Goal: Communication & Community: Answer question/provide support

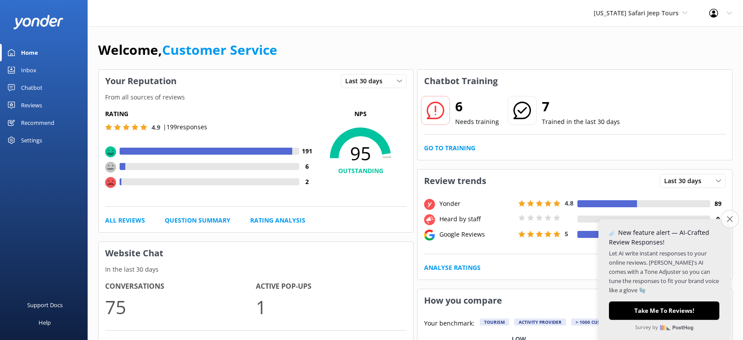
click at [730, 217] on icon "Close survey" at bounding box center [730, 219] width 6 height 6
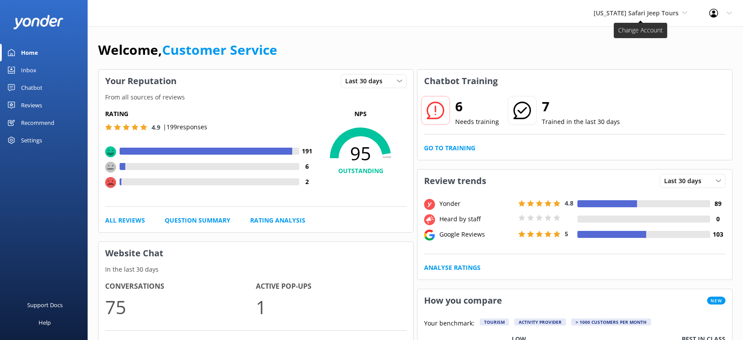
click at [611, 13] on span "[US_STATE] Safari Jeep Tours" at bounding box center [636, 13] width 85 height 8
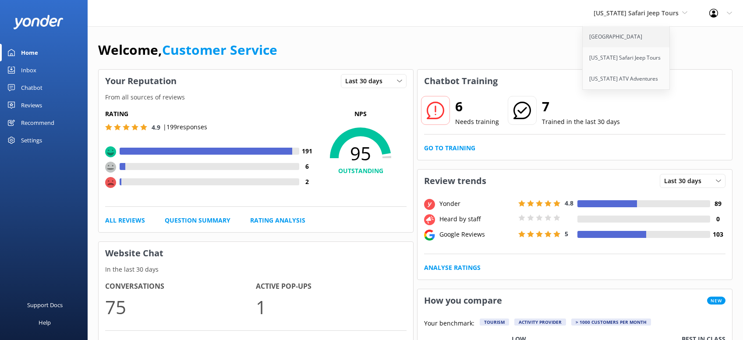
click at [624, 39] on link "[GEOGRAPHIC_DATA]" at bounding box center [627, 36] width 88 height 21
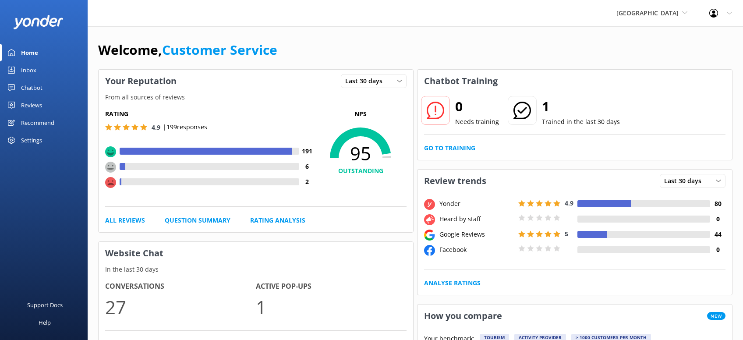
click at [32, 101] on div "Reviews" at bounding box center [31, 105] width 21 height 18
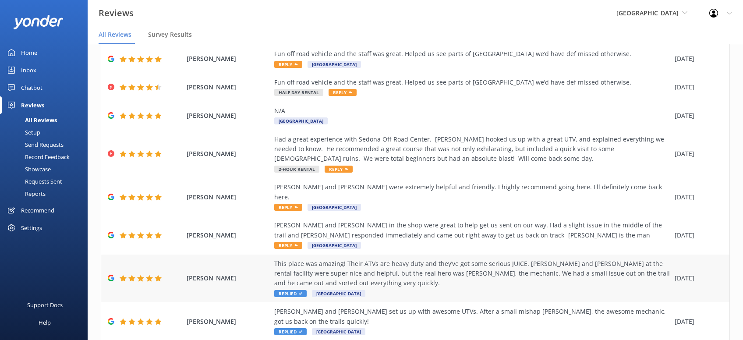
scroll to position [17, 0]
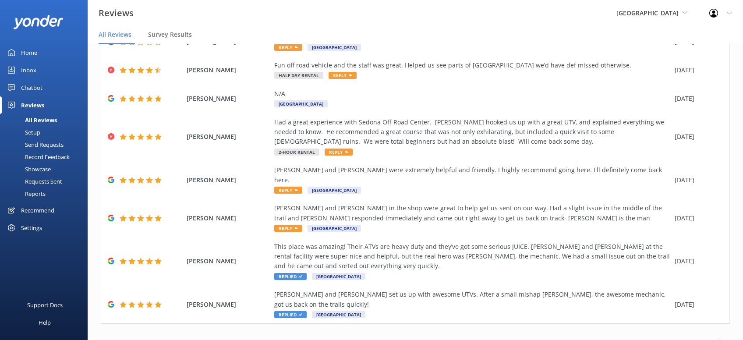
click at [596, 338] on link "3" at bounding box center [601, 342] width 12 height 8
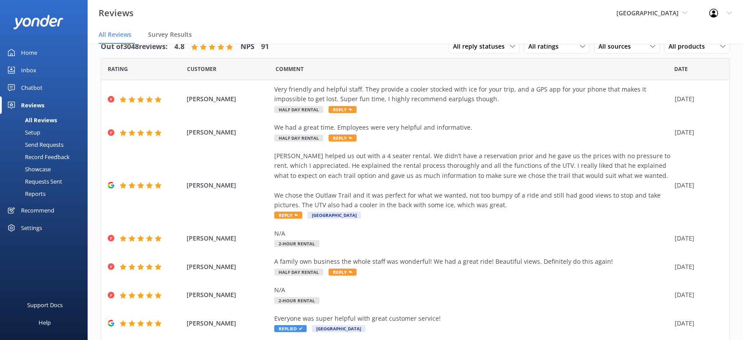
scroll to position [149, 0]
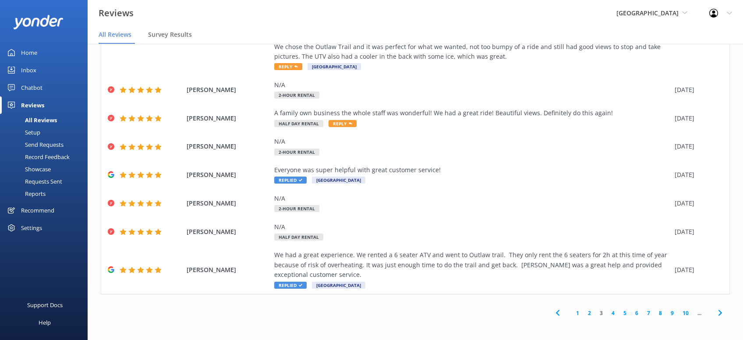
click at [588, 313] on link "2" at bounding box center [590, 313] width 12 height 8
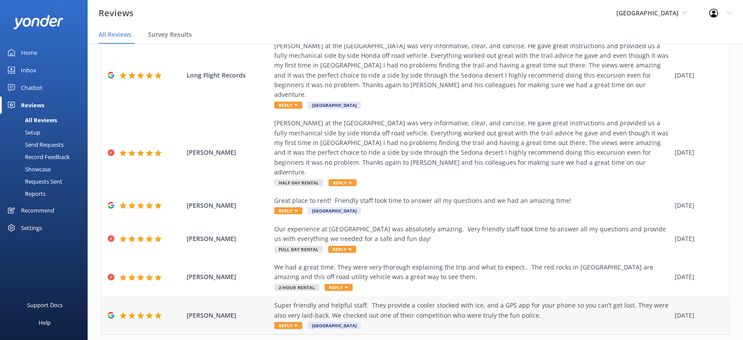
scroll to position [188, 0]
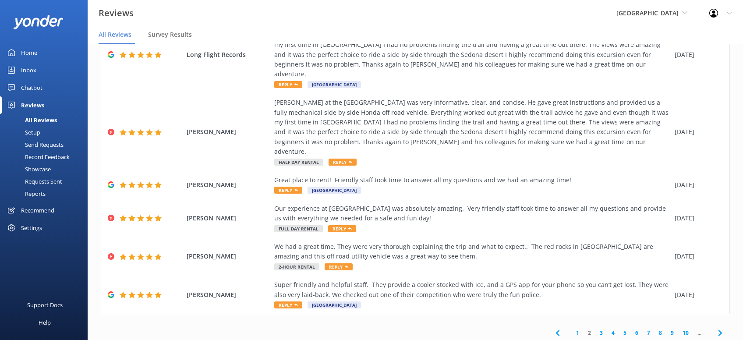
click at [600, 329] on link "3" at bounding box center [601, 333] width 12 height 8
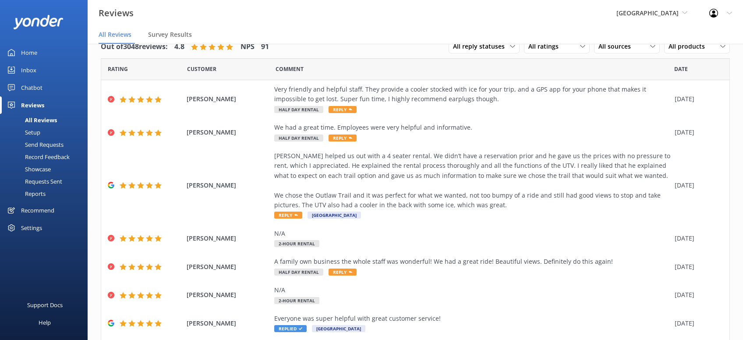
scroll to position [149, 0]
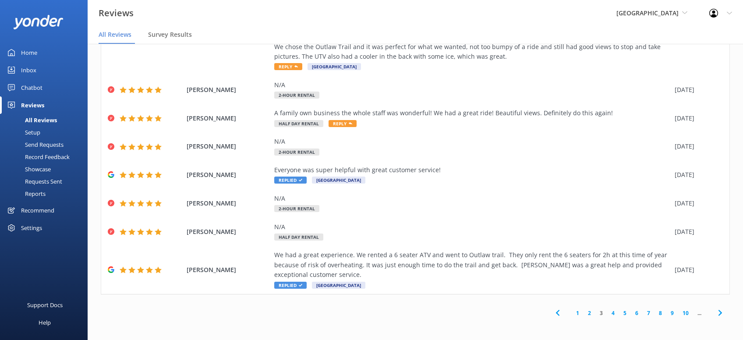
click at [579, 315] on link "1" at bounding box center [578, 313] width 12 height 8
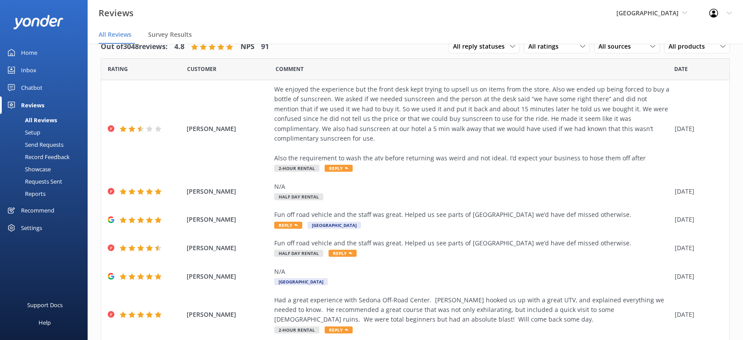
scroll to position [178, 0]
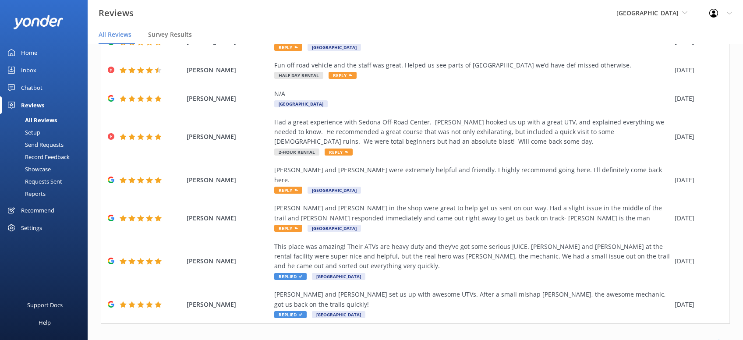
click at [590, 338] on link "2" at bounding box center [590, 342] width 12 height 8
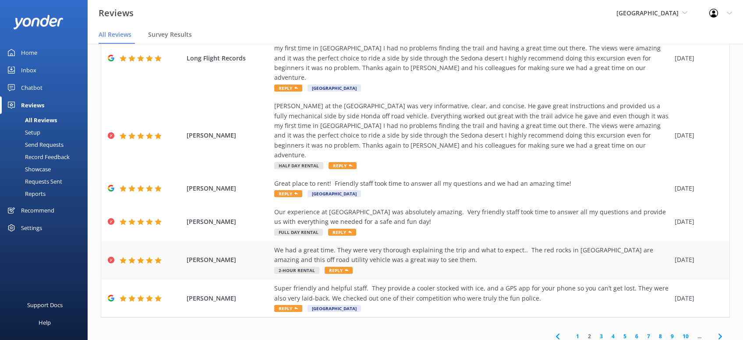
scroll to position [188, 0]
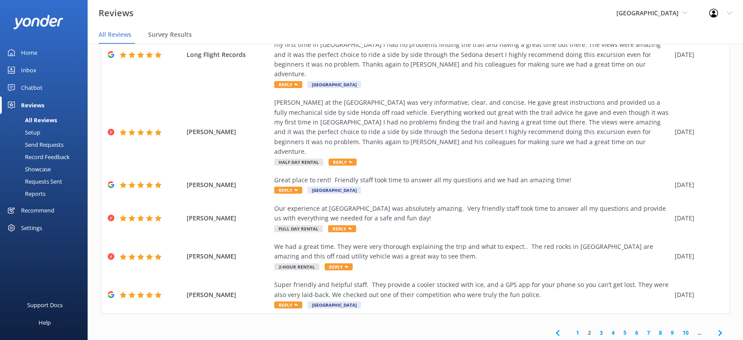
click at [722, 328] on icon at bounding box center [720, 333] width 11 height 11
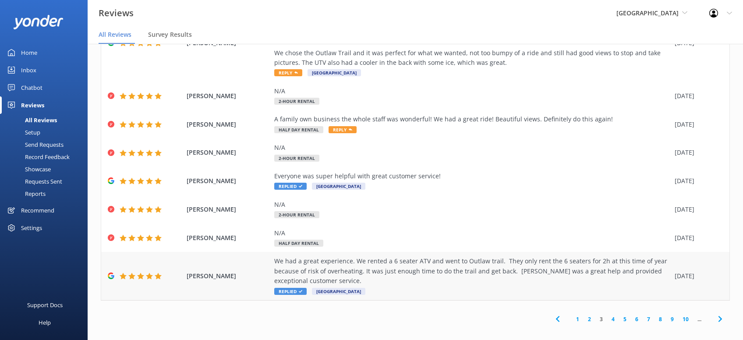
scroll to position [149, 0]
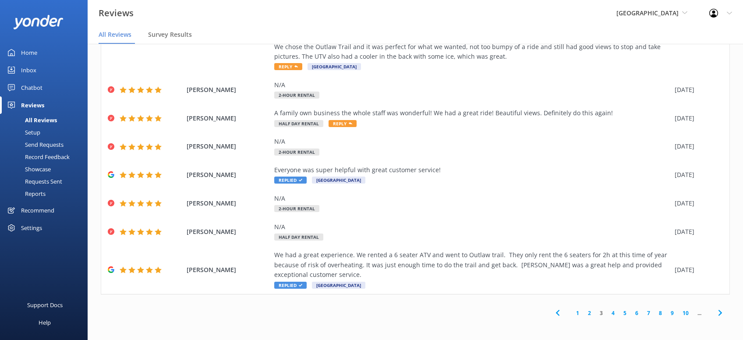
click at [718, 313] on icon at bounding box center [720, 313] width 11 height 11
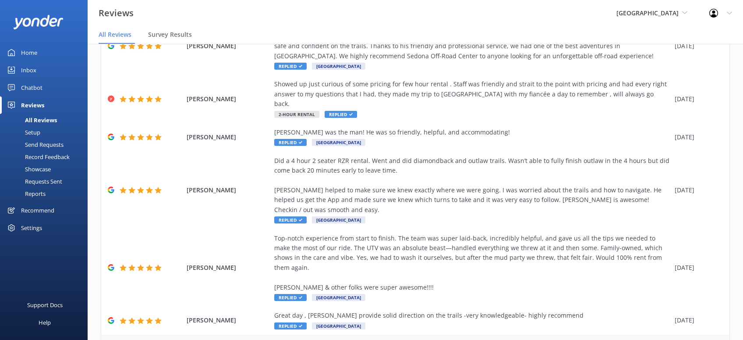
scroll to position [227, 0]
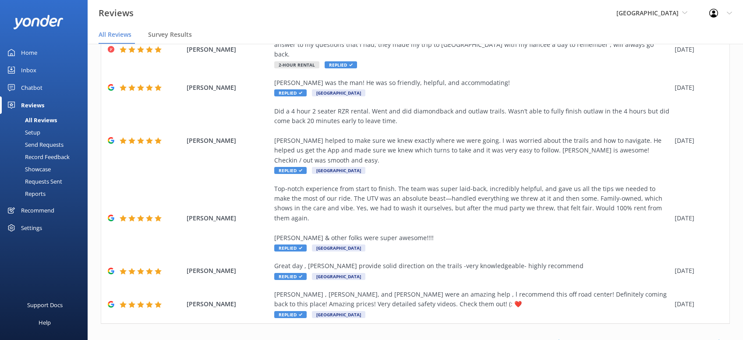
click at [716, 337] on icon at bounding box center [720, 342] width 11 height 11
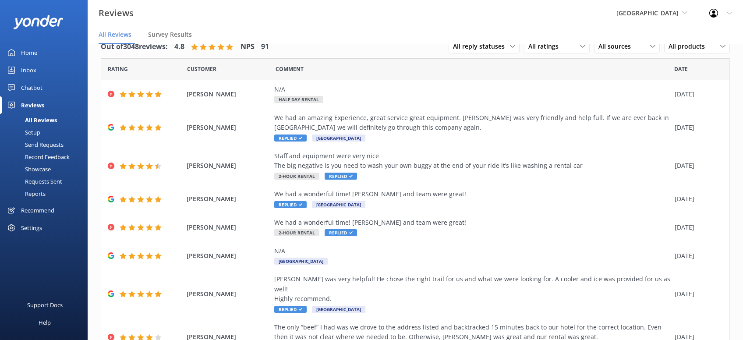
scroll to position [109, 0]
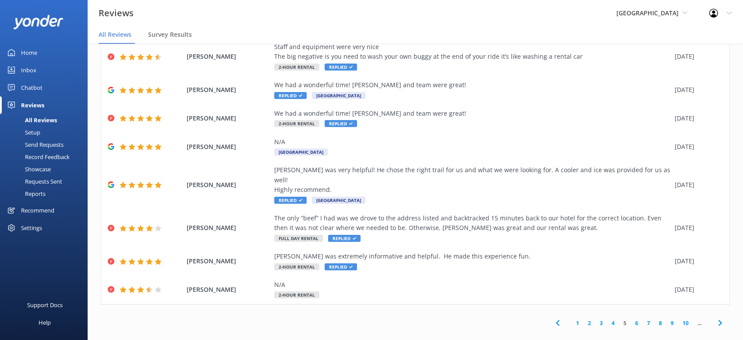
click at [720, 313] on span at bounding box center [720, 323] width 20 height 20
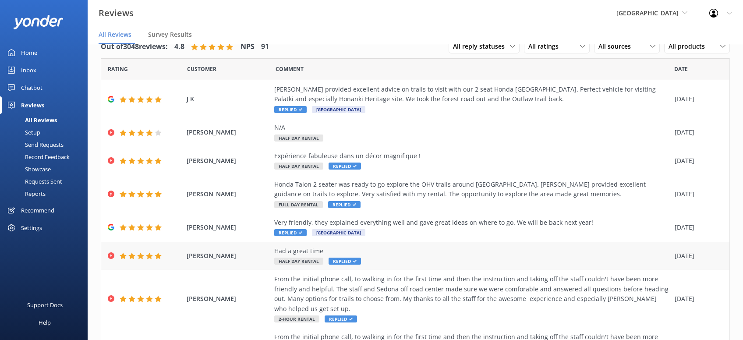
scroll to position [0, 0]
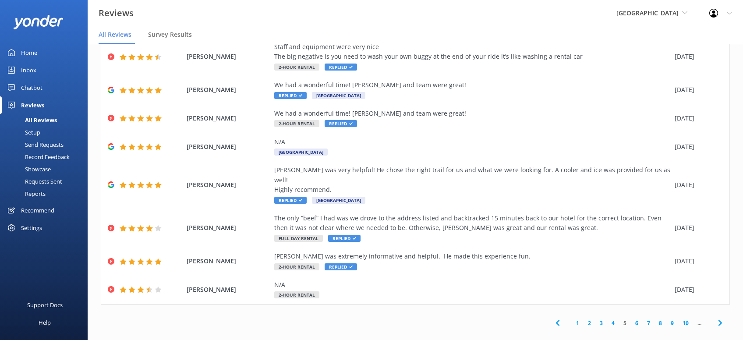
click at [558, 318] on icon at bounding box center [557, 323] width 11 height 11
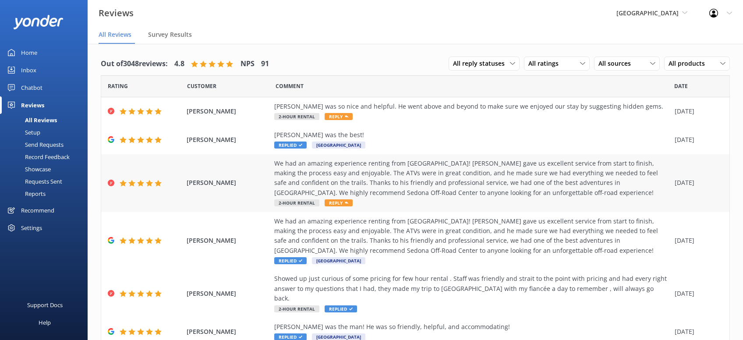
click at [340, 203] on span "Reply" at bounding box center [339, 202] width 28 height 7
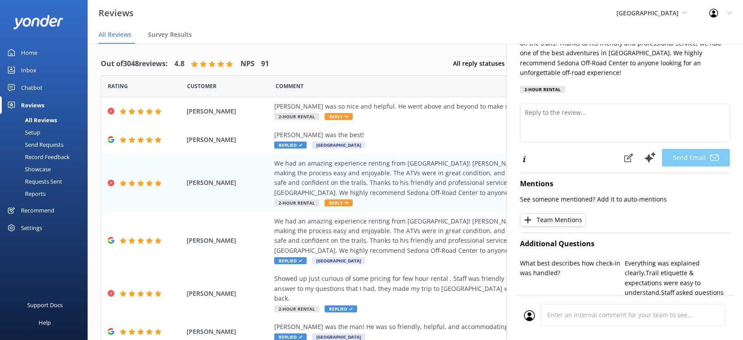
scroll to position [56, 0]
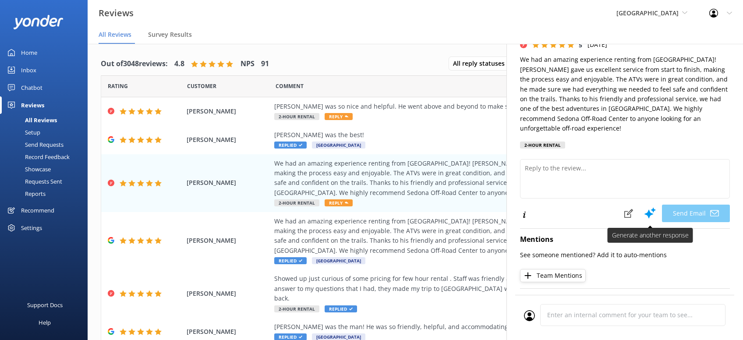
click at [650, 208] on use at bounding box center [650, 213] width 11 height 11
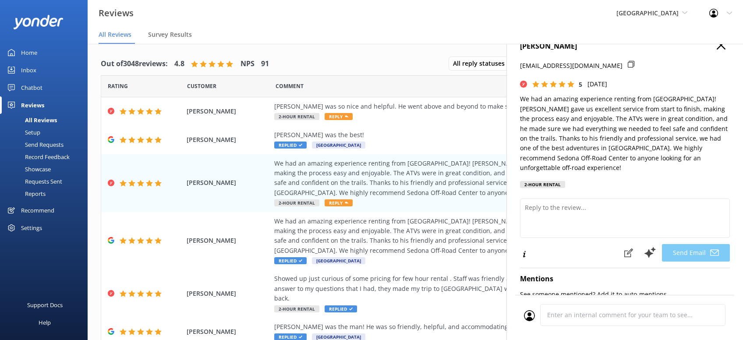
scroll to position [0, 0]
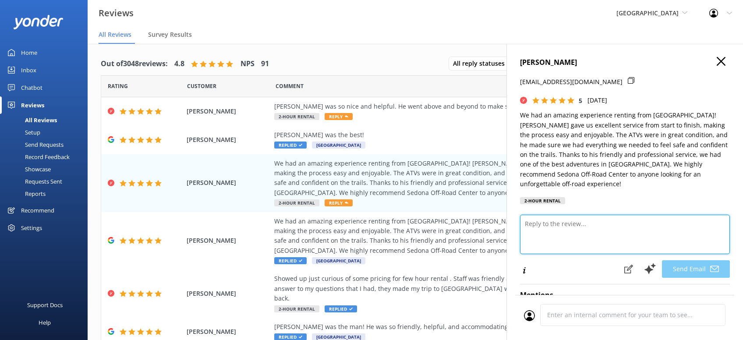
click at [550, 228] on textarea at bounding box center [625, 234] width 210 height 39
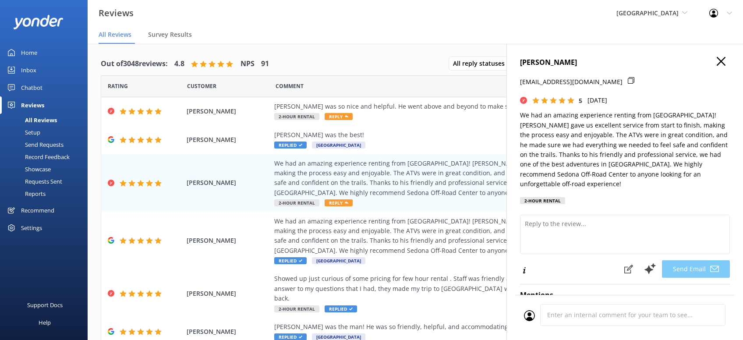
click at [725, 59] on icon "button" at bounding box center [721, 61] width 9 height 9
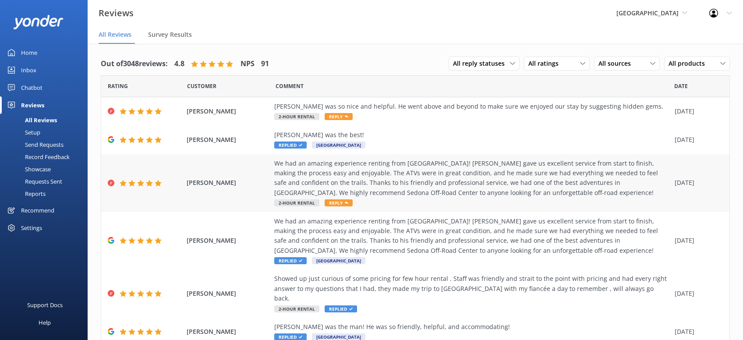
click at [386, 168] on div "We had an amazing experience renting from [GEOGRAPHIC_DATA]! [PERSON_NAME] gave…" at bounding box center [472, 178] width 396 height 39
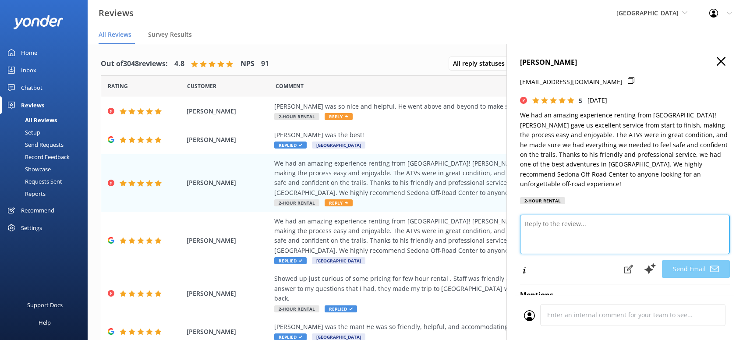
click at [556, 229] on textarea at bounding box center [625, 234] width 210 height 39
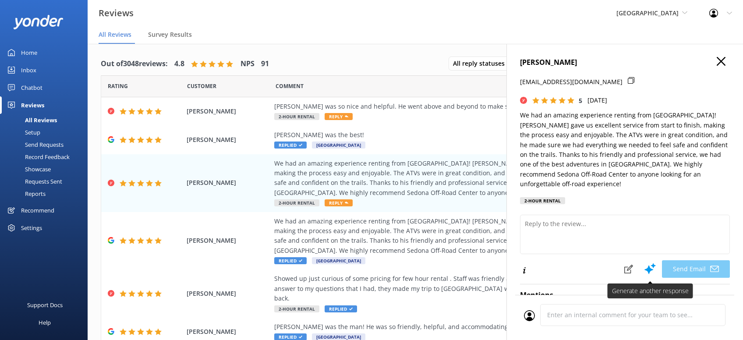
click at [649, 262] on icon at bounding box center [650, 268] width 13 height 13
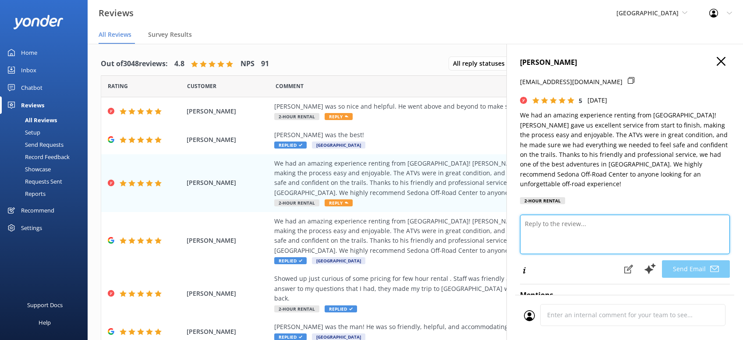
click at [608, 224] on textarea at bounding box center [625, 234] width 210 height 39
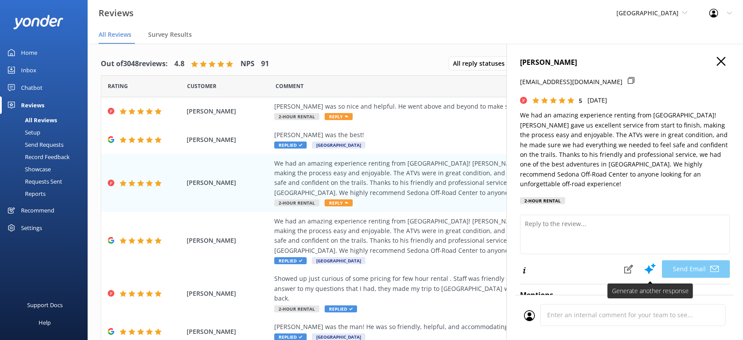
click at [657, 262] on icon at bounding box center [650, 268] width 13 height 13
click at [496, 175] on div "We had an amazing experience renting from [GEOGRAPHIC_DATA]! [PERSON_NAME] gave…" at bounding box center [472, 178] width 396 height 39
click at [715, 64] on h4 "[PERSON_NAME]" at bounding box center [625, 62] width 210 height 11
click at [721, 61] on use "button" at bounding box center [721, 61] width 9 height 9
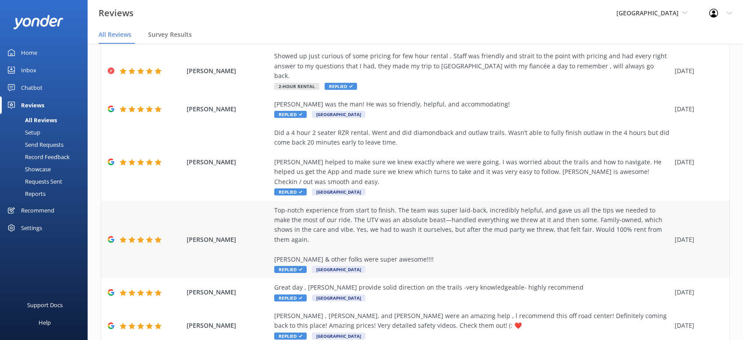
scroll to position [227, 0]
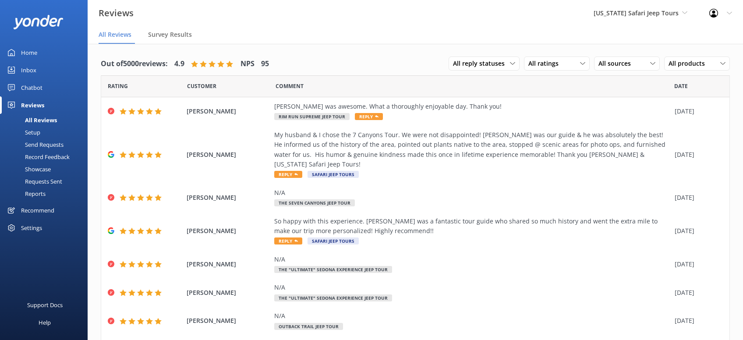
scroll to position [99, 0]
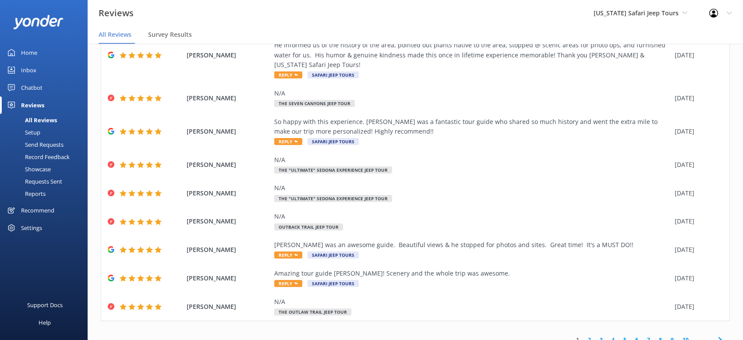
click at [38, 118] on div "All Reviews" at bounding box center [31, 120] width 52 height 12
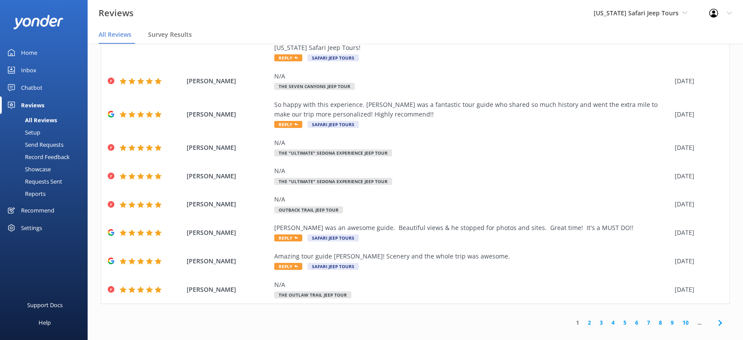
click at [612, 319] on link "4" at bounding box center [613, 323] width 12 height 8
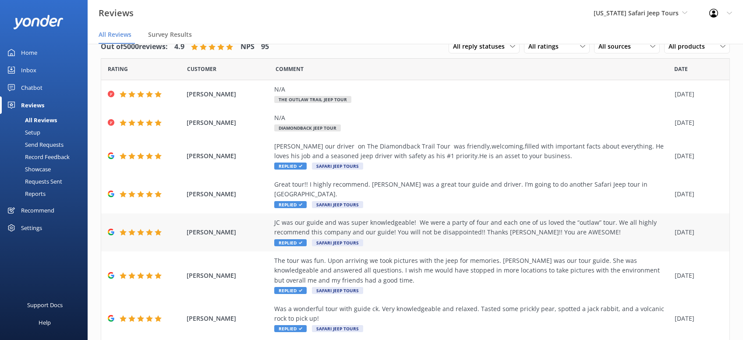
scroll to position [129, 0]
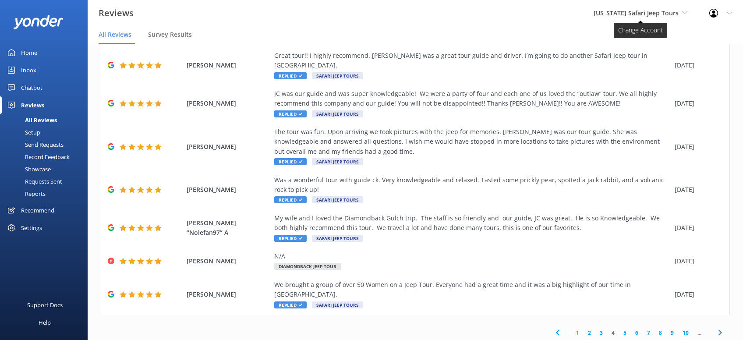
click at [638, 17] on span "[US_STATE] Safari Jeep Tours" at bounding box center [636, 13] width 85 height 8
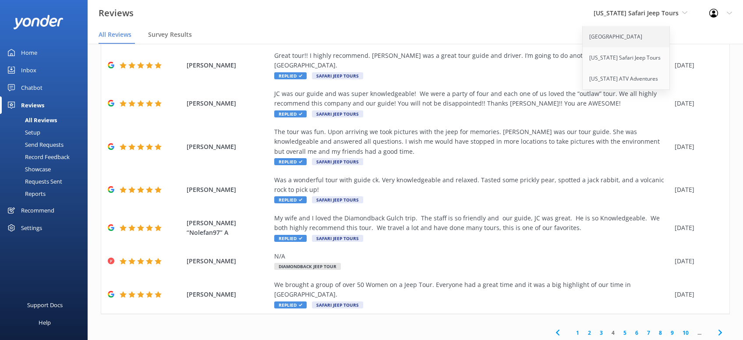
click at [633, 40] on link "[GEOGRAPHIC_DATA]" at bounding box center [627, 36] width 88 height 21
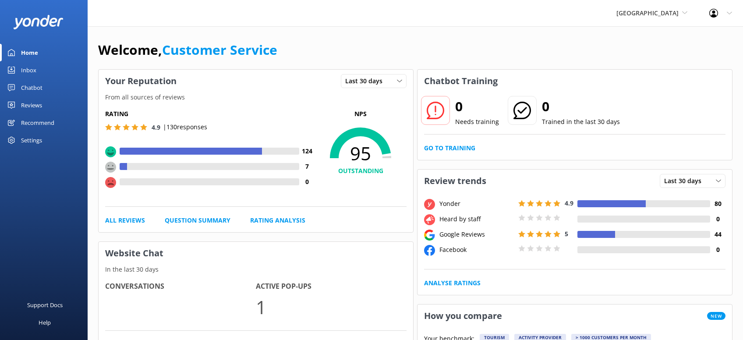
click at [31, 110] on div "Reviews" at bounding box center [31, 105] width 21 height 18
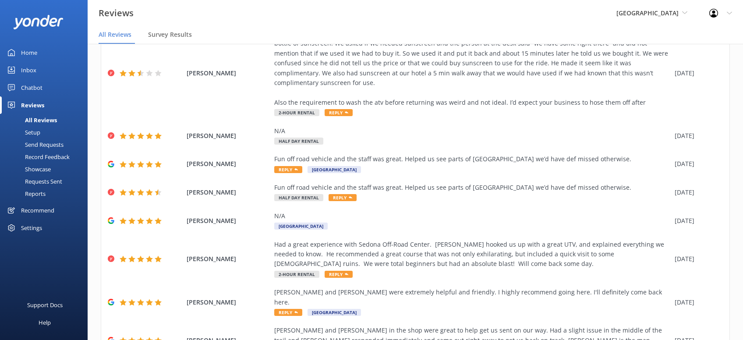
scroll to position [178, 0]
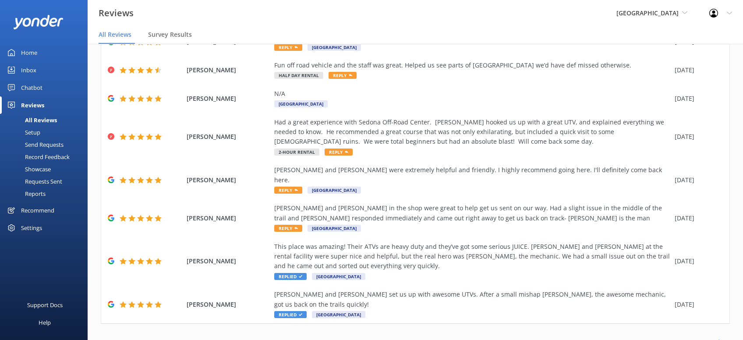
click at [615, 338] on link "4" at bounding box center [613, 342] width 12 height 8
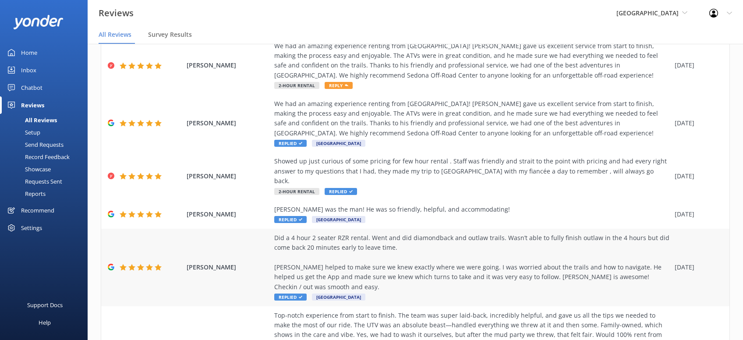
scroll to position [56, 0]
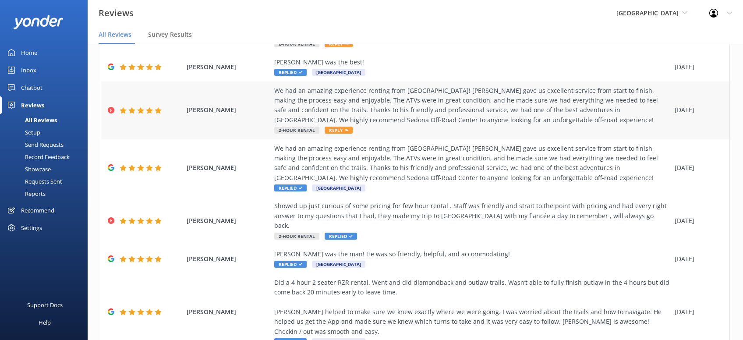
click at [341, 131] on span "Reply" at bounding box center [339, 130] width 28 height 7
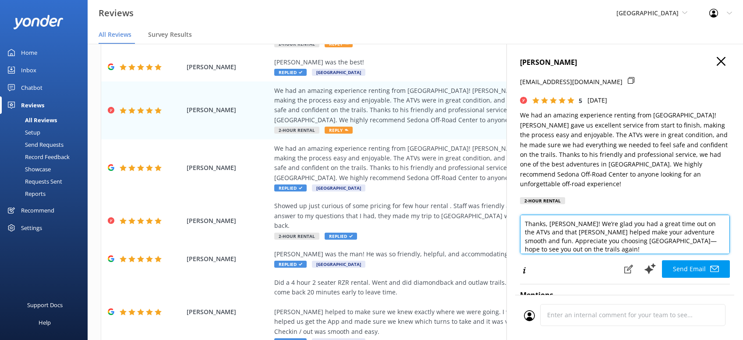
drag, startPoint x: 554, startPoint y: 217, endPoint x: 606, endPoint y: 236, distance: 55.7
click at [616, 230] on textarea "Thanks, Melissa! We’re glad you had a great time out on the ATVs and that Jon D…" at bounding box center [625, 234] width 210 height 39
click at [606, 236] on textarea "Thanks, Melissa! We’re glad you had a great time out on the ATVs and that Jon D…" at bounding box center [625, 234] width 210 height 39
drag, startPoint x: 588, startPoint y: 241, endPoint x: 602, endPoint y: 240, distance: 14.9
click at [602, 240] on textarea "Thanks, Melissa! We’re glad you had a great time out on the ATVs and that Jon D…" at bounding box center [625, 234] width 210 height 39
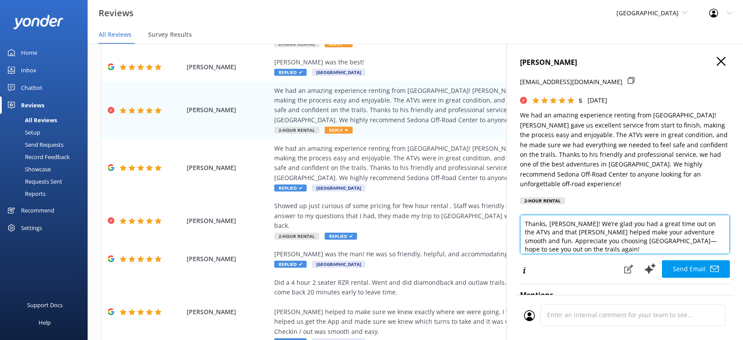
click at [598, 223] on textarea "Thanks, Melissa! We’re glad you had a great time out on the ATVs and that Jon D…" at bounding box center [625, 234] width 210 height 39
drag, startPoint x: 635, startPoint y: 216, endPoint x: 685, endPoint y: 220, distance: 50.5
click at [635, 216] on textarea "Thanks, Melissa! We’re glad you had a great time out on the ATVs and that Jon D…" at bounding box center [625, 234] width 210 height 39
click at [600, 244] on textarea "Thanks, Melissa! We’re glad you had a great time out on the ATVs and that Jon D…" at bounding box center [625, 234] width 210 height 39
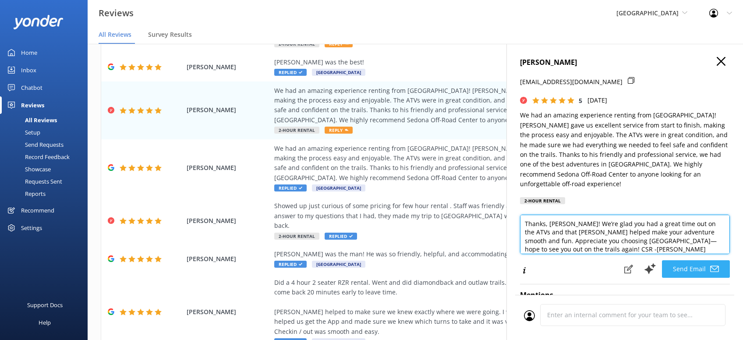
type textarea "Thanks, Melissa! We’re glad you had a great time out on the ATVs and that Jon D…"
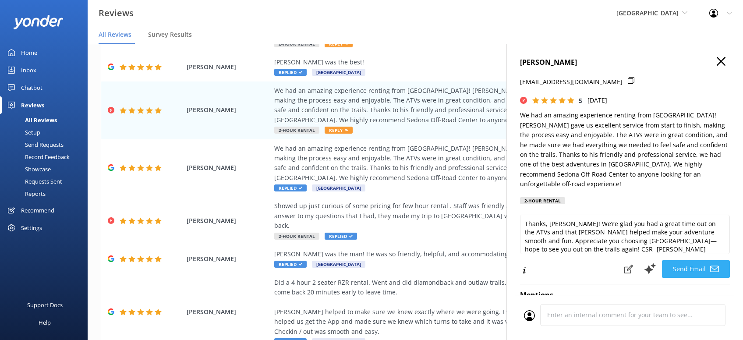
click at [691, 260] on button "Send Email" at bounding box center [696, 269] width 68 height 18
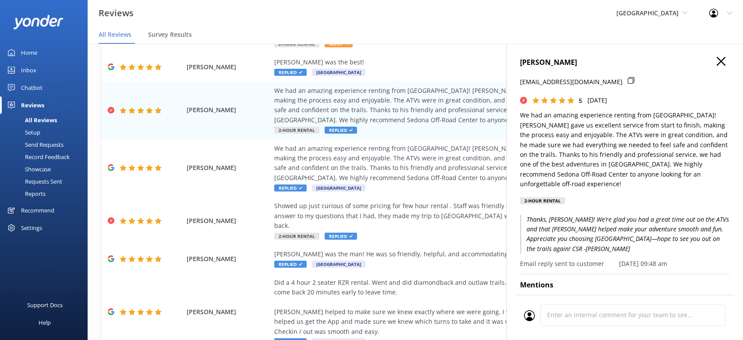
click at [589, 232] on p "Thanks, Melissa! We’re glad you had a great time out on the ATVs and that Jon D…" at bounding box center [625, 234] width 210 height 39
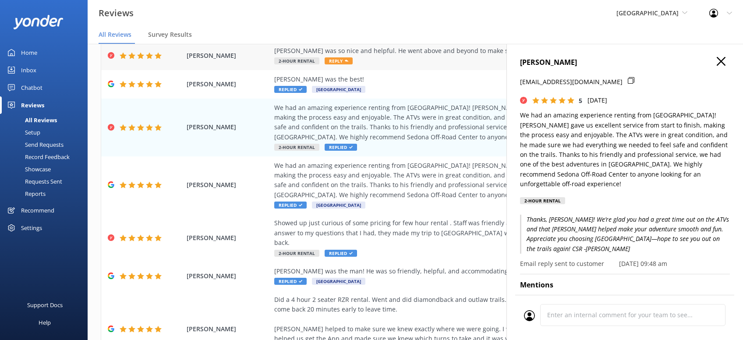
click at [347, 59] on span "Reply" at bounding box center [339, 60] width 28 height 7
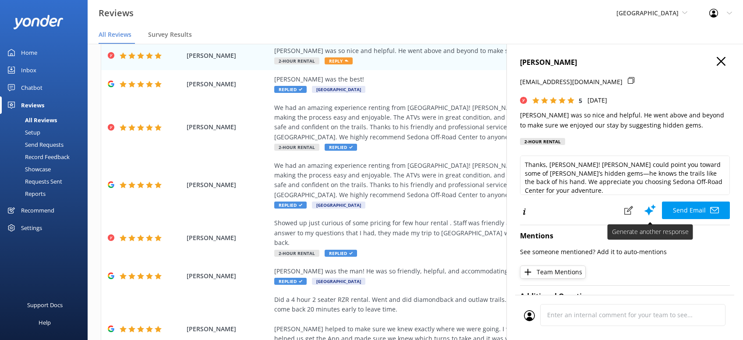
type textarea "Thanks, Lauren! Glad John could point you toward some of Sedona’s hidden gems—h…"
click at [650, 216] on button at bounding box center [650, 210] width 24 height 18
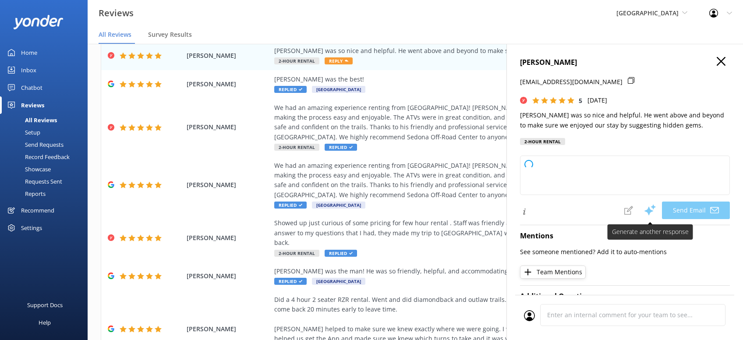
type textarea "Thanks so much, Lauren. We’re glad John could point you toward some of Sedona’s…"
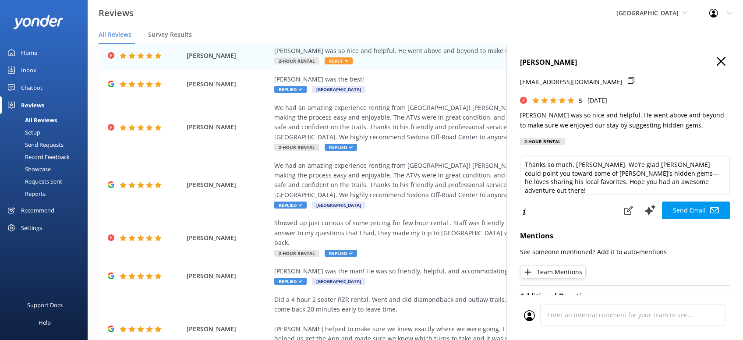
click at [730, 60] on div "Lauren Laforcarde laurenjuarez21@gmail.com 5 Mon, 1st Sep 2025 John was so nice…" at bounding box center [624, 214] width 237 height 340
click at [721, 65] on icon "button" at bounding box center [721, 61] width 9 height 9
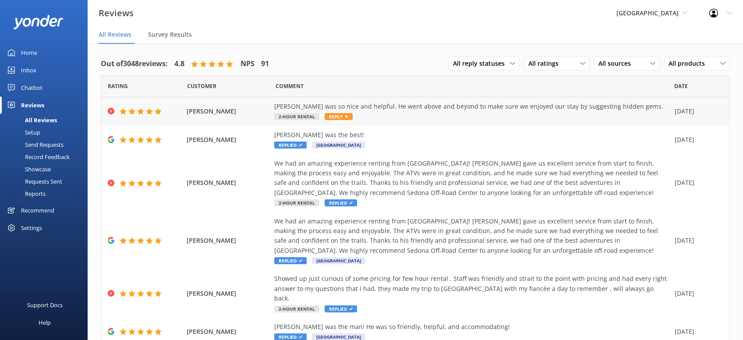
click at [342, 117] on span "Reply" at bounding box center [339, 116] width 28 height 7
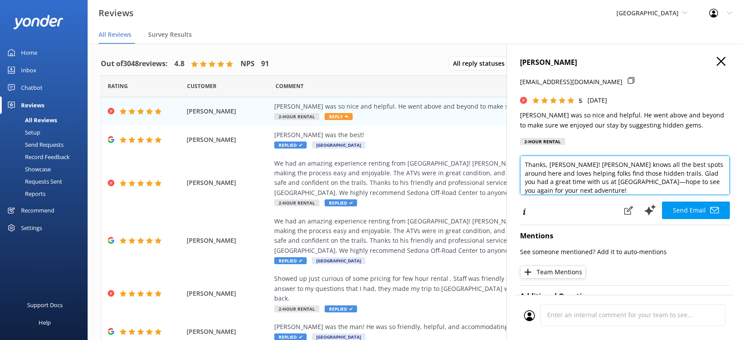
drag, startPoint x: 603, startPoint y: 189, endPoint x: 612, endPoint y: 187, distance: 9.1
click at [609, 187] on textarea "Thanks, Lauren! John knows all the best spots around here and loves helping fol…" at bounding box center [625, 175] width 210 height 39
click at [574, 191] on textarea "Thanks, Lauren! John knows all the best spots around here and loves helping fol…" at bounding box center [625, 175] width 210 height 39
click at [569, 194] on textarea "Thanks, Lauren! John knows all the best spots around here and loves helping fol…" at bounding box center [625, 175] width 210 height 39
type textarea "Thanks, Lauren! John knows all the best spots around here and loves helping fol…"
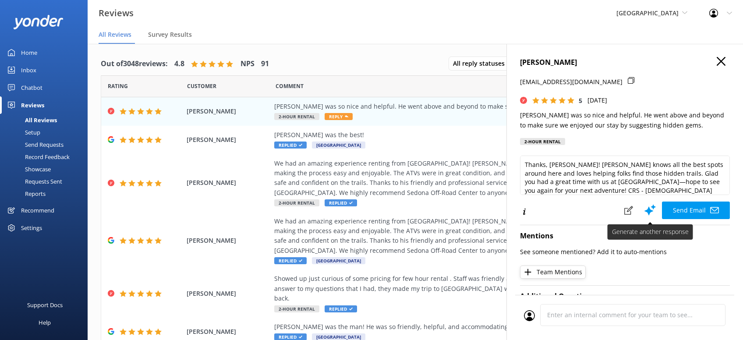
click at [684, 210] on button "Send Email" at bounding box center [696, 211] width 68 height 18
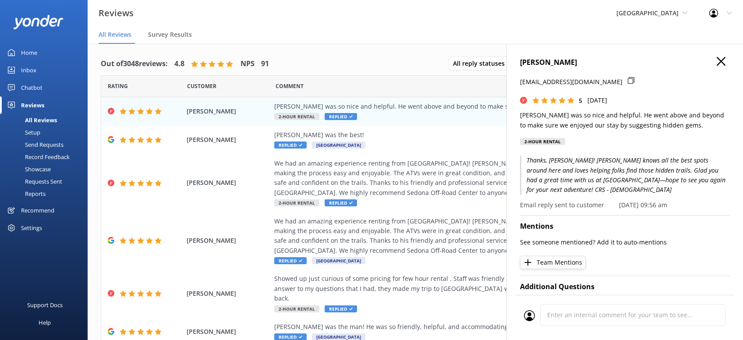
click at [726, 62] on h4 "[PERSON_NAME]" at bounding box center [625, 62] width 210 height 11
click at [723, 62] on icon "button" at bounding box center [721, 61] width 9 height 9
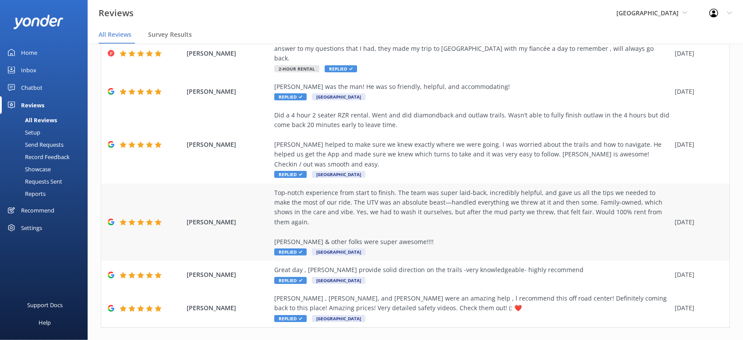
scroll to position [17, 0]
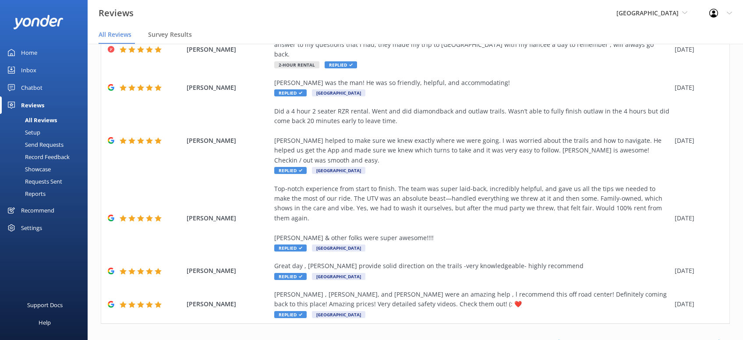
click at [559, 340] on use at bounding box center [558, 343] width 4 height 6
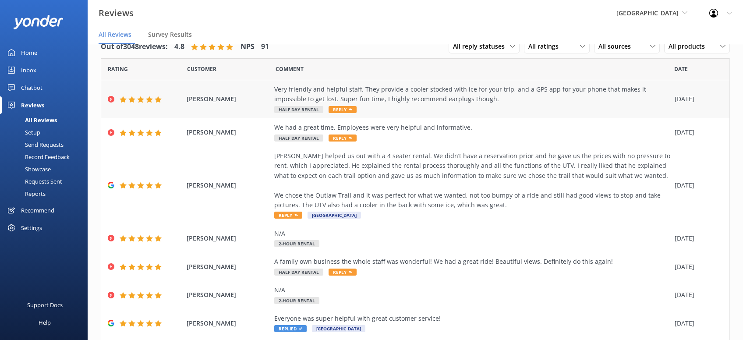
click at [349, 110] on icon at bounding box center [351, 110] width 4 height 4
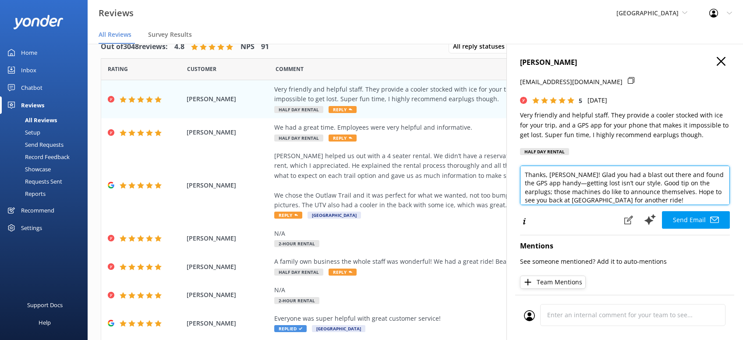
click at [675, 203] on textarea "Thanks, Jerome! Glad you had a blast out there and found the GPS app handy—gett…" at bounding box center [625, 185] width 210 height 39
type textarea "Thanks, Jerome! Glad you had a blast out there and found the GPS app handy—gett…"
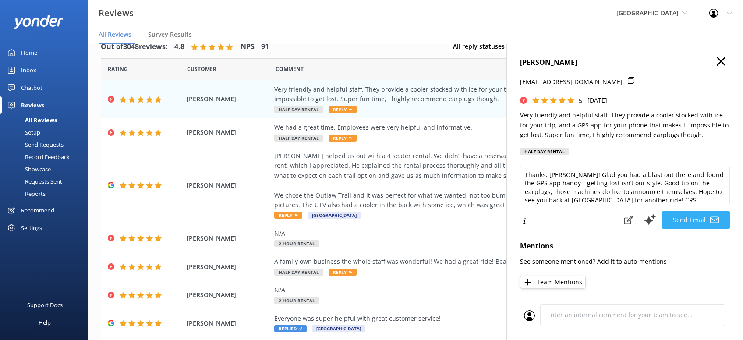
drag, startPoint x: 698, startPoint y: 220, endPoint x: 705, endPoint y: 219, distance: 7.1
click at [699, 220] on button "Send Email" at bounding box center [696, 220] width 68 height 18
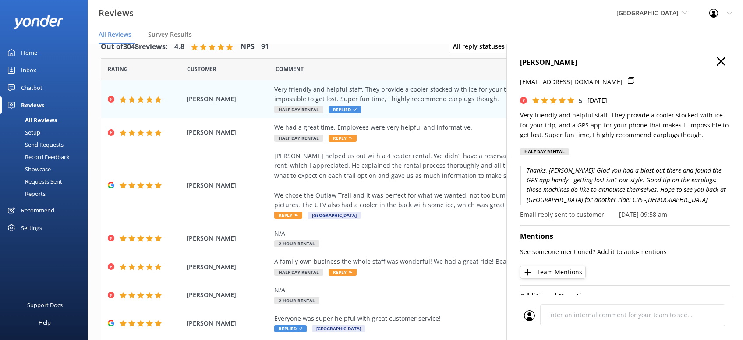
click at [722, 59] on icon "button" at bounding box center [721, 61] width 9 height 9
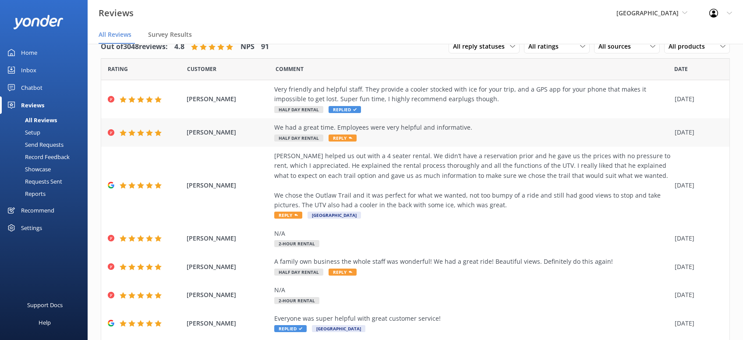
click at [349, 138] on use at bounding box center [351, 138] width 4 height 2
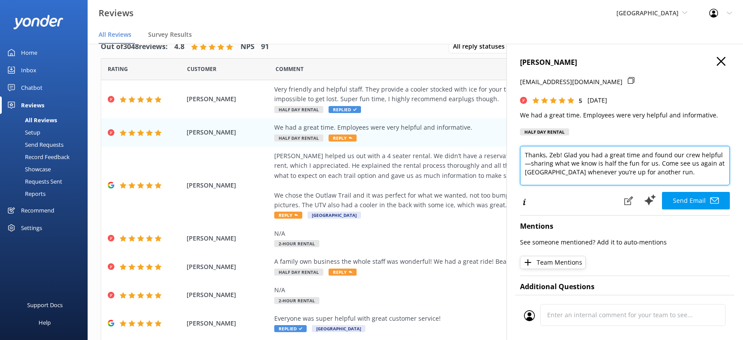
click at [708, 178] on textarea "Thanks, Zeb! Glad you had a great time and found our crew helpful—sharing what …" at bounding box center [625, 165] width 210 height 39
type textarea "Thanks, Zeb! Glad you had a great time and found our crew helpful—sharing what …"
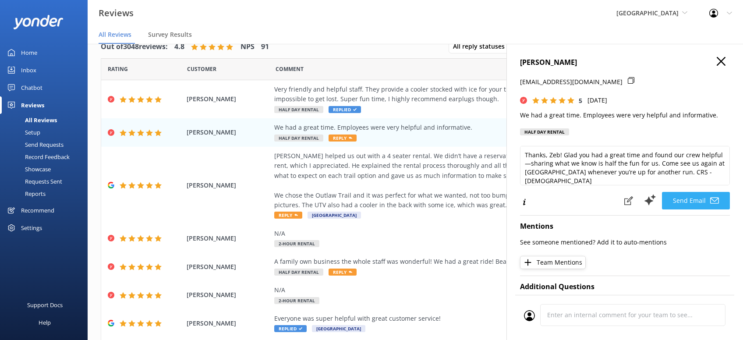
click at [698, 196] on button "Send Email" at bounding box center [696, 201] width 68 height 18
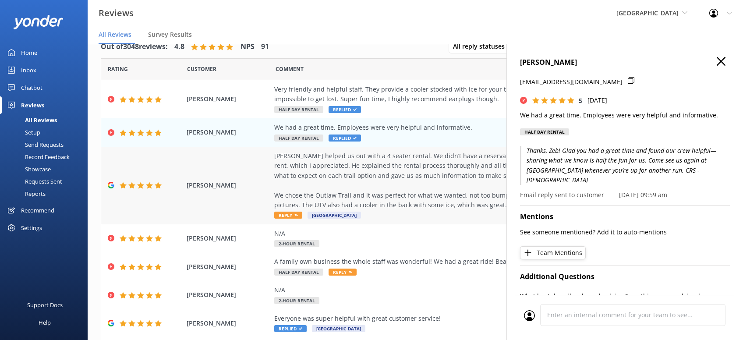
click at [289, 215] on span "Reply" at bounding box center [288, 215] width 28 height 7
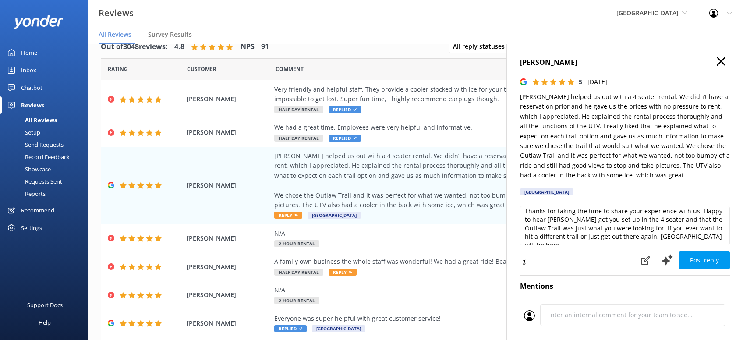
scroll to position [60, 0]
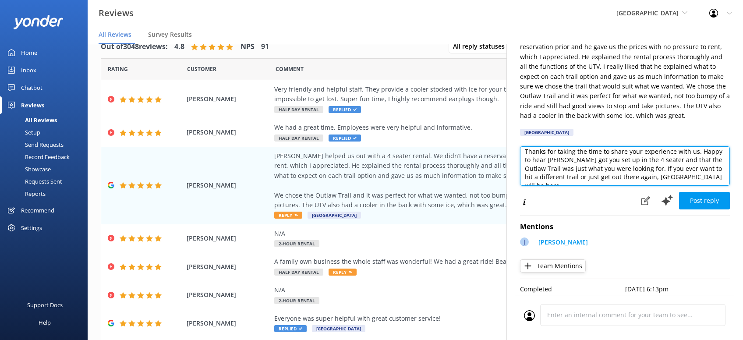
click at [715, 177] on textarea "Thanks for taking the time to share your experience with us. Happy to hear Jay …" at bounding box center [625, 165] width 210 height 39
type textarea "Thanks for taking the time to share your experience with us. Happy to hear Jay …"
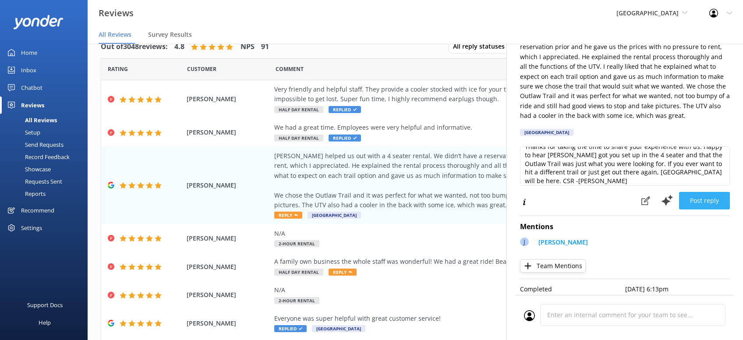
click at [709, 201] on button "Post reply" at bounding box center [704, 201] width 51 height 18
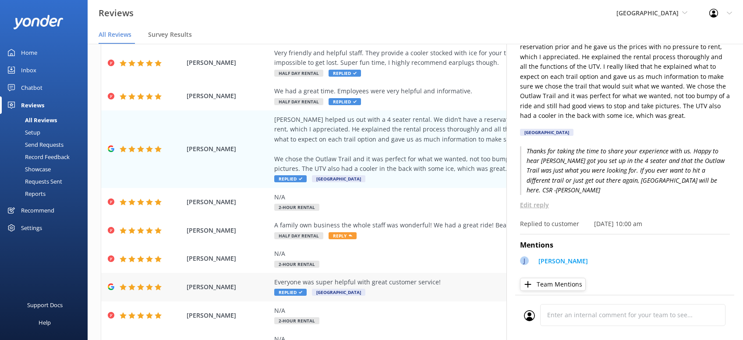
scroll to position [56, 0]
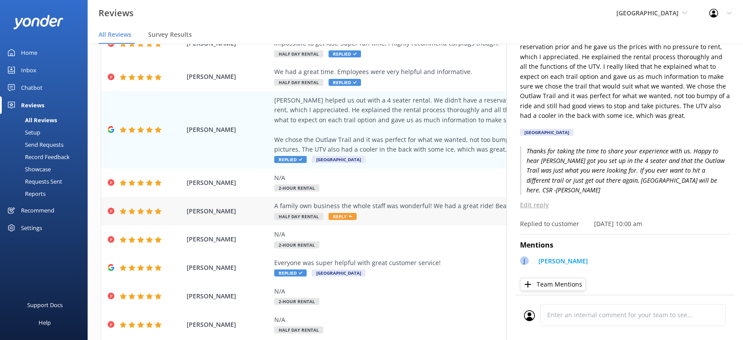
click at [351, 218] on span "Reply" at bounding box center [343, 216] width 28 height 7
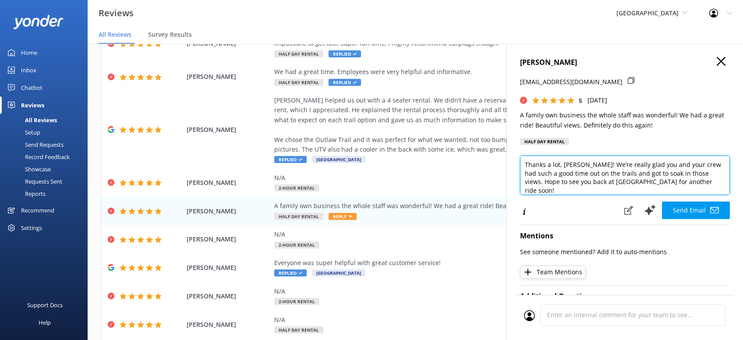
click at [711, 184] on textarea "Thanks a lot, Ruthie! We’re really glad you and your crew had such a good time …" at bounding box center [625, 175] width 210 height 39
drag, startPoint x: 549, startPoint y: 191, endPoint x: 708, endPoint y: 183, distance: 159.2
click at [708, 183] on textarea "Thanks a lot, Ruthie! We’re really glad you and your crew had such a good time …" at bounding box center [625, 175] width 210 height 39
type textarea "Thanks a lot, Ruthie! We’re really glad you and your crew had such a good time …"
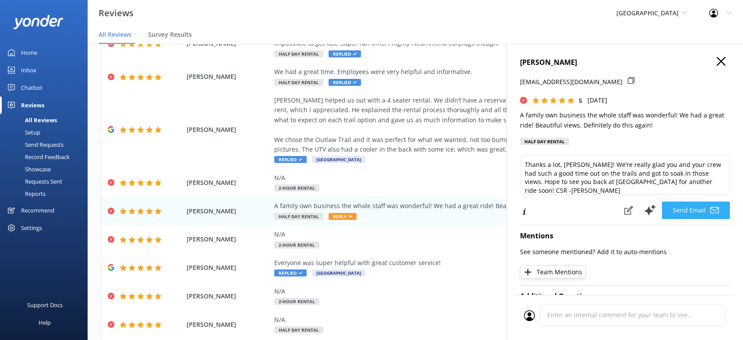
click at [685, 207] on button "Send Email" at bounding box center [696, 211] width 68 height 18
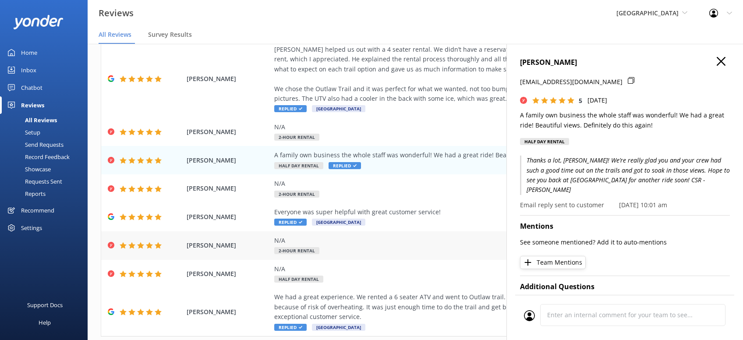
scroll to position [149, 0]
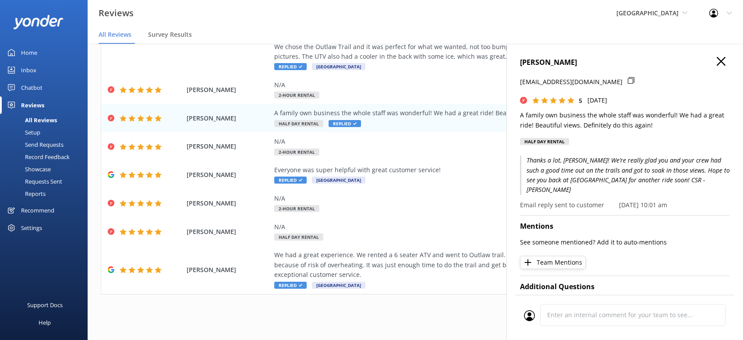
click at [719, 61] on icon "button" at bounding box center [721, 61] width 9 height 9
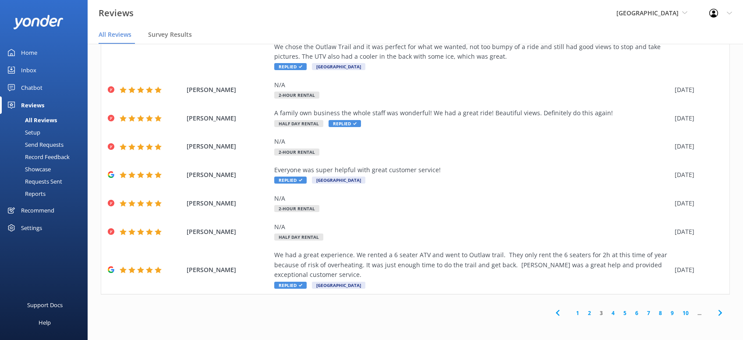
click at [556, 313] on icon at bounding box center [557, 313] width 11 height 11
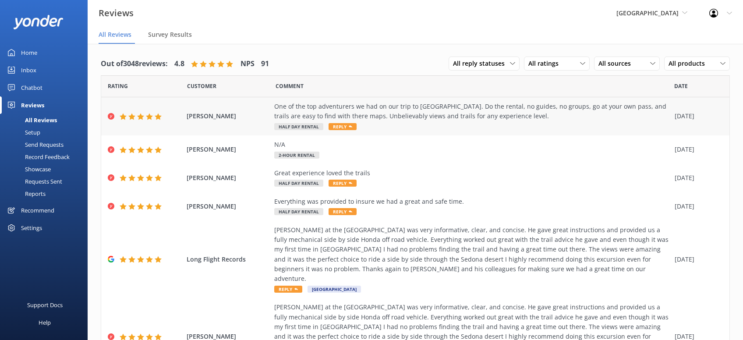
click at [341, 127] on span "Reply" at bounding box center [343, 126] width 28 height 7
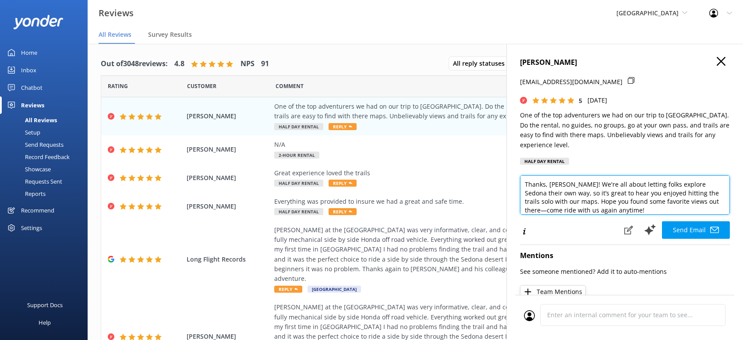
click at [583, 200] on textarea "Thanks, Toby! We're all about letting folks explore Sedona their own way, so it…" at bounding box center [625, 194] width 210 height 39
paste textarea "CSR -Kristen"
click at [576, 201] on textarea "Thanks, Toby! We're all about letting folks explore Sedona their own way, so it…" at bounding box center [625, 194] width 210 height 39
type textarea "Thanks, Toby! We're all about letting folks explore Sedona their own way, so it…"
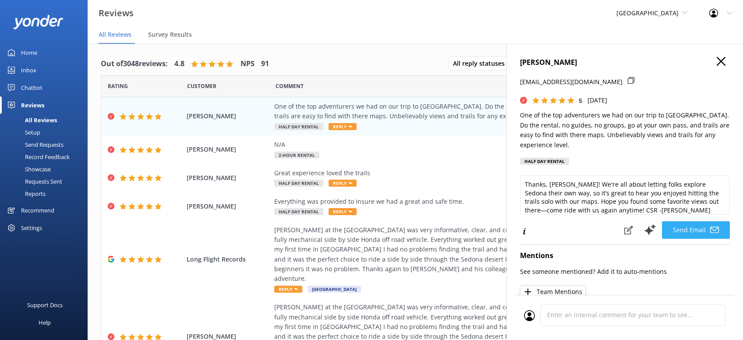
click at [689, 221] on button "Send Email" at bounding box center [696, 230] width 68 height 18
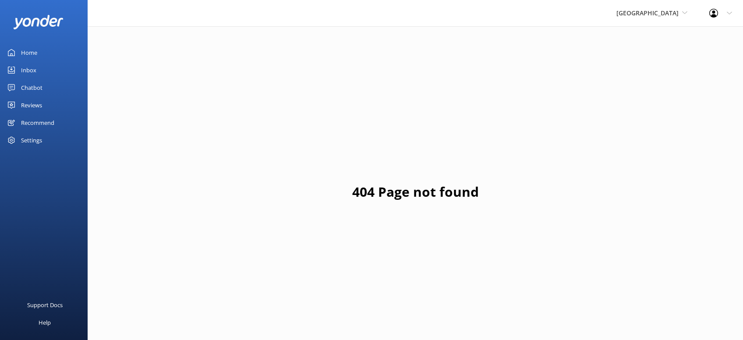
click at [36, 102] on div "Reviews" at bounding box center [31, 105] width 21 height 18
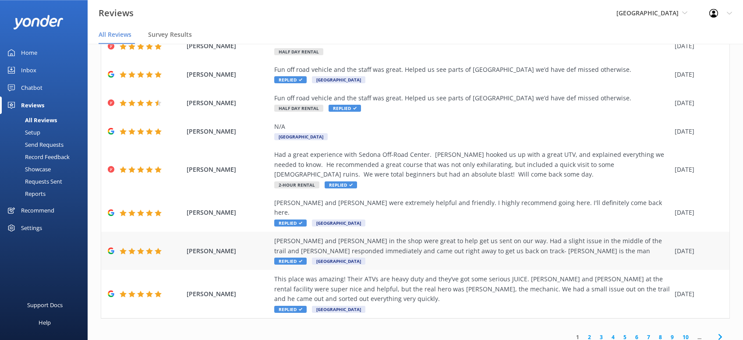
scroll to position [17, 0]
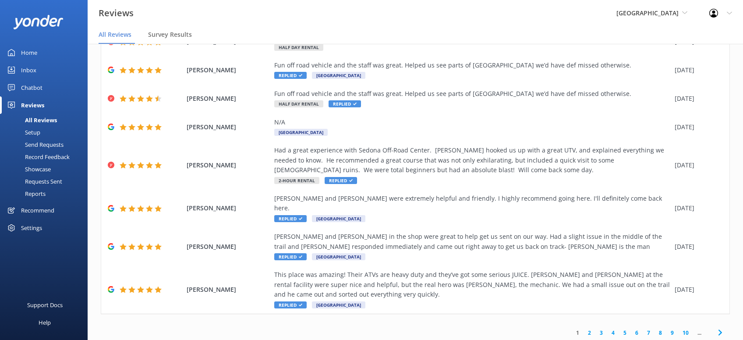
click at [614, 329] on link "4" at bounding box center [613, 333] width 12 height 8
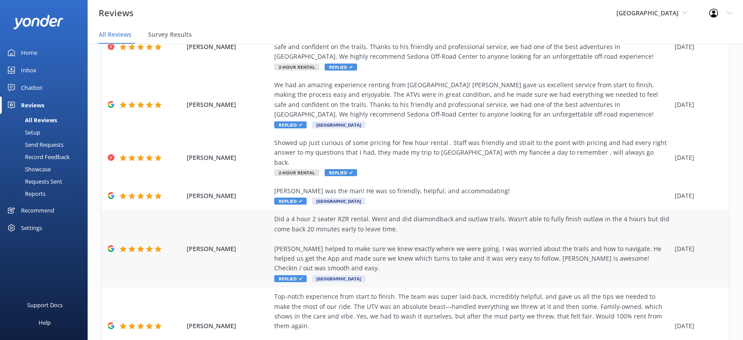
scroll to position [237, 0]
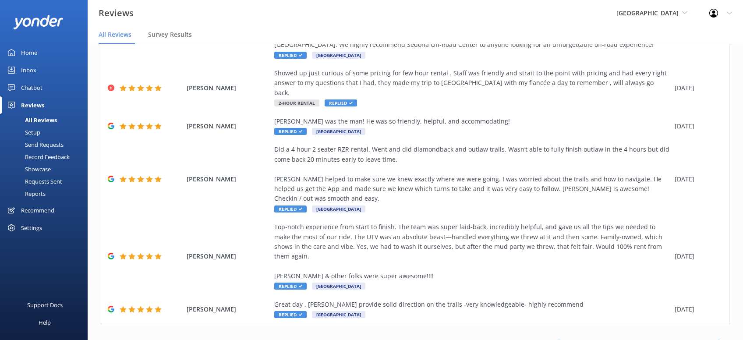
click at [561, 337] on icon at bounding box center [557, 342] width 11 height 11
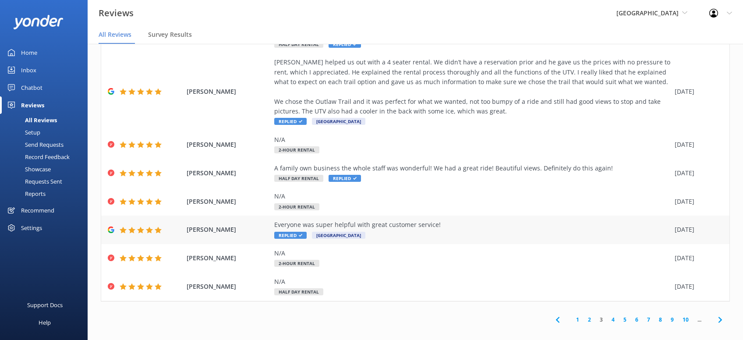
scroll to position [138, 0]
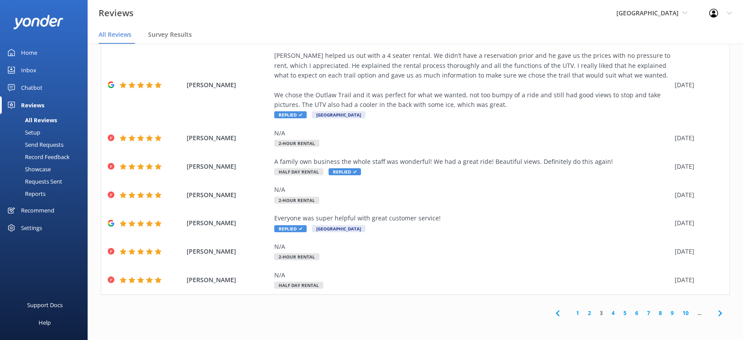
click at [559, 314] on icon at bounding box center [557, 313] width 11 height 11
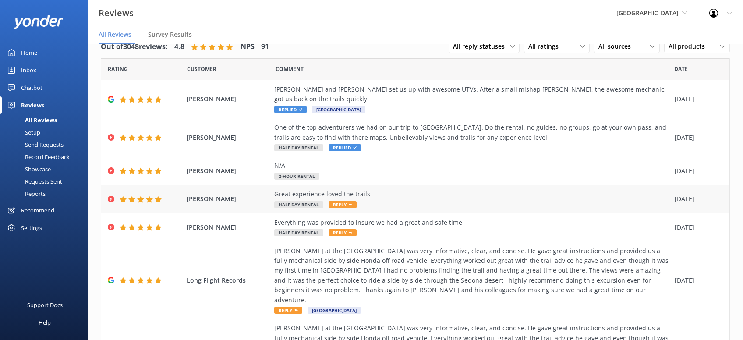
click at [349, 203] on icon at bounding box center [351, 205] width 4 height 4
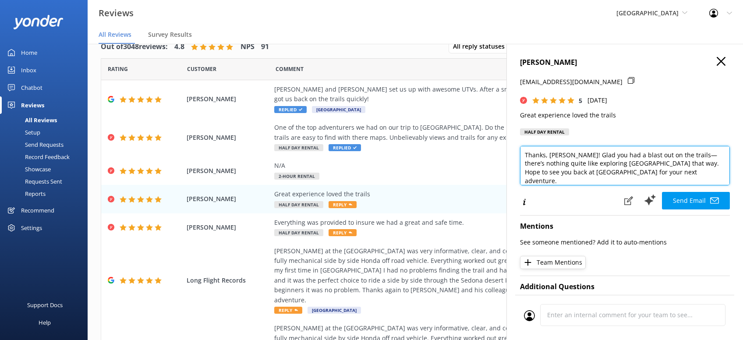
click at [655, 174] on textarea "Thanks, [PERSON_NAME]! Glad you had a blast out on the trails—there’s nothing q…" at bounding box center [625, 165] width 210 height 39
click at [655, 176] on textarea "Thanks, [PERSON_NAME]! Glad you had a blast out on the trails—there’s nothing q…" at bounding box center [625, 165] width 210 height 39
drag, startPoint x: 688, startPoint y: 174, endPoint x: 644, endPoint y: 176, distance: 44.7
click at [644, 176] on textarea "Thanks, [PERSON_NAME]! Glad you had a blast out on the trails—there’s nothing q…" at bounding box center [625, 165] width 210 height 39
type textarea "Thanks, [PERSON_NAME]! Glad you had a blast out on the trails—there’s nothing q…"
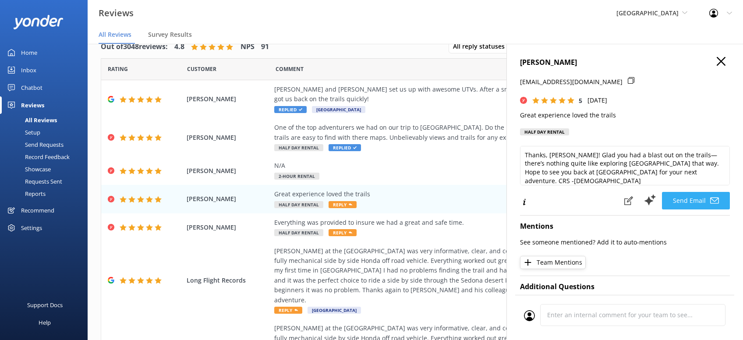
click at [690, 198] on button "Send Email" at bounding box center [696, 201] width 68 height 18
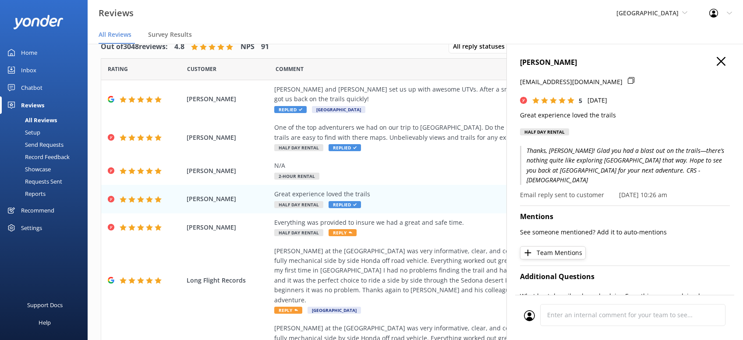
click at [727, 57] on div "[PERSON_NAME] [EMAIL_ADDRESS][DOMAIN_NAME] 5 [DATE] Great experience loved the …" at bounding box center [624, 214] width 237 height 340
click at [727, 60] on h4 "[PERSON_NAME]" at bounding box center [625, 62] width 210 height 11
click at [721, 60] on icon "button" at bounding box center [721, 61] width 9 height 9
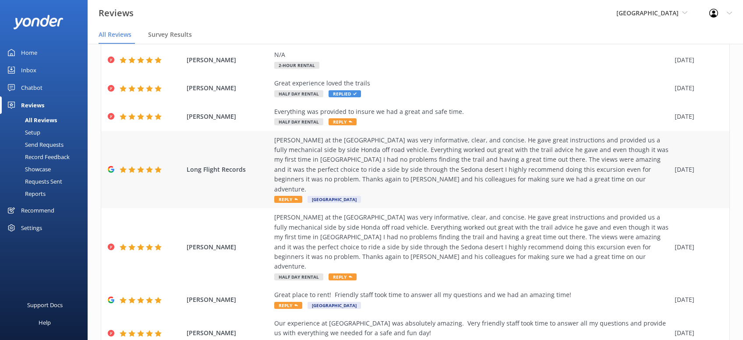
scroll to position [111, 0]
drag, startPoint x: 342, startPoint y: 110, endPoint x: 347, endPoint y: 110, distance: 4.8
click at [343, 118] on span "Reply" at bounding box center [343, 121] width 28 height 7
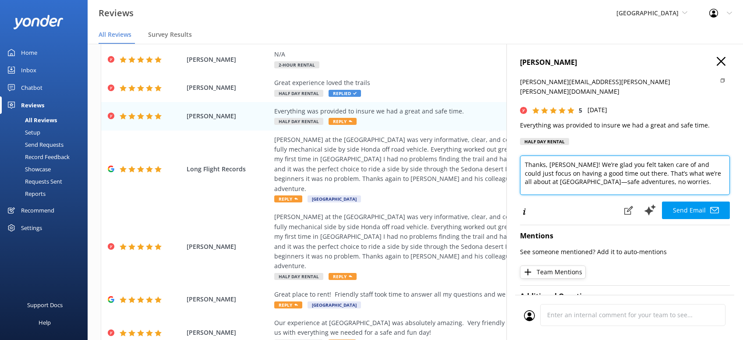
click at [694, 177] on textarea "Thanks, [PERSON_NAME]! We’re glad you felt taken care of and could just focus o…" at bounding box center [625, 175] width 210 height 39
paste textarea "CRS -[PERSON_NAME]"
type textarea "Thanks, [PERSON_NAME]! We’re glad you felt taken care of and could just focus o…"
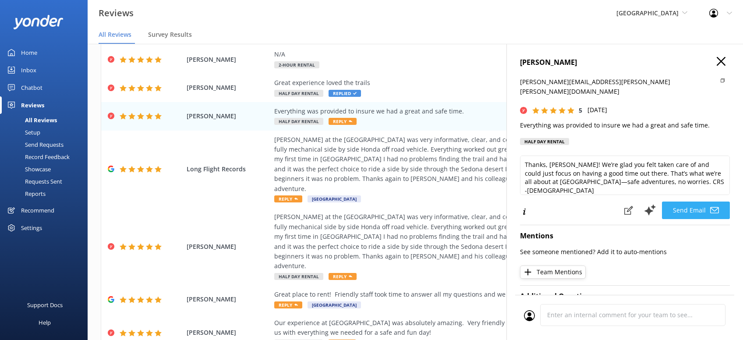
click at [690, 202] on button "Send Email" at bounding box center [696, 211] width 68 height 18
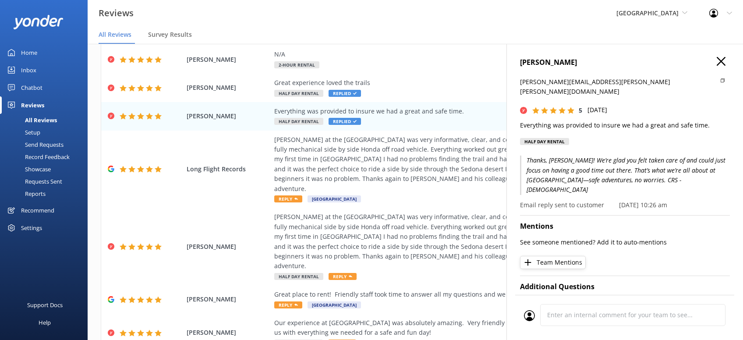
click at [723, 62] on icon "button" at bounding box center [721, 61] width 9 height 9
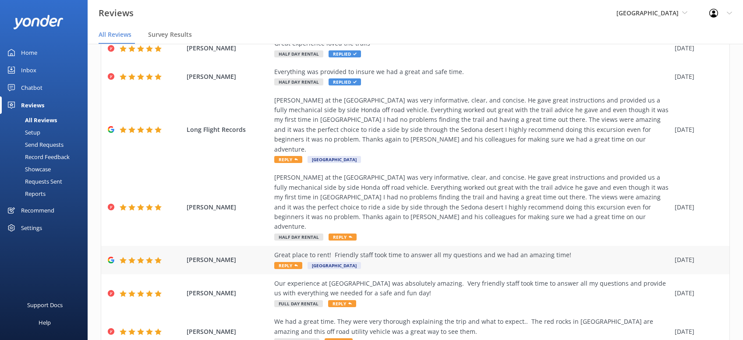
scroll to position [167, 0]
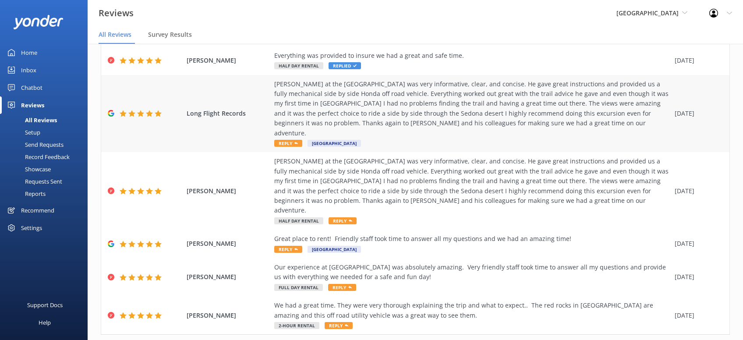
click at [399, 90] on div "[PERSON_NAME] at the [GEOGRAPHIC_DATA] was very informative, clear, and concise…" at bounding box center [472, 108] width 396 height 59
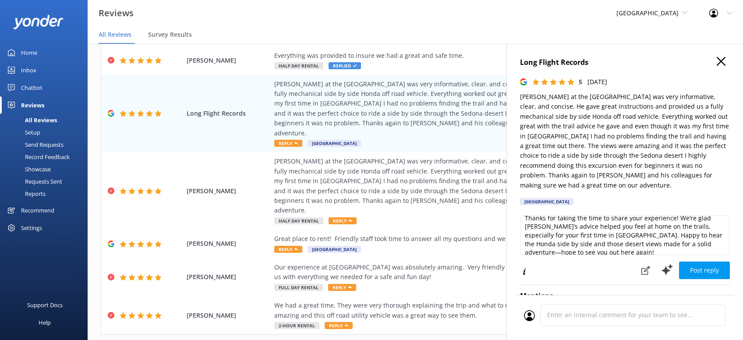
scroll to position [13, 0]
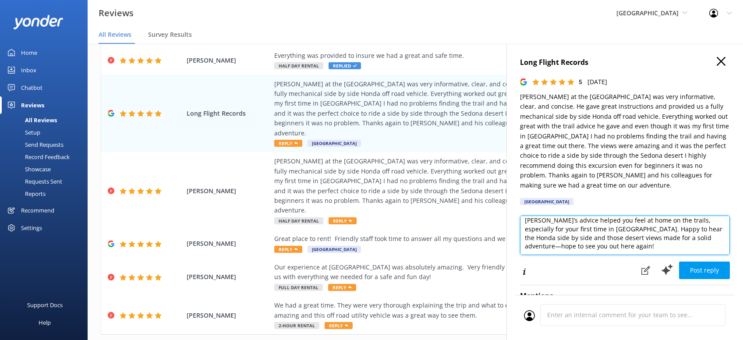
click at [614, 236] on textarea "Thanks for taking the time to share your experience! We’re glad [PERSON_NAME]’s…" at bounding box center [625, 235] width 210 height 39
paste textarea "CRS -[PERSON_NAME]"
type textarea "Thanks for taking the time to share your experience! We’re glad [PERSON_NAME]’s…"
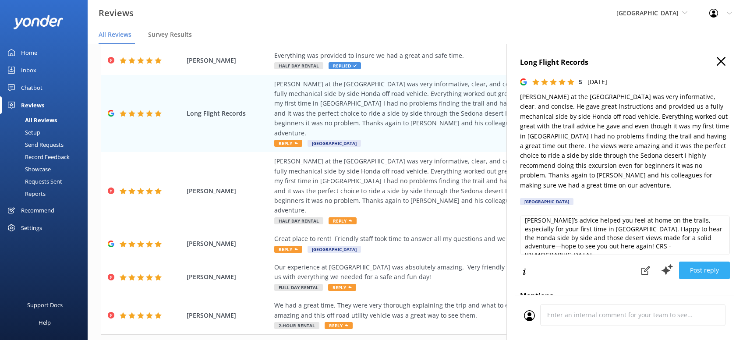
click at [699, 262] on button "Post reply" at bounding box center [704, 271] width 51 height 18
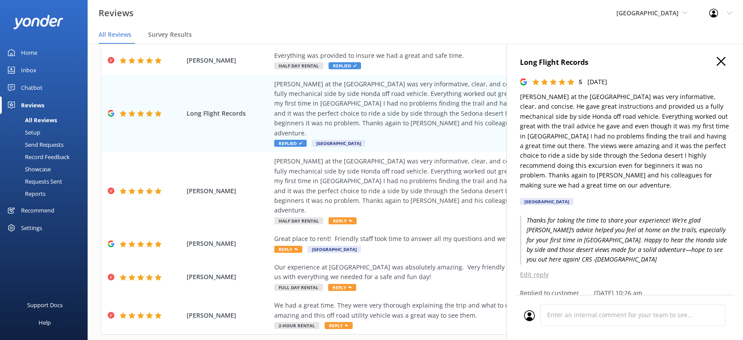
click at [719, 62] on icon "button" at bounding box center [721, 61] width 9 height 9
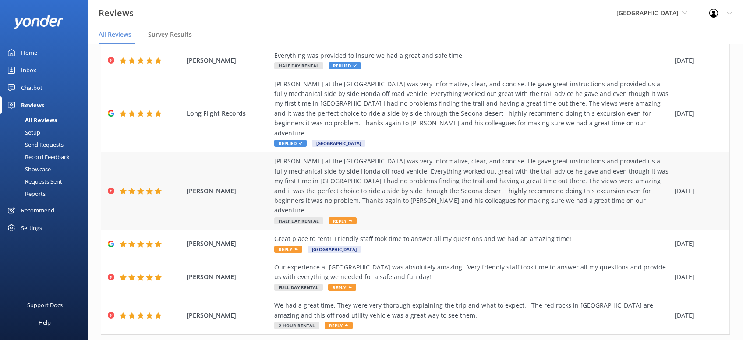
click at [395, 177] on div "[PERSON_NAME] at the [GEOGRAPHIC_DATA] was very informative, clear, and concise…" at bounding box center [472, 185] width 396 height 59
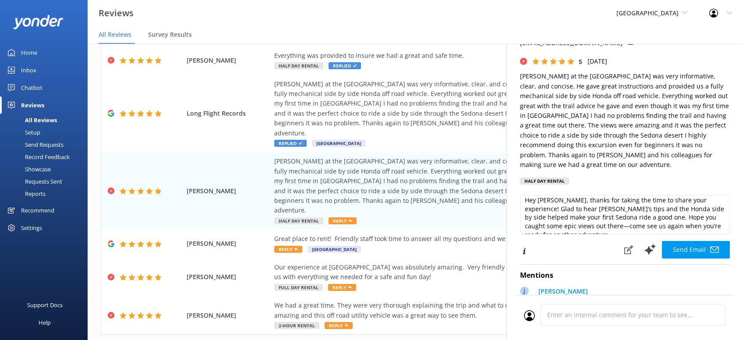
scroll to position [56, 0]
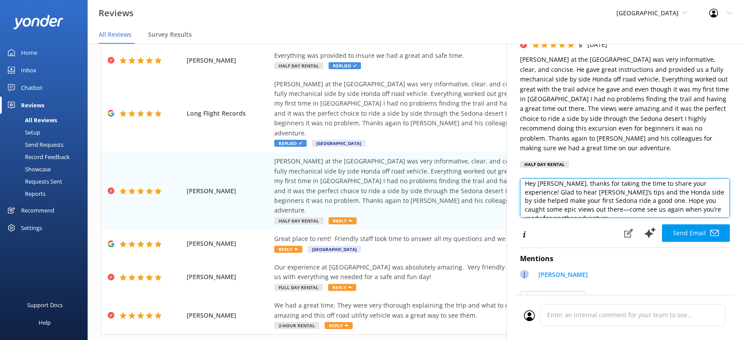
click at [723, 198] on textarea "Hey [PERSON_NAME], thanks for taking the time to share your experience! Glad to…" at bounding box center [625, 197] width 210 height 39
paste textarea "CRS -[PERSON_NAME]"
type textarea "Hey [PERSON_NAME], thanks for taking the time to share your experience! Glad to…"
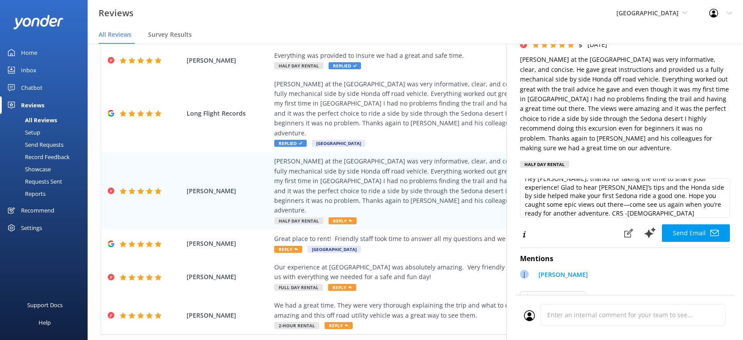
click at [726, 254] on div "Mentions [PERSON_NAME] Team Mentions" at bounding box center [625, 277] width 210 height 58
click at [685, 224] on button "Send Email" at bounding box center [696, 233] width 68 height 18
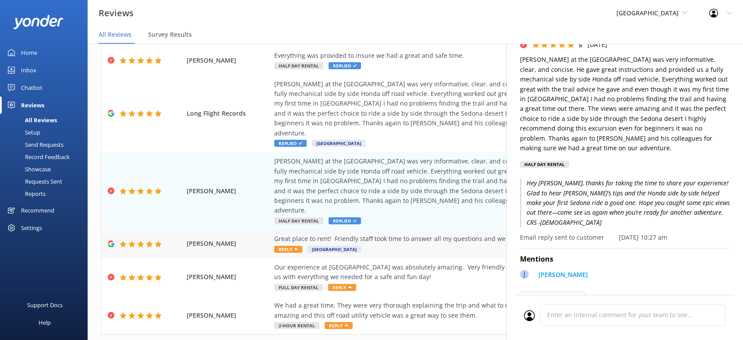
click at [284, 246] on span "Reply" at bounding box center [288, 249] width 28 height 7
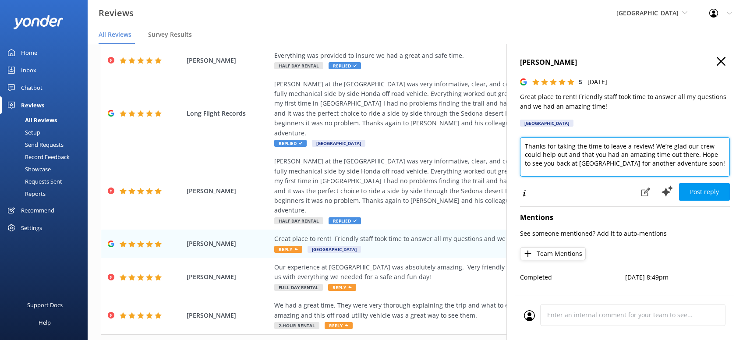
click at [728, 162] on textarea "Thanks for taking the time to leave a review! We’re glad our crew could help ou…" at bounding box center [625, 156] width 210 height 39
paste textarea "CRS -[PERSON_NAME]"
type textarea "Thanks for taking the time to leave a review! We’re glad our crew could help ou…"
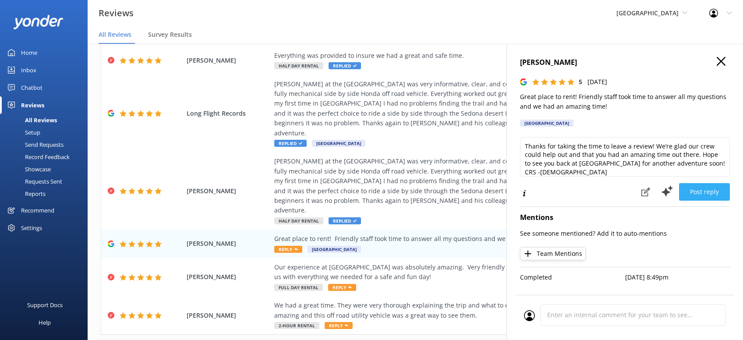
click at [708, 191] on button "Post reply" at bounding box center [704, 192] width 51 height 18
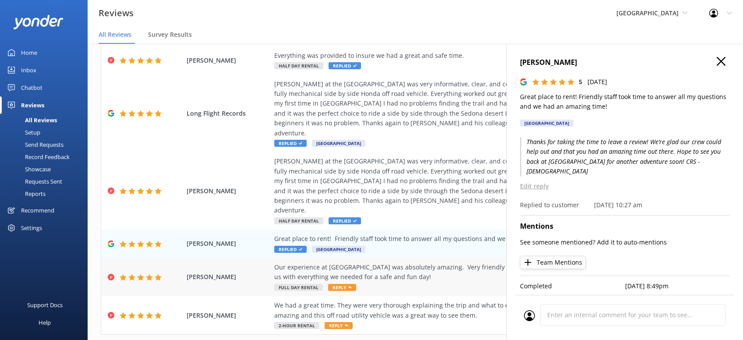
click at [347, 284] on span "Reply" at bounding box center [342, 287] width 28 height 7
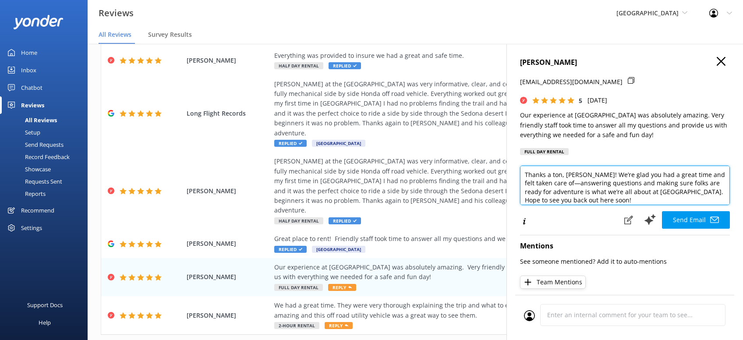
click at [612, 199] on textarea "Thanks a ton, [PERSON_NAME]! We’re glad you had a great time and felt taken car…" at bounding box center [625, 185] width 210 height 39
paste textarea "CRS -[PERSON_NAME]"
type textarea "Thanks a ton, [PERSON_NAME]! We’re glad you had a great time and felt taken car…"
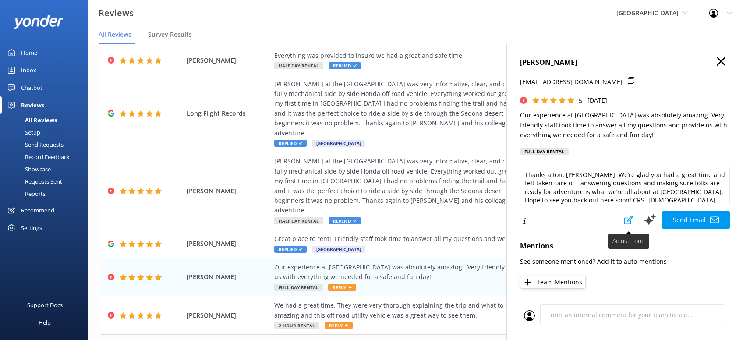
drag, startPoint x: 691, startPoint y: 215, endPoint x: 670, endPoint y: 211, distance: 21.0
click at [691, 214] on button "Send Email" at bounding box center [696, 220] width 68 height 18
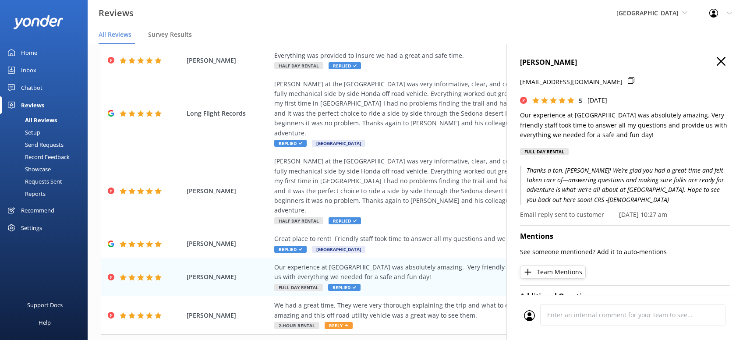
click at [721, 64] on icon "button" at bounding box center [721, 61] width 9 height 9
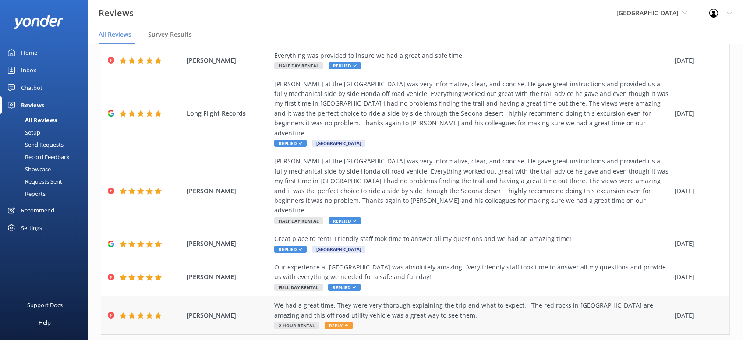
click at [409, 301] on div "We had a great time. They were very thorough explaining the trip and what to ex…" at bounding box center [472, 311] width 396 height 20
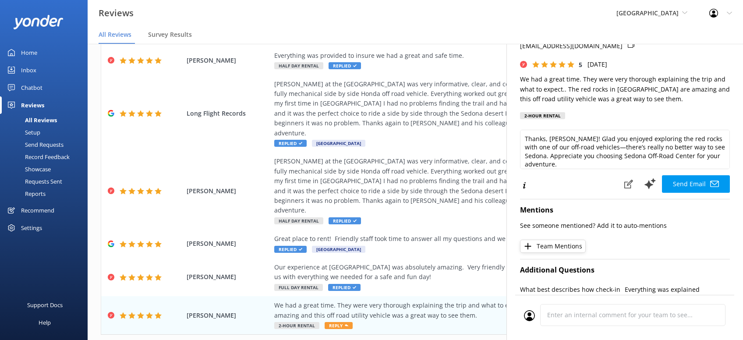
scroll to position [56, 0]
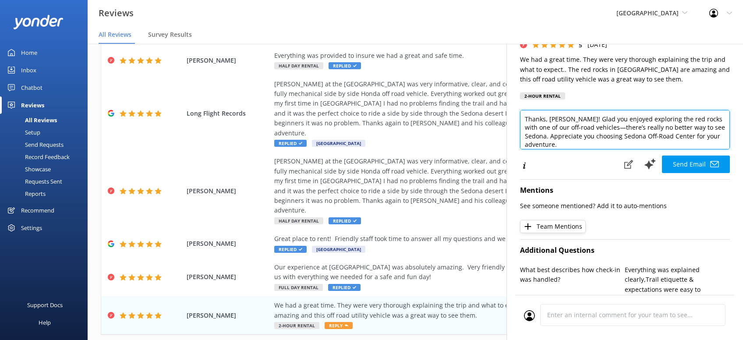
click at [725, 139] on textarea "Thanks, [PERSON_NAME]! Glad you enjoyed exploring the red rocks with one of our…" at bounding box center [625, 129] width 210 height 39
paste textarea "CRS -[PERSON_NAME]"
type textarea "Thanks, [PERSON_NAME]! Glad you enjoyed exploring the red rocks with one of our…"
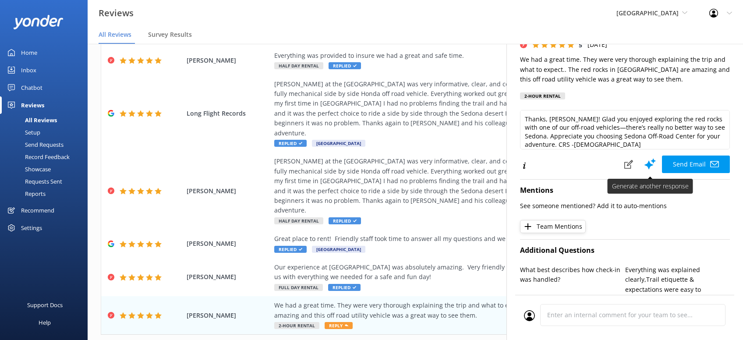
drag, startPoint x: 678, startPoint y: 161, endPoint x: 676, endPoint y: 155, distance: 6.3
click at [679, 159] on button "Send Email" at bounding box center [696, 165] width 68 height 18
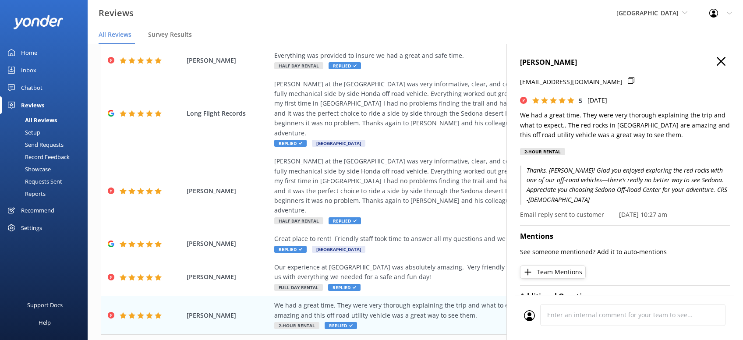
click at [722, 60] on use "button" at bounding box center [721, 61] width 9 height 9
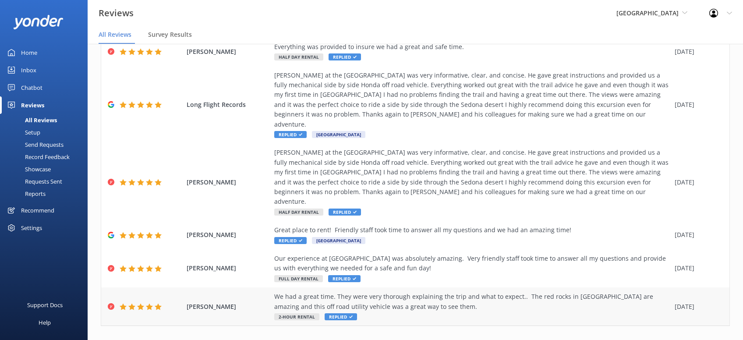
scroll to position [178, 0]
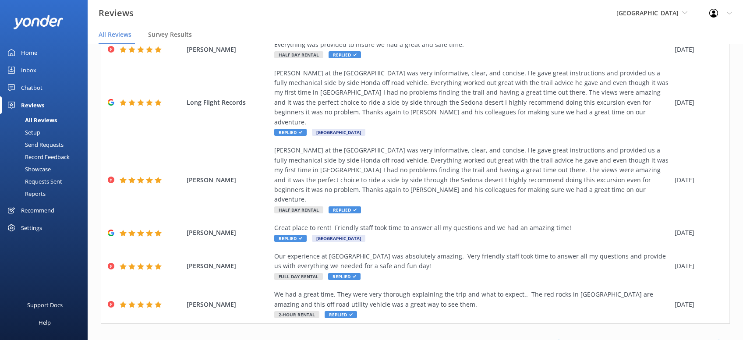
click at [557, 337] on icon at bounding box center [557, 342] width 11 height 11
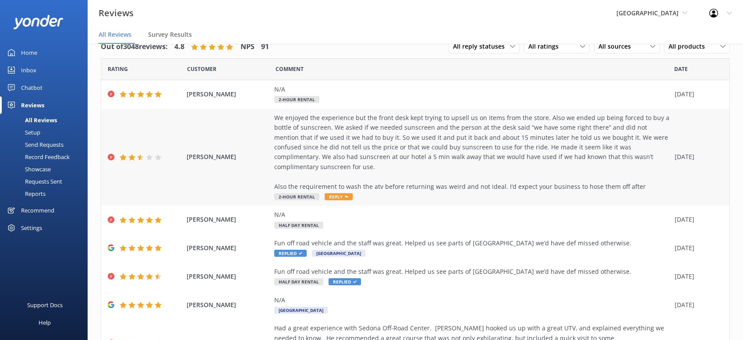
click at [338, 193] on span "Reply" at bounding box center [339, 196] width 28 height 7
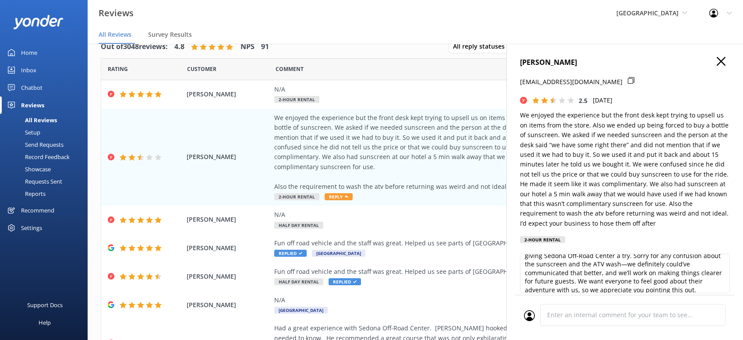
scroll to position [21, 0]
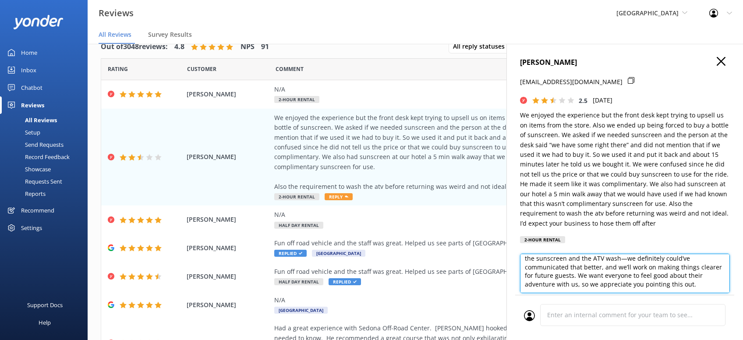
click at [666, 287] on textarea "Hey [PERSON_NAME], thanks for sharing your feedback and for giving Sedona Off-R…" at bounding box center [625, 273] width 210 height 39
paste textarea "CRS -[PERSON_NAME]"
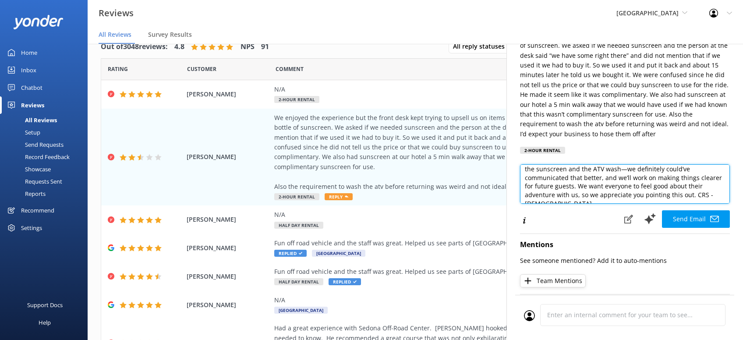
scroll to position [111, 0]
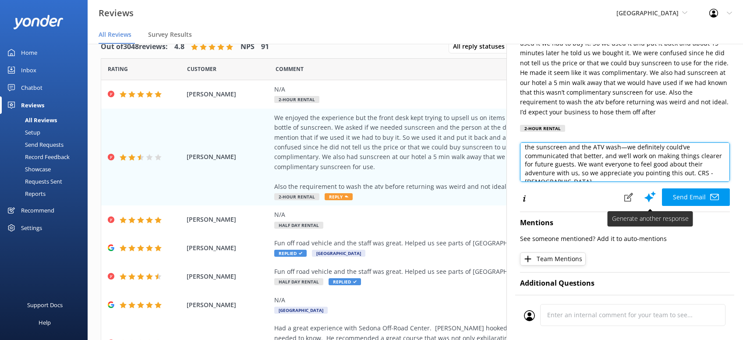
type textarea "Hey [PERSON_NAME], thanks for sharing your feedback and for giving Sedona Off-R…"
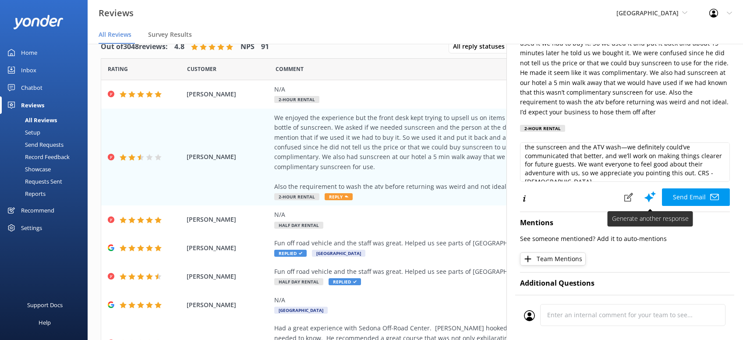
click at [692, 194] on button "Send Email" at bounding box center [696, 197] width 68 height 18
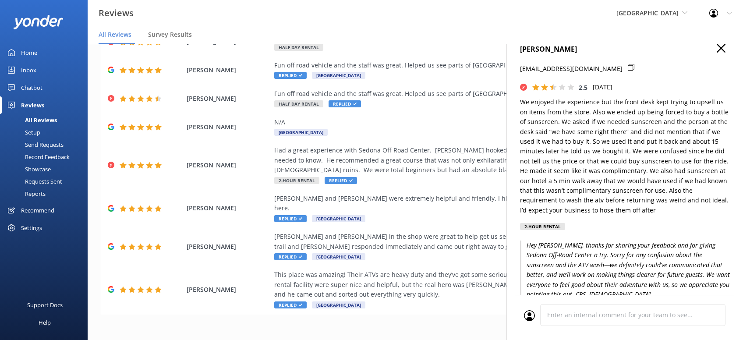
scroll to position [0, 0]
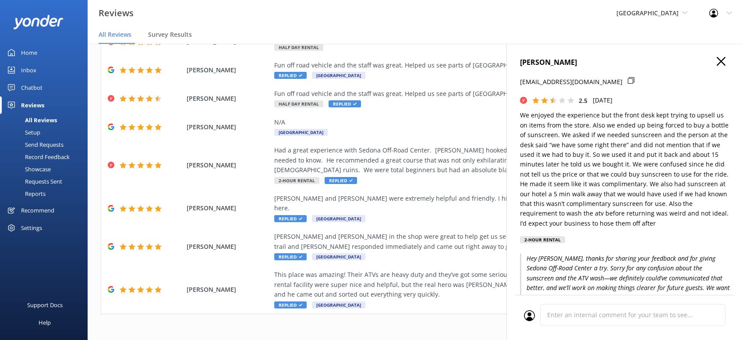
click at [725, 67] on h4 "[PERSON_NAME]" at bounding box center [625, 62] width 210 height 11
click at [720, 62] on use "button" at bounding box center [721, 61] width 9 height 9
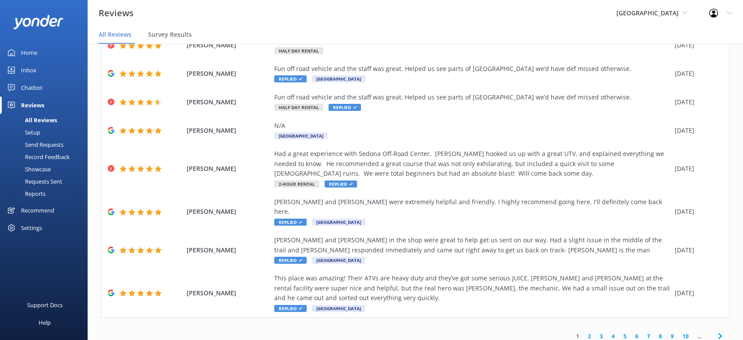
scroll to position [178, 0]
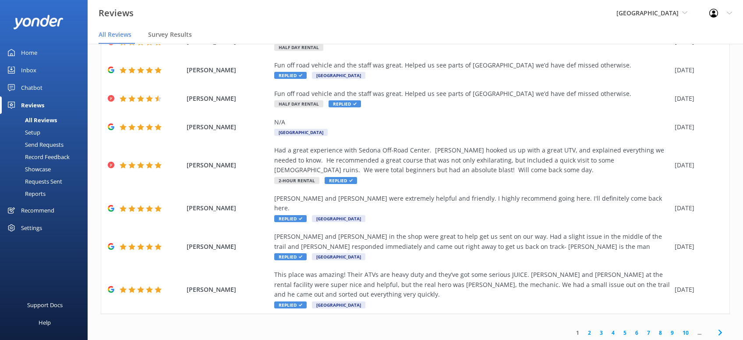
click at [720, 327] on icon at bounding box center [720, 332] width 11 height 11
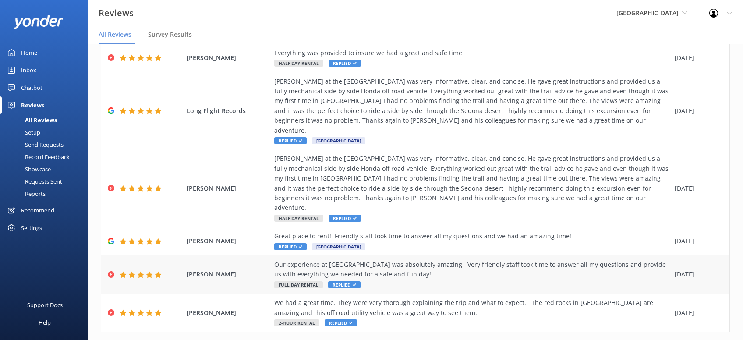
scroll to position [178, 0]
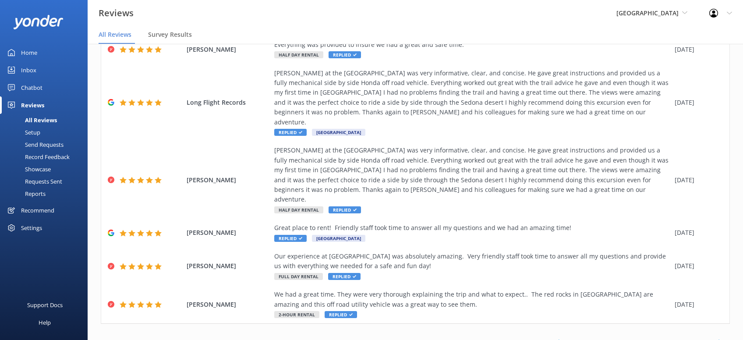
click at [625, 338] on link "5" at bounding box center [625, 342] width 12 height 8
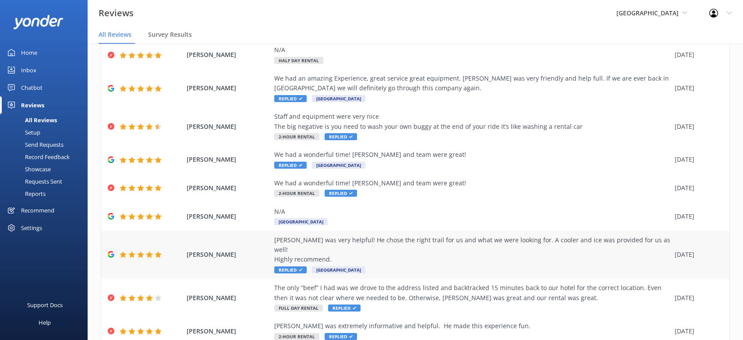
scroll to position [119, 0]
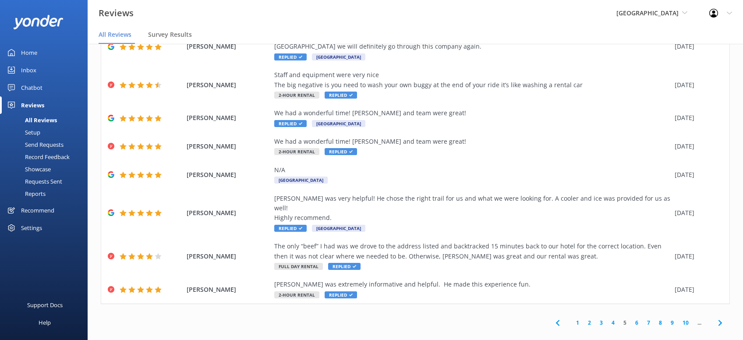
click at [721, 320] on use at bounding box center [720, 323] width 4 height 6
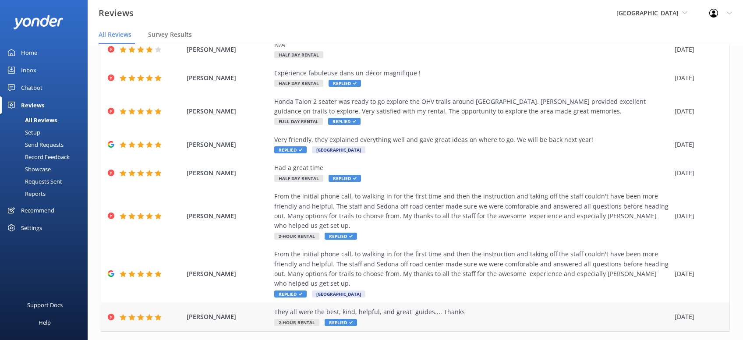
scroll to position [129, 0]
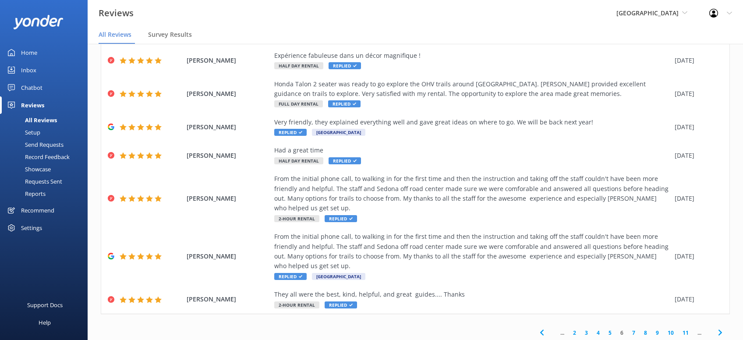
click at [722, 327] on icon at bounding box center [720, 332] width 11 height 11
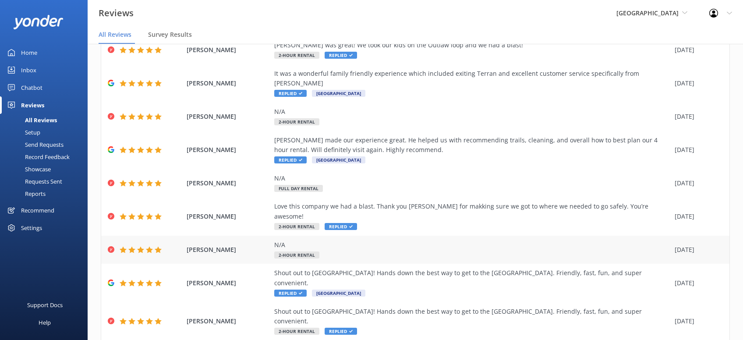
scroll to position [99, 0]
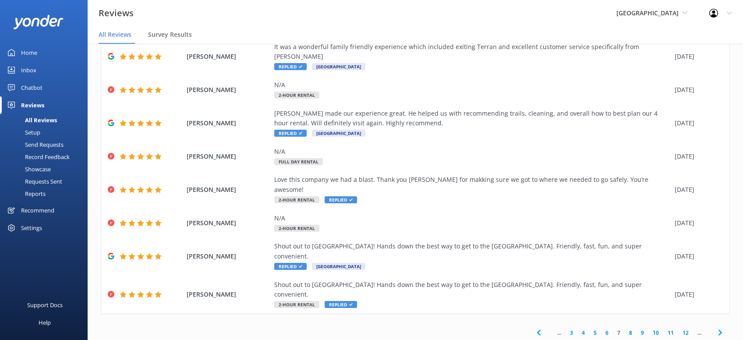
click at [720, 330] on use at bounding box center [720, 333] width 4 height 6
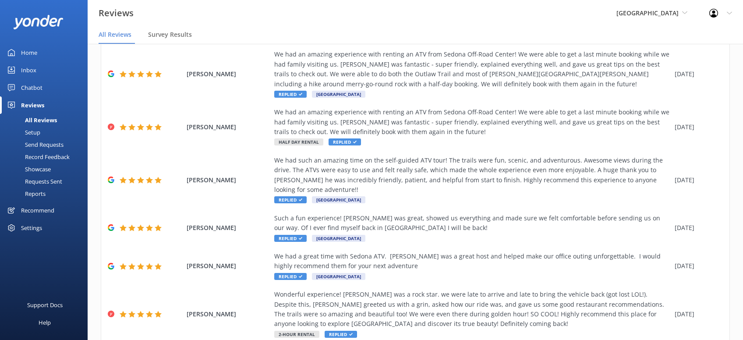
scroll to position [207, 0]
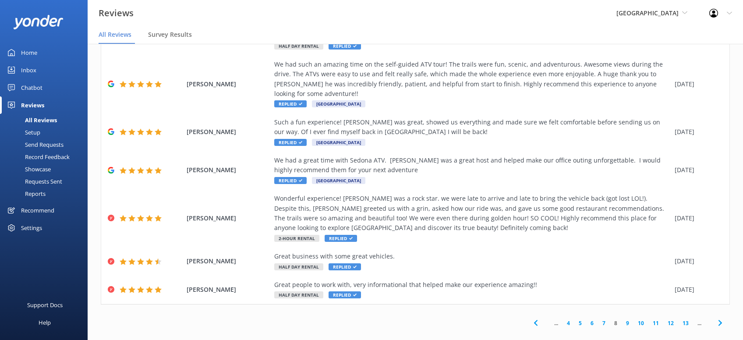
click at [722, 318] on icon at bounding box center [720, 323] width 11 height 11
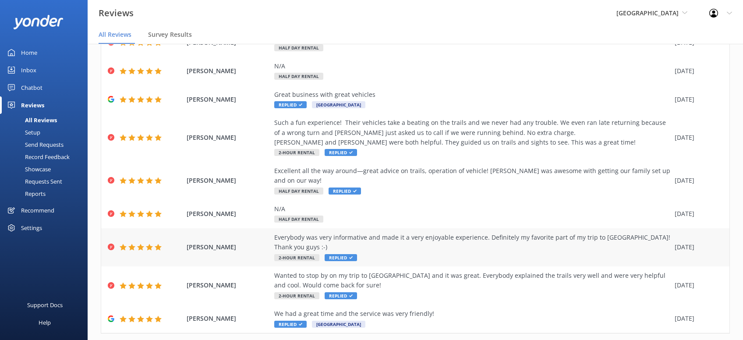
scroll to position [138, 0]
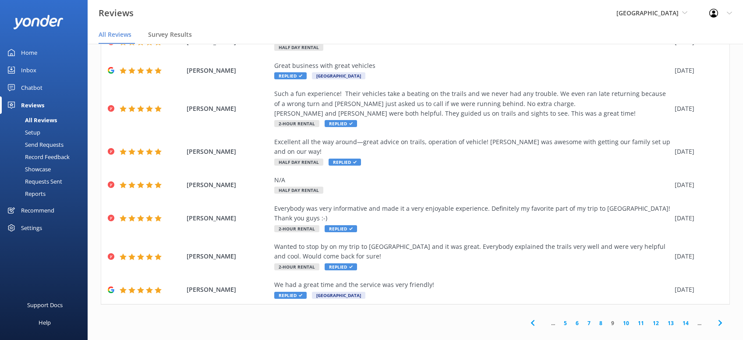
click at [719, 318] on icon at bounding box center [720, 323] width 11 height 11
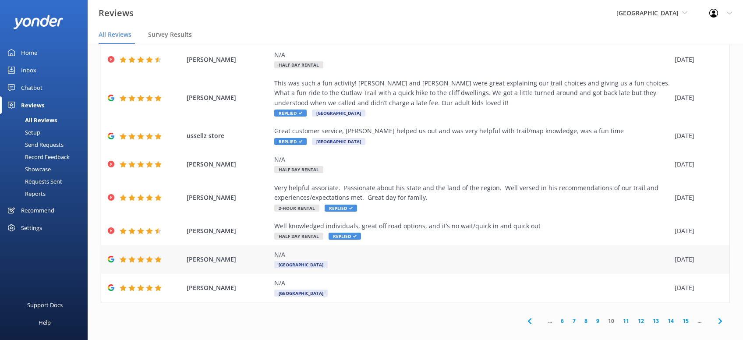
scroll to position [109, 0]
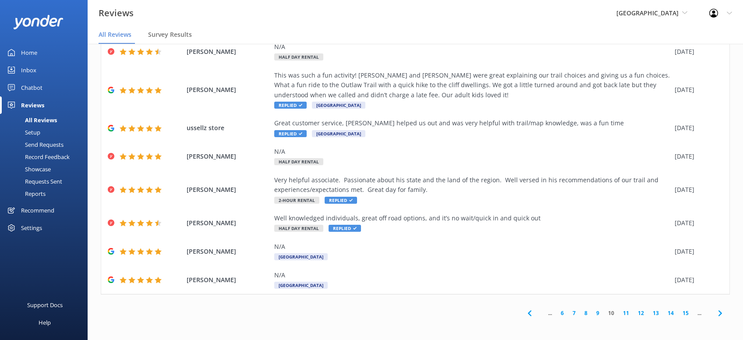
click at [719, 313] on icon at bounding box center [720, 313] width 11 height 11
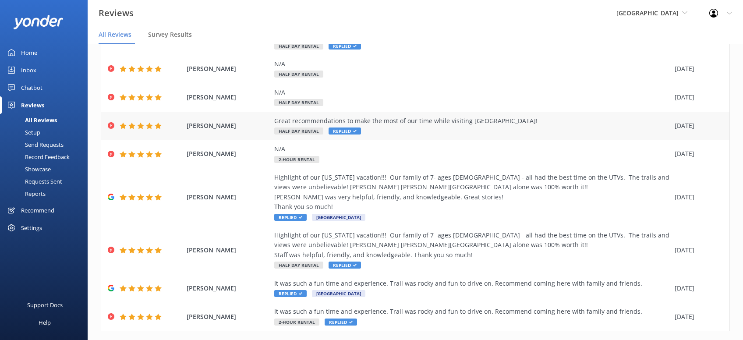
scroll to position [129, 0]
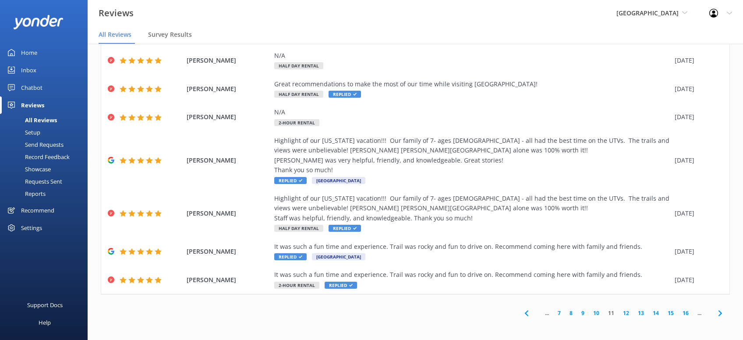
click at [722, 314] on icon at bounding box center [720, 313] width 11 height 11
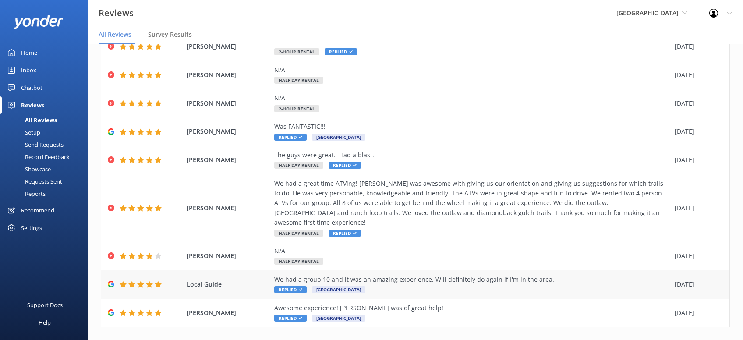
scroll to position [99, 0]
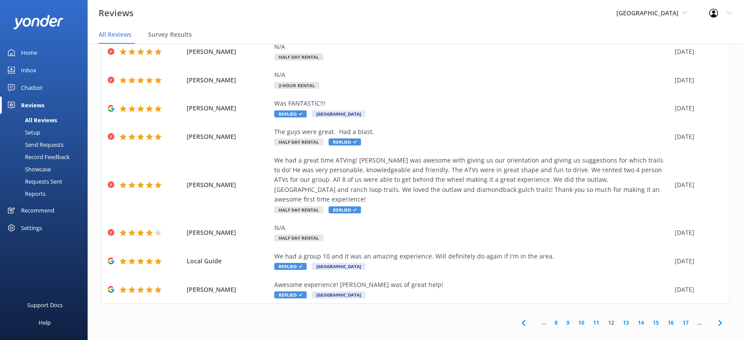
click at [720, 318] on icon at bounding box center [720, 323] width 11 height 11
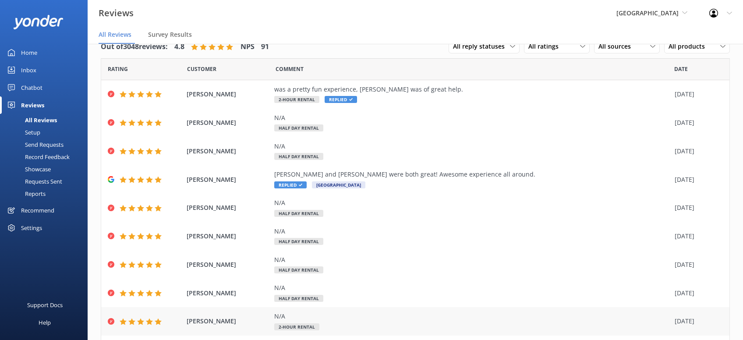
scroll to position [70, 0]
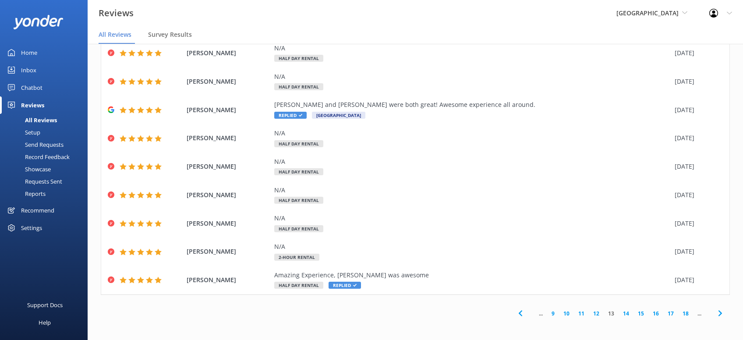
click at [721, 314] on use at bounding box center [720, 314] width 4 height 6
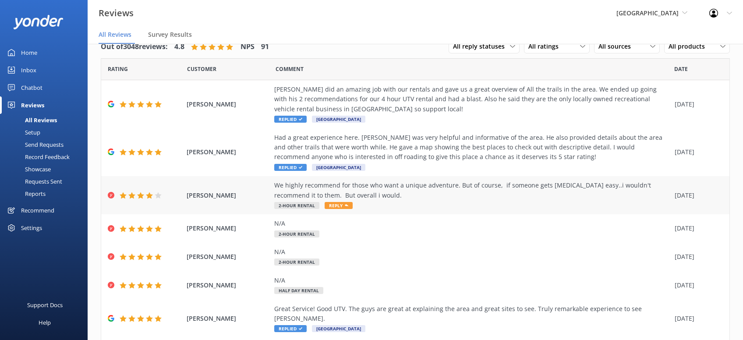
click at [467, 198] on div "We highly recommend for those who want a unique adventure. But of course, if so…" at bounding box center [472, 191] width 396 height 20
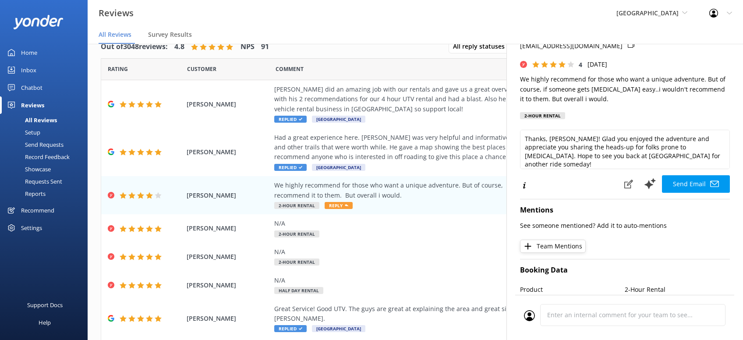
scroll to position [56, 0]
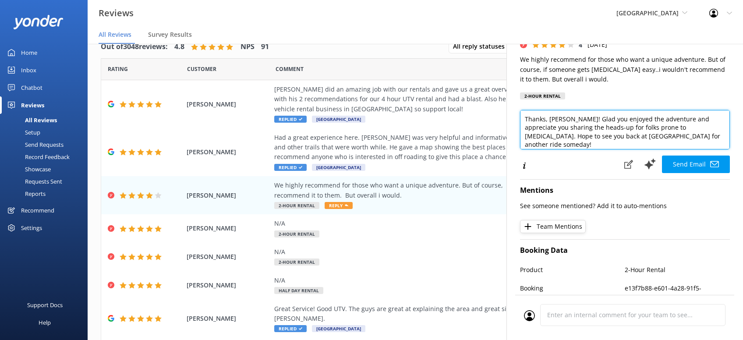
click at [712, 138] on textarea "Thanks, [PERSON_NAME]! Glad you enjoyed the adventure and appreciate you sharin…" at bounding box center [625, 129] width 210 height 39
paste textarea "CRS -[PERSON_NAME]"
type textarea "Thanks, [PERSON_NAME]! Glad you enjoyed the adventure and appreciate you sharin…"
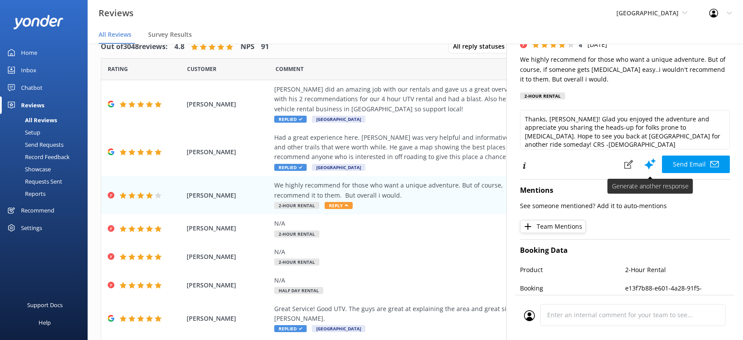
click at [685, 163] on button "Send Email" at bounding box center [696, 165] width 68 height 18
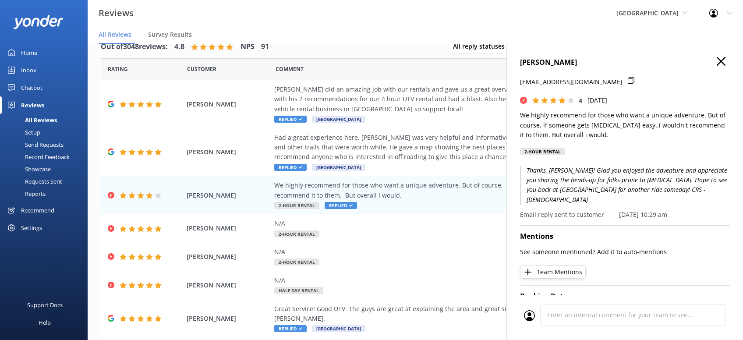
click at [722, 63] on icon "button" at bounding box center [721, 61] width 9 height 9
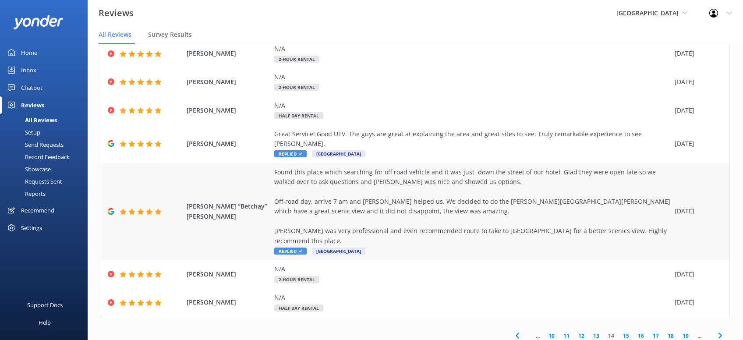
scroll to position [178, 0]
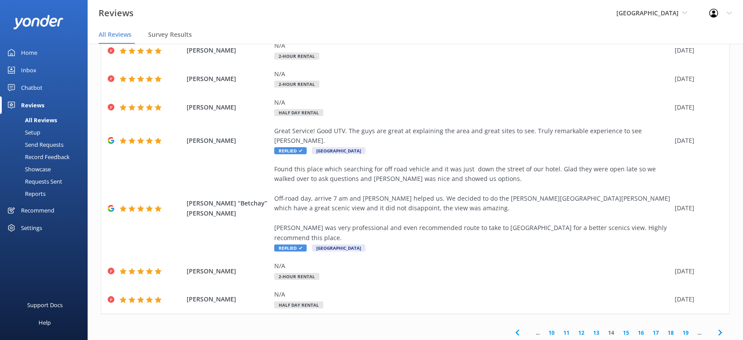
drag, startPoint x: 627, startPoint y: 313, endPoint x: 629, endPoint y: 309, distance: 4.6
click at [627, 329] on link "15" at bounding box center [626, 333] width 15 height 8
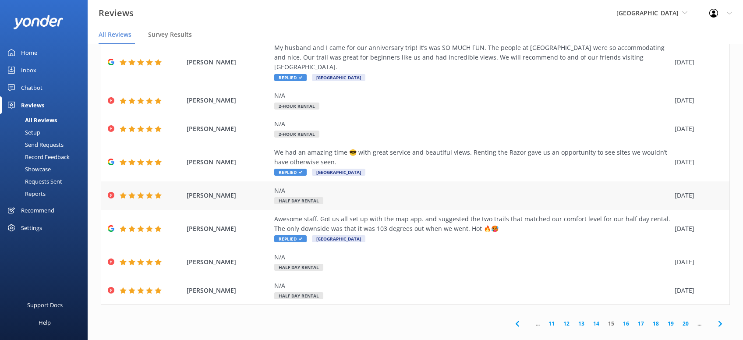
scroll to position [99, 0]
click at [628, 319] on link "16" at bounding box center [626, 323] width 15 height 8
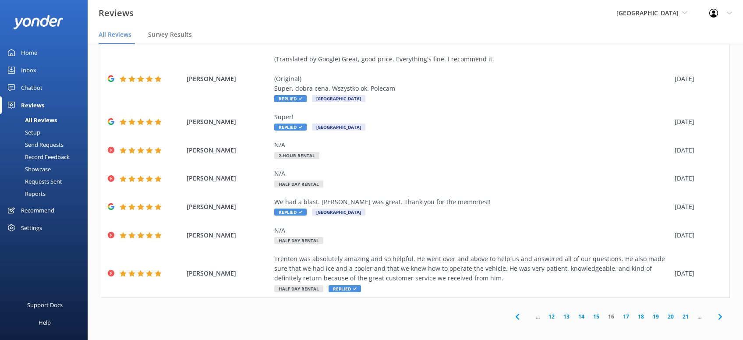
scroll to position [129, 0]
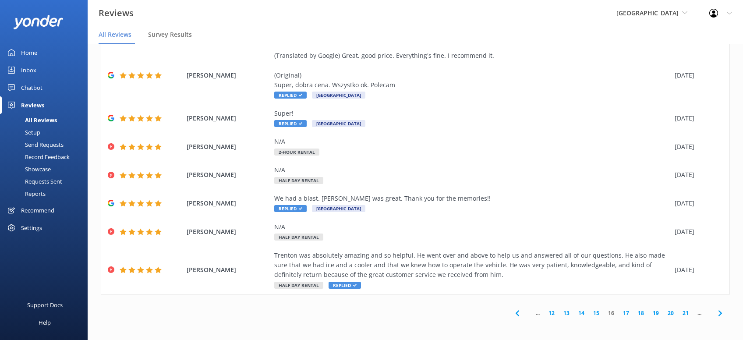
click at [626, 313] on link "17" at bounding box center [626, 313] width 15 height 8
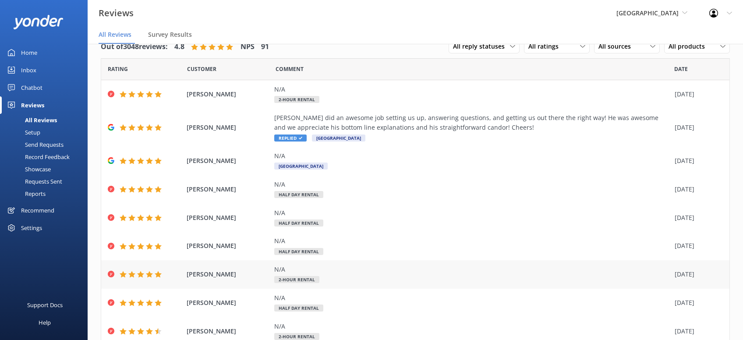
scroll to position [79, 0]
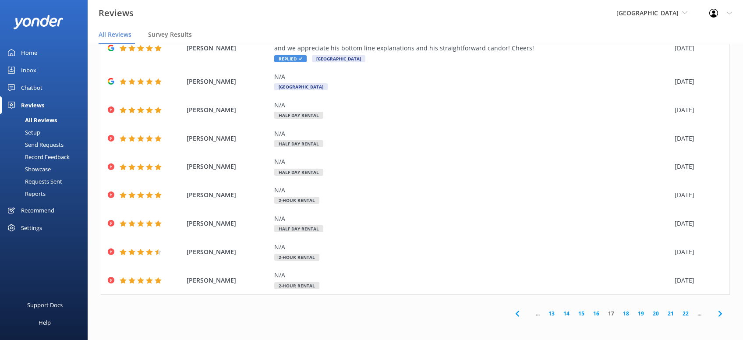
click at [626, 315] on link "18" at bounding box center [626, 313] width 15 height 8
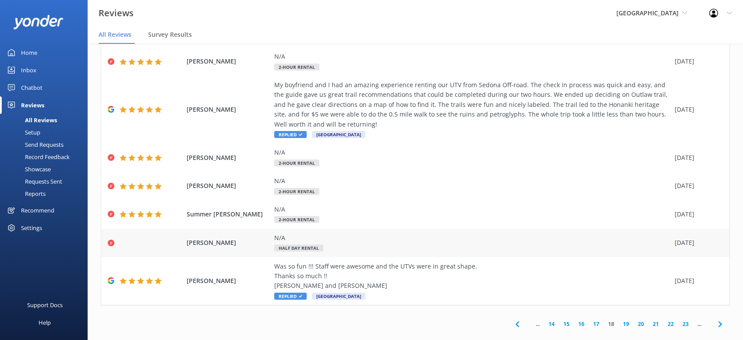
scroll to position [178, 0]
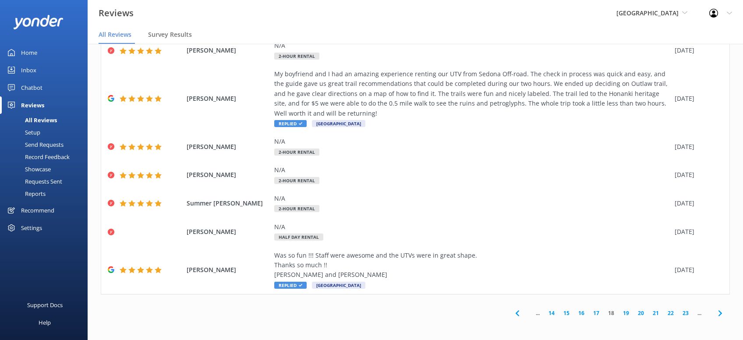
click at [629, 314] on link "19" at bounding box center [626, 313] width 15 height 8
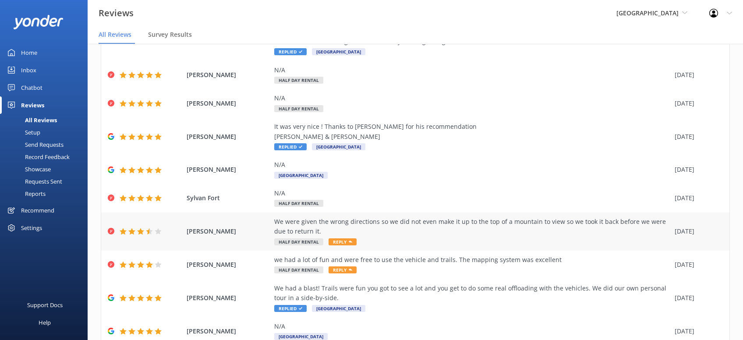
scroll to position [111, 0]
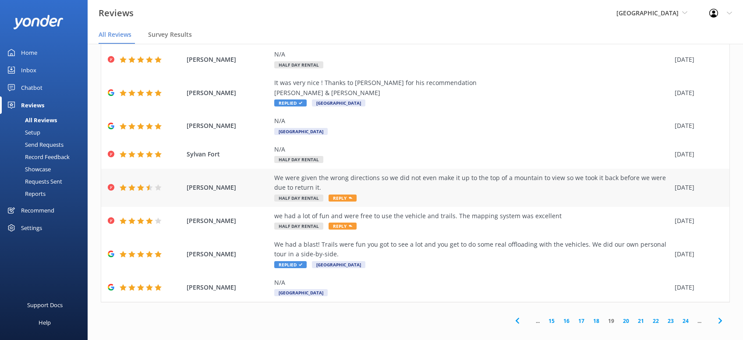
click at [354, 199] on span "Reply" at bounding box center [343, 198] width 28 height 7
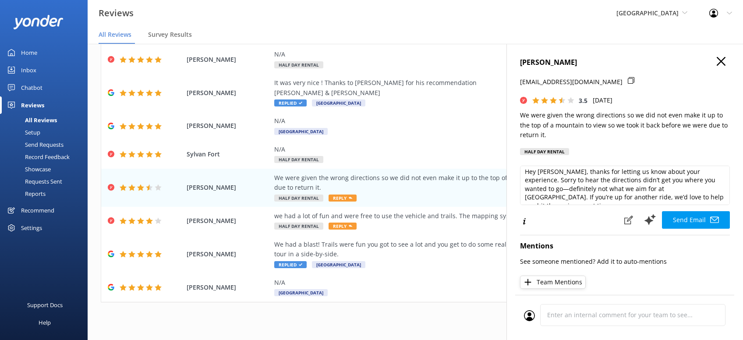
scroll to position [4, 0]
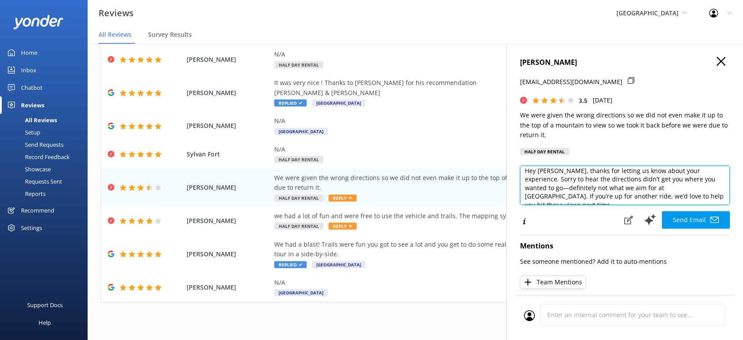
click at [703, 195] on textarea "Hey [PERSON_NAME], thanks for letting us know about your experience. Sorry to h…" at bounding box center [625, 185] width 210 height 39
paste textarea "CRS -[PERSON_NAME]"
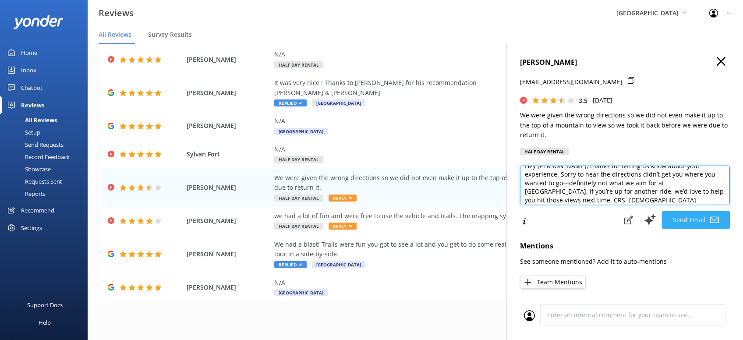
type textarea "Hey [PERSON_NAME], thanks for letting us know about your experience. Sorry to h…"
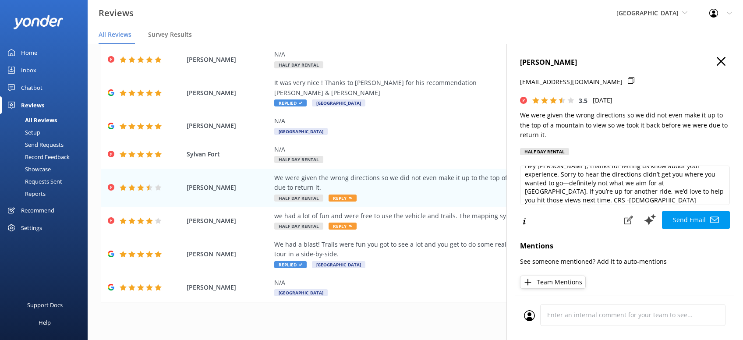
drag, startPoint x: 695, startPoint y: 215, endPoint x: 708, endPoint y: 216, distance: 13.2
click at [696, 216] on button "Send Email" at bounding box center [696, 220] width 68 height 18
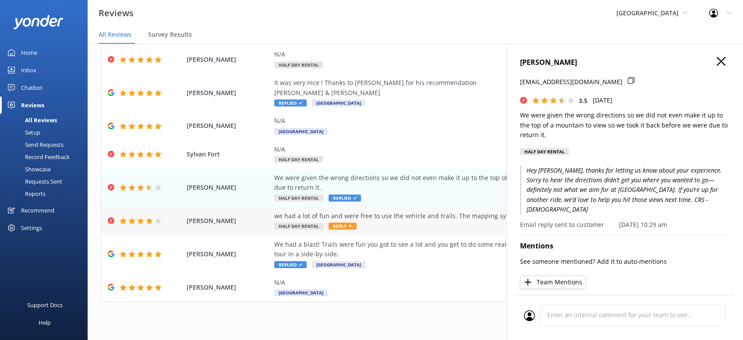
drag, startPoint x: 346, startPoint y: 226, endPoint x: 357, endPoint y: 228, distance: 11.3
click at [350, 228] on span "Reply" at bounding box center [343, 226] width 28 height 7
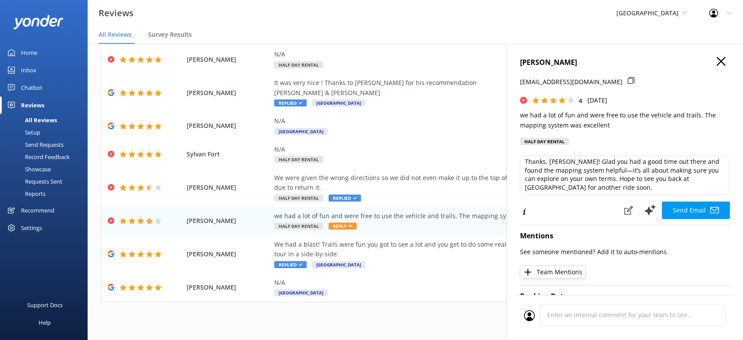
scroll to position [4, 0]
drag, startPoint x: 600, startPoint y: 188, endPoint x: 616, endPoint y: 198, distance: 19.1
click at [600, 188] on textarea "Thanks, [PERSON_NAME]! Glad you had a good time out there and found the mapping…" at bounding box center [625, 175] width 210 height 39
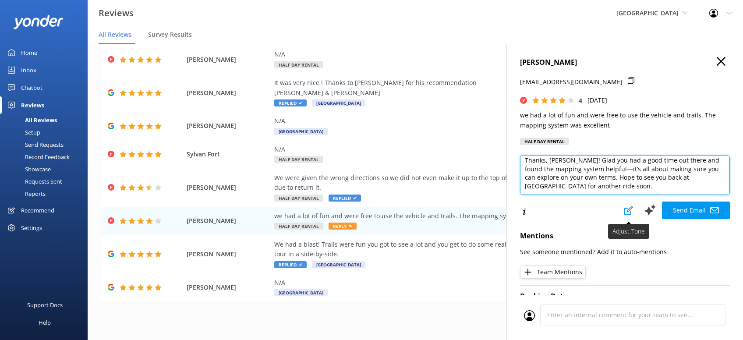
paste textarea "CRS -[PERSON_NAME]"
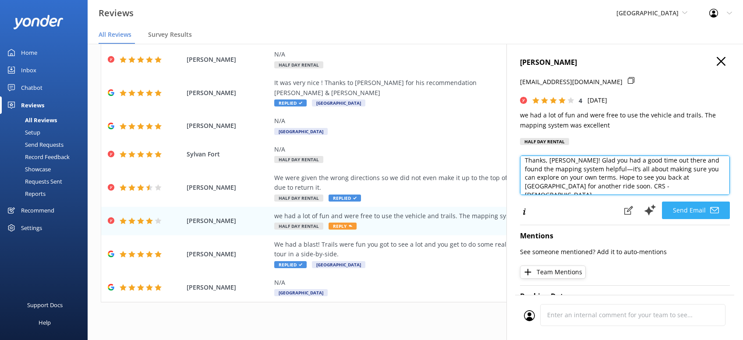
type textarea "Thanks, [PERSON_NAME]! Glad you had a good time out there and found the mapping…"
drag, startPoint x: 682, startPoint y: 205, endPoint x: 684, endPoint y: 201, distance: 4.7
click at [684, 202] on button "Send Email" at bounding box center [696, 211] width 68 height 18
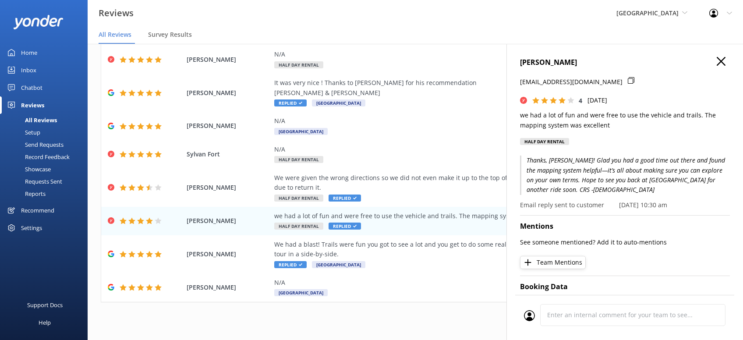
click at [722, 62] on icon "button" at bounding box center [721, 61] width 9 height 9
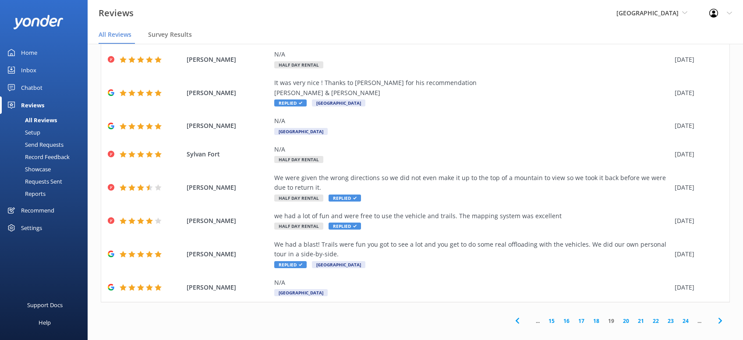
click at [721, 321] on use at bounding box center [720, 321] width 4 height 6
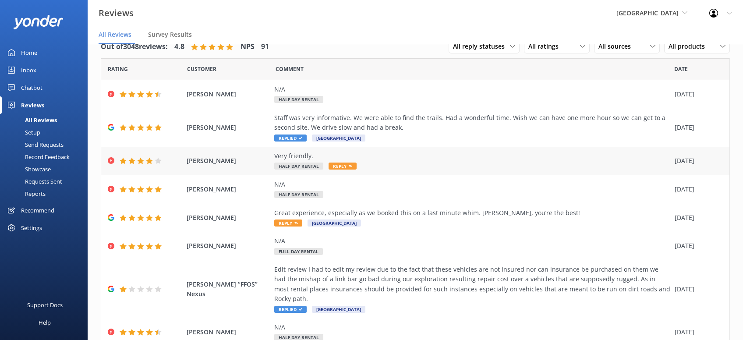
click at [340, 166] on span "Reply" at bounding box center [343, 166] width 28 height 7
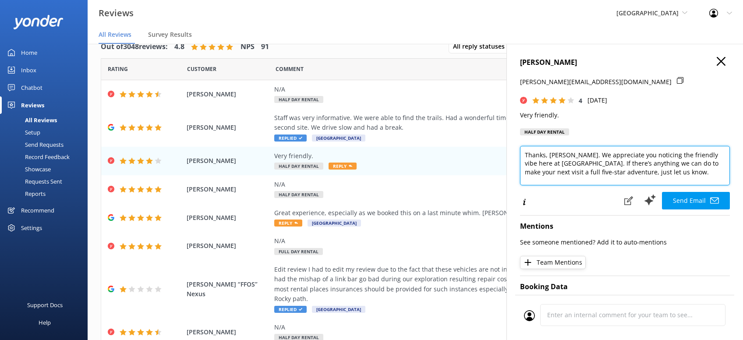
click at [677, 173] on textarea "Thanks, [PERSON_NAME]. We appreciate you noticing the friendly vibe here at [GE…" at bounding box center [625, 165] width 210 height 39
paste textarea "CRS -[PERSON_NAME]"
type textarea "Thanks, [PERSON_NAME]. We appreciate you noticing the friendly vibe here at [GE…"
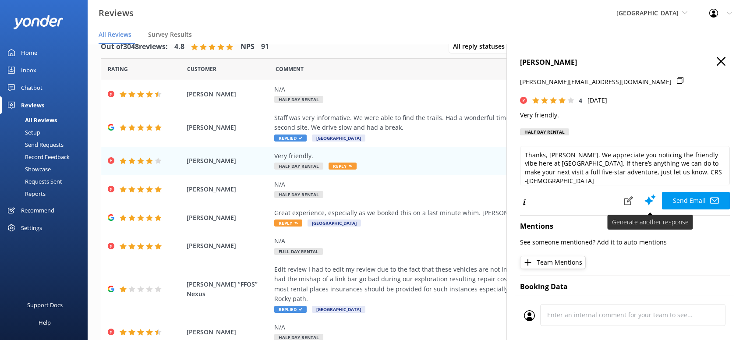
click at [691, 198] on button "Send Email" at bounding box center [696, 201] width 68 height 18
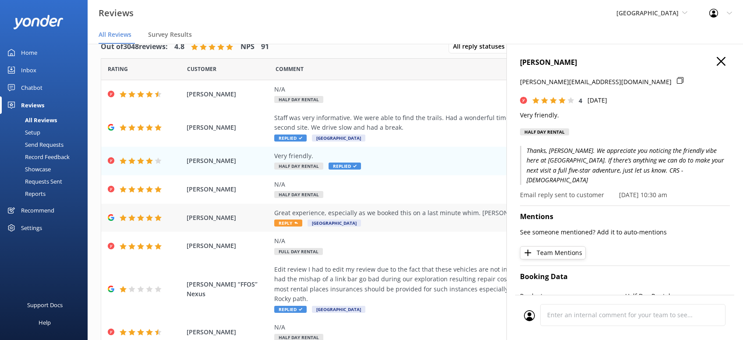
click at [288, 223] on span "Reply" at bounding box center [288, 223] width 28 height 7
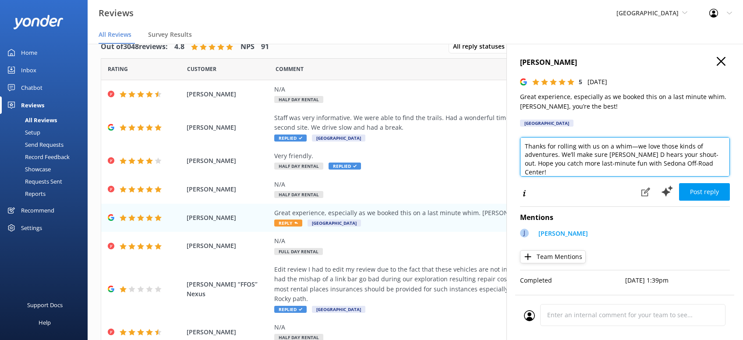
click at [705, 166] on textarea "Thanks for rolling with us on a whim—we love those kinds of adventures. We’ll m…" at bounding box center [625, 156] width 210 height 39
paste textarea "CRS -[PERSON_NAME]"
type textarea "Thanks for rolling with us on a whim—we love those kinds of adventures. We’ll m…"
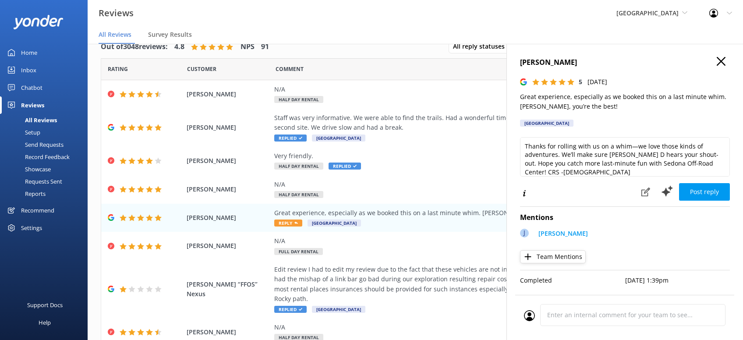
click at [718, 191] on button "Post reply" at bounding box center [704, 192] width 51 height 18
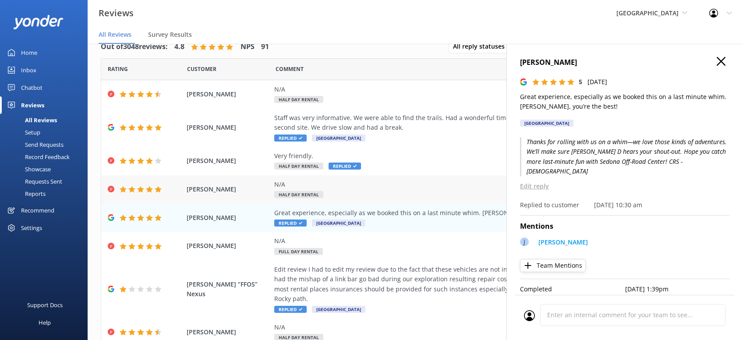
scroll to position [99, 0]
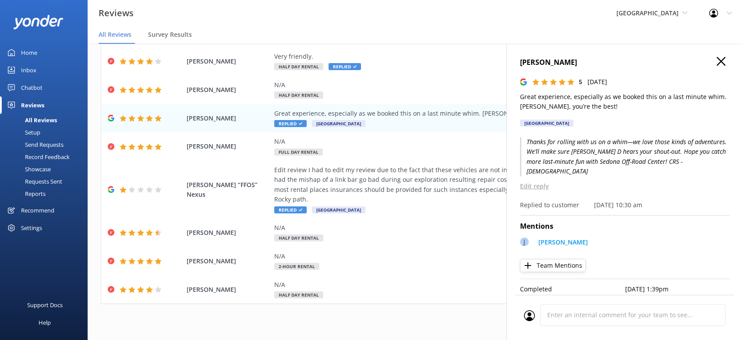
click at [722, 63] on use "button" at bounding box center [721, 61] width 9 height 9
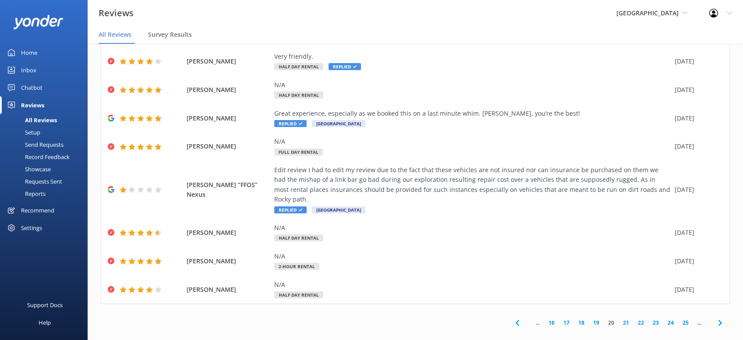
click at [722, 320] on use at bounding box center [720, 323] width 4 height 6
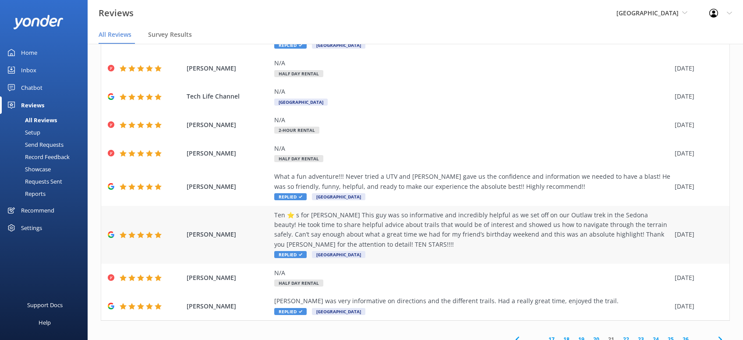
scroll to position [119, 0]
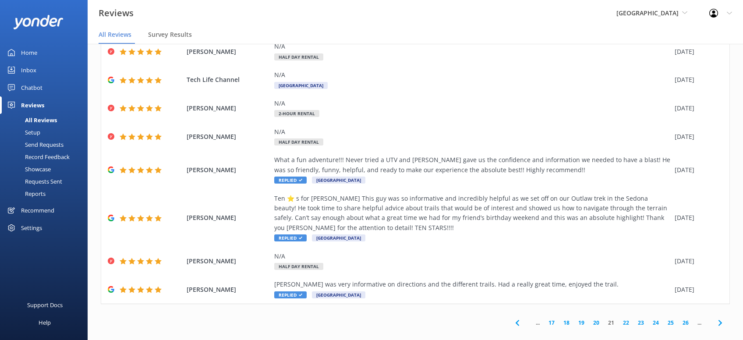
click at [720, 320] on use at bounding box center [720, 323] width 4 height 6
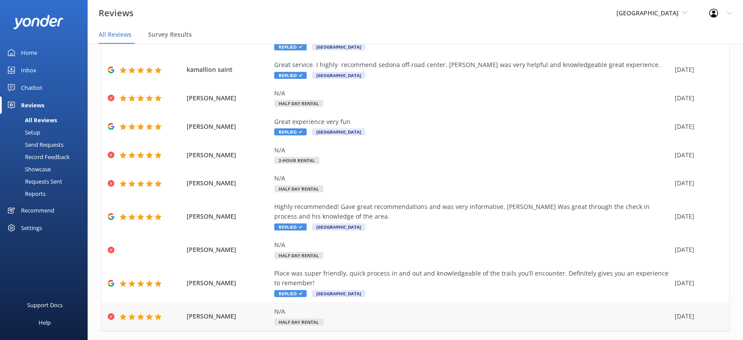
scroll to position [99, 0]
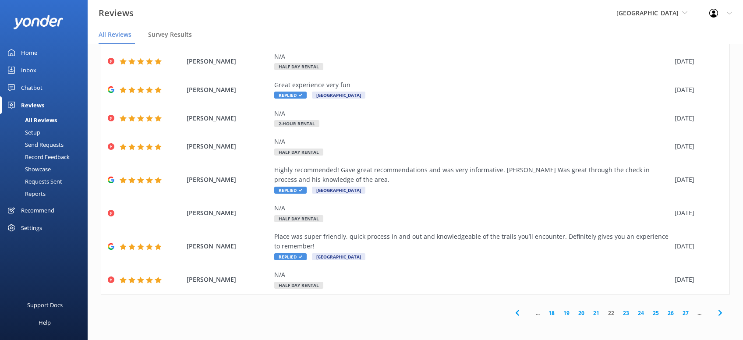
click at [722, 313] on use at bounding box center [720, 313] width 4 height 6
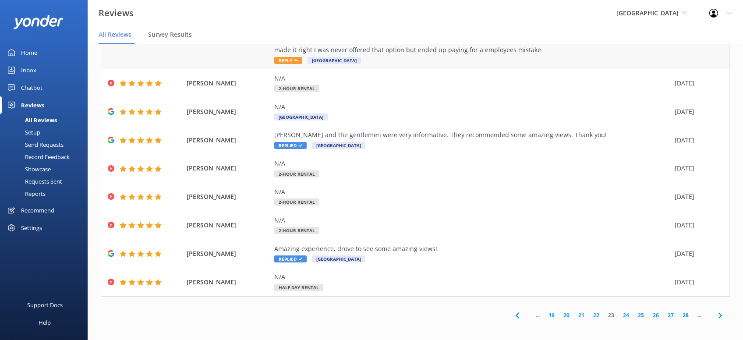
scroll to position [129, 0]
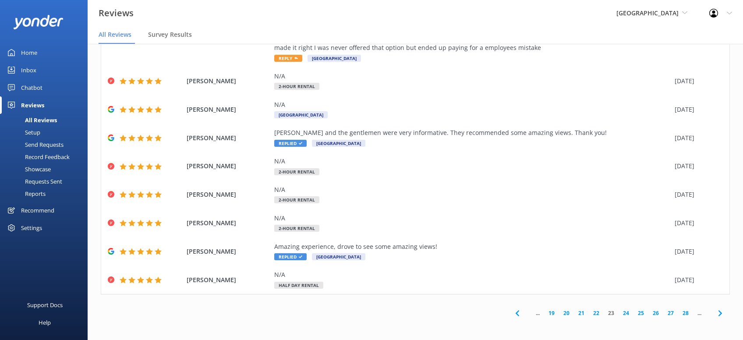
click at [624, 312] on link "24" at bounding box center [626, 313] width 15 height 8
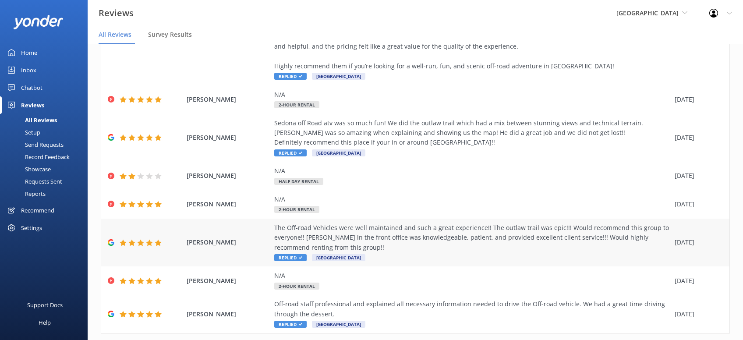
scroll to position [207, 0]
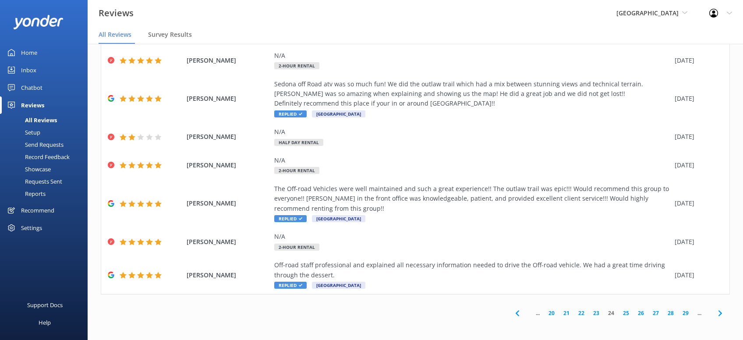
click at [627, 314] on link "25" at bounding box center [626, 313] width 15 height 8
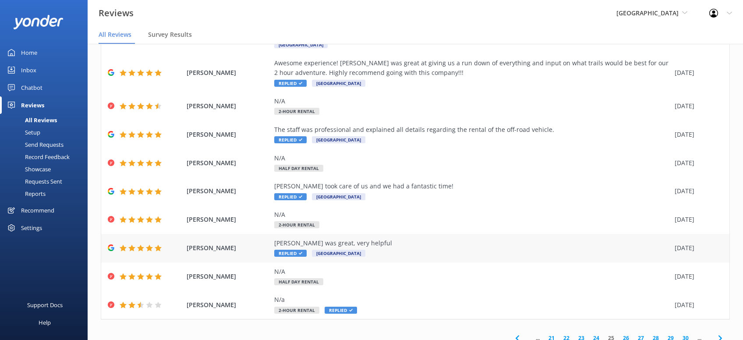
scroll to position [79, 0]
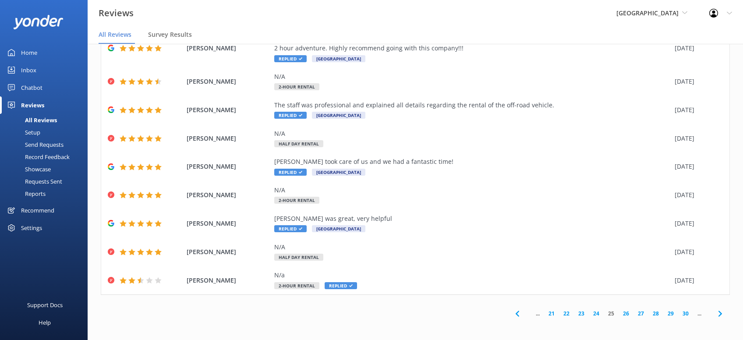
click at [627, 313] on link "26" at bounding box center [626, 313] width 15 height 8
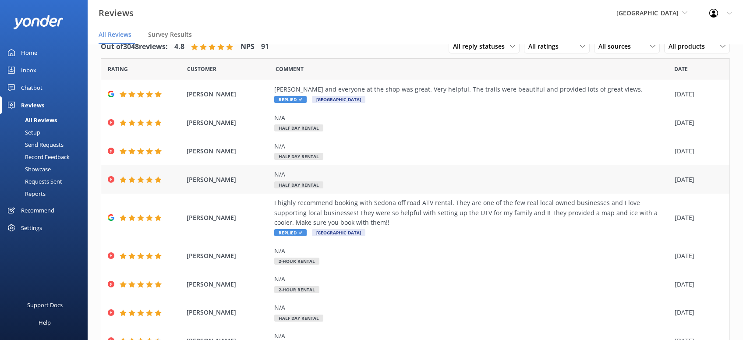
scroll to position [89, 0]
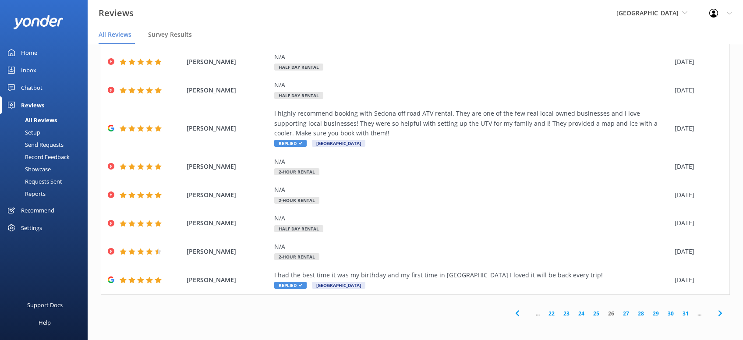
click at [627, 312] on link "27" at bounding box center [626, 313] width 15 height 8
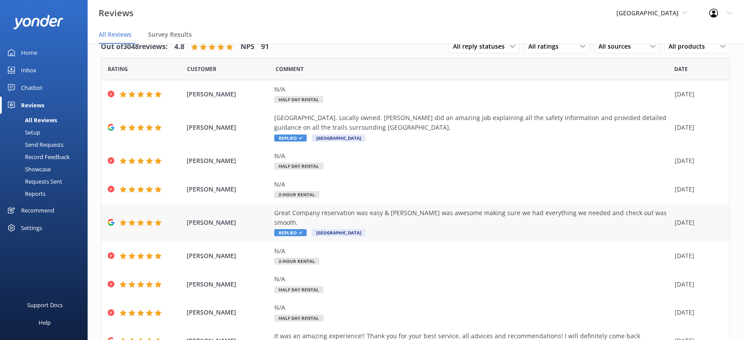
scroll to position [79, 0]
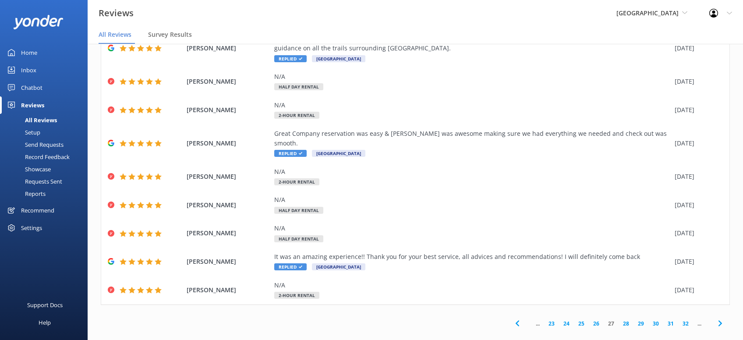
click at [629, 319] on link "28" at bounding box center [626, 323] width 15 height 8
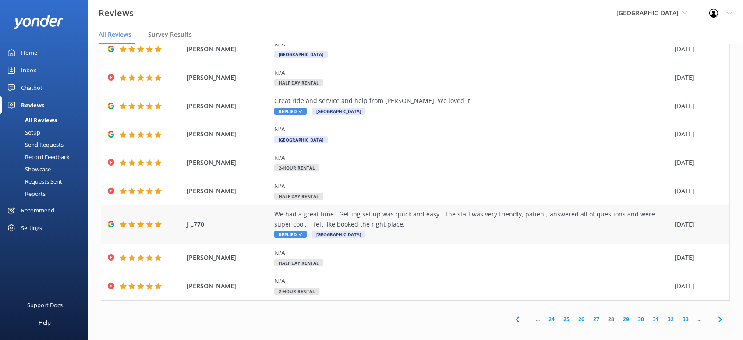
scroll to position [79, 0]
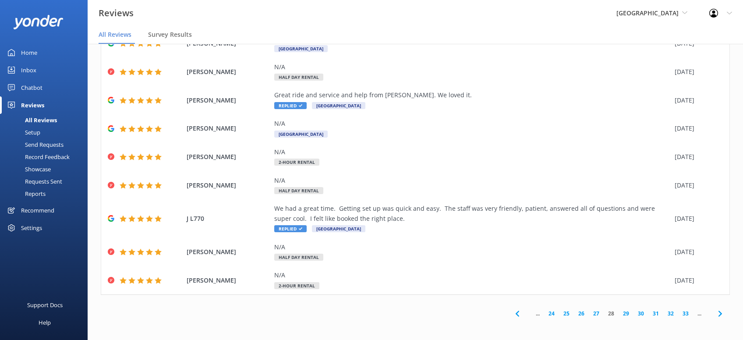
click at [627, 314] on link "29" at bounding box center [626, 313] width 15 height 8
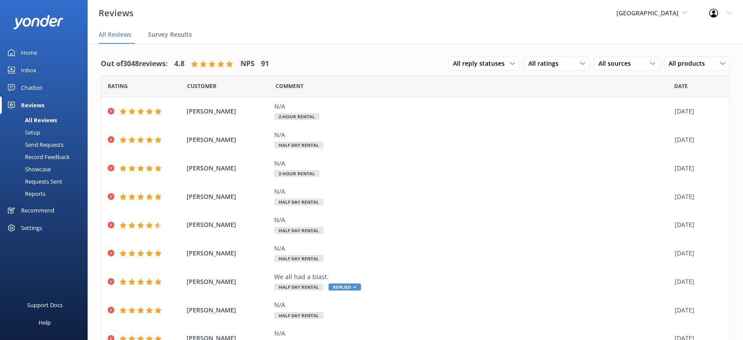
click at [688, 12] on div "[GEOGRAPHIC_DATA] Sedona Off-Road Center [US_STATE] Safari Jeep Tours [US_STATE…" at bounding box center [652, 13] width 93 height 26
click at [656, 78] on link "[US_STATE] ATV Adventures" at bounding box center [650, 78] width 88 height 21
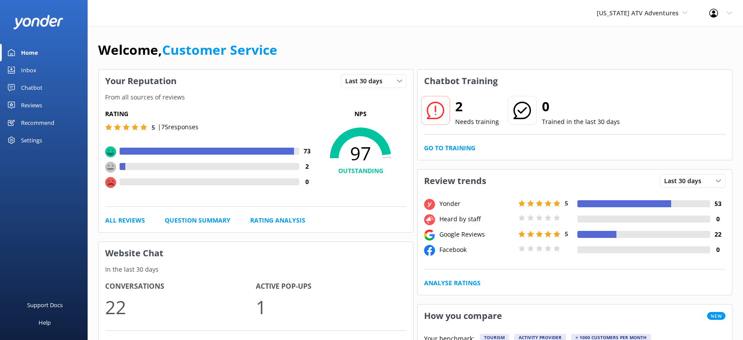
click at [40, 105] on div "Reviews" at bounding box center [31, 105] width 21 height 18
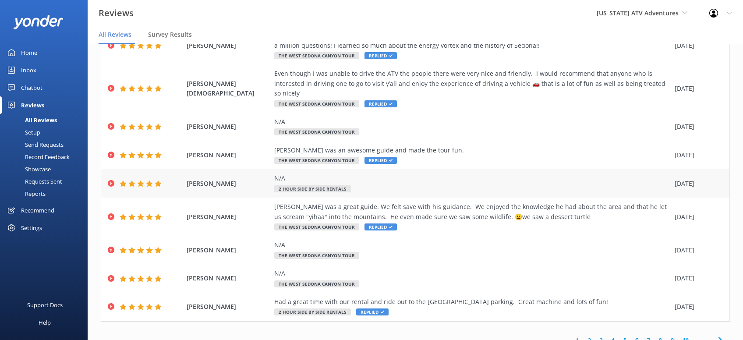
scroll to position [17, 0]
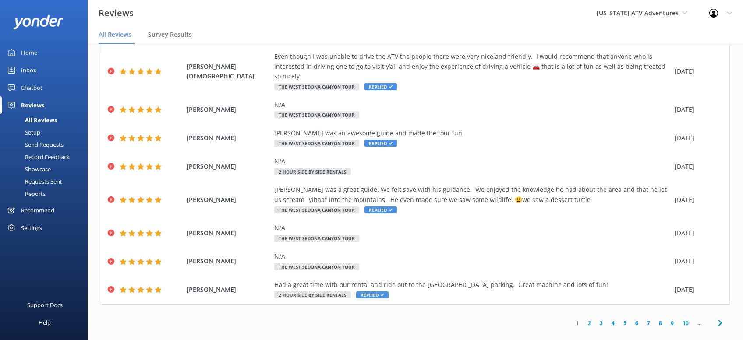
click at [720, 320] on use at bounding box center [720, 323] width 4 height 6
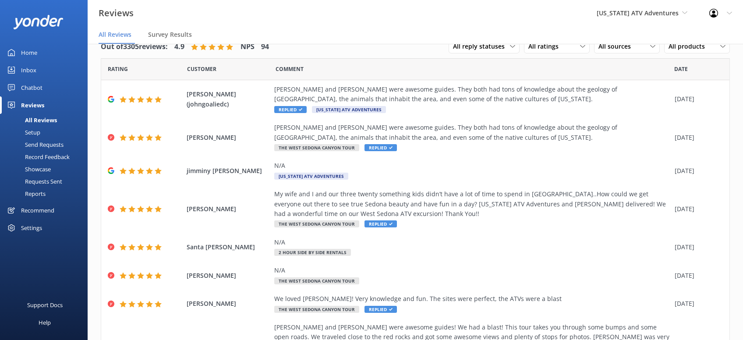
scroll to position [149, 0]
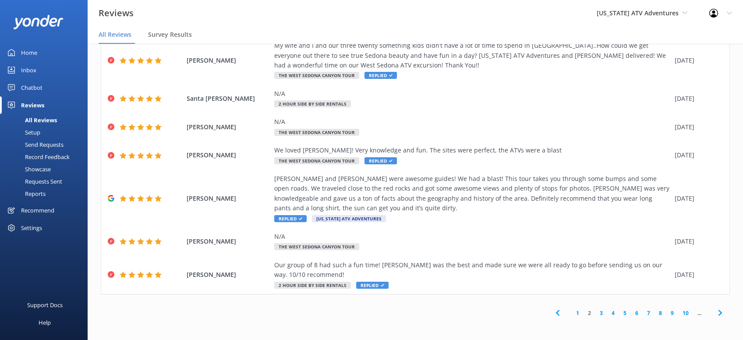
click at [718, 314] on icon at bounding box center [720, 313] width 11 height 11
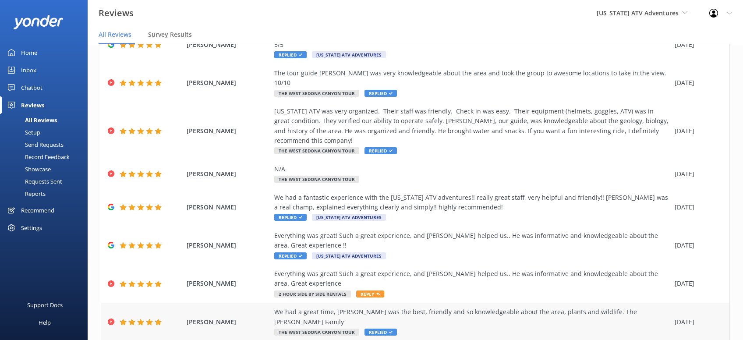
scroll to position [119, 0]
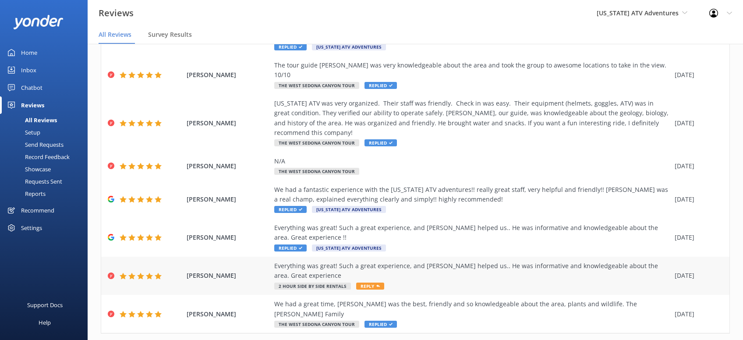
click at [376, 285] on use at bounding box center [378, 286] width 4 height 2
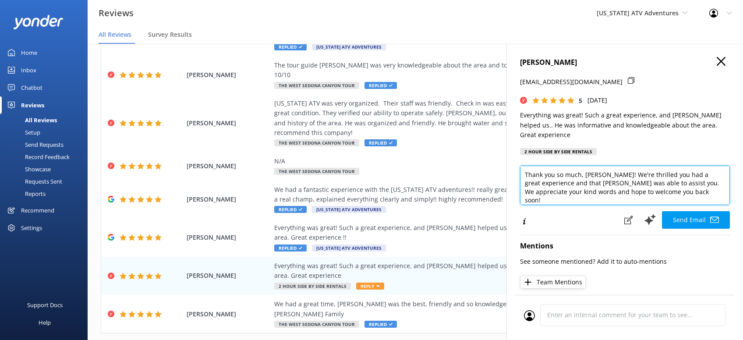
click at [670, 184] on textarea "Thank you so much, [PERSON_NAME]! We're thrilled you had a great experience and…" at bounding box center [625, 185] width 210 height 39
paste textarea "CRS -[PERSON_NAME]"
type textarea "Thank you so much, [PERSON_NAME]! We're thrilled you had a great experience and…"
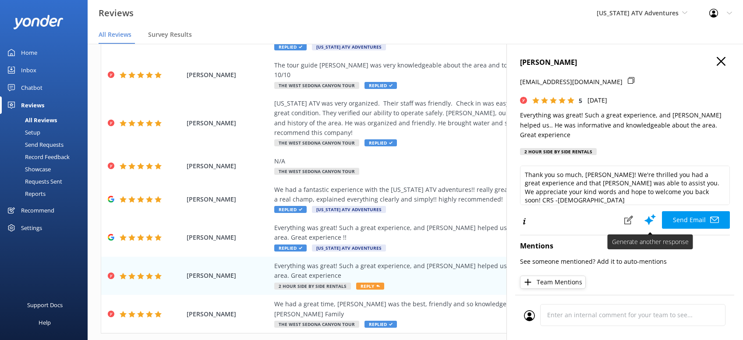
drag, startPoint x: 676, startPoint y: 208, endPoint x: 683, endPoint y: 209, distance: 7.2
click at [677, 211] on button "Send Email" at bounding box center [696, 220] width 68 height 18
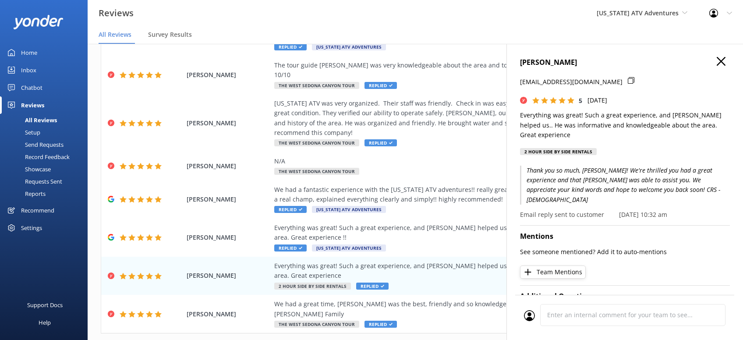
click at [725, 62] on icon "button" at bounding box center [721, 61] width 9 height 9
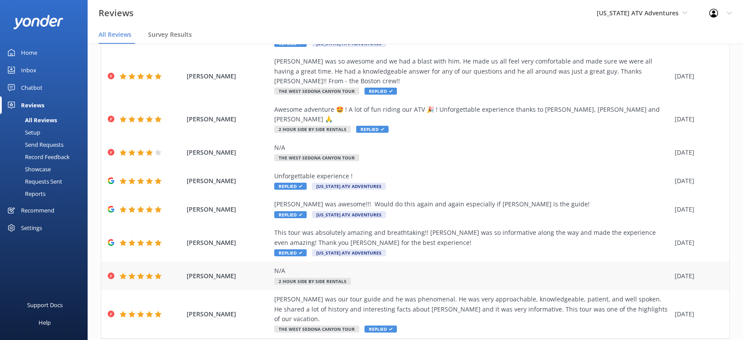
scroll to position [138, 0]
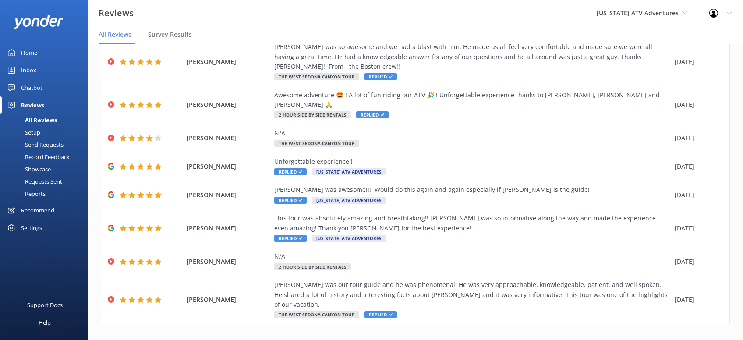
click at [721, 340] on use at bounding box center [720, 343] width 4 height 6
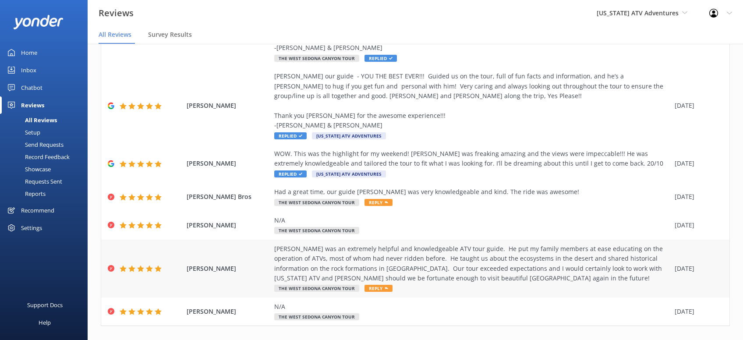
scroll to position [237, 0]
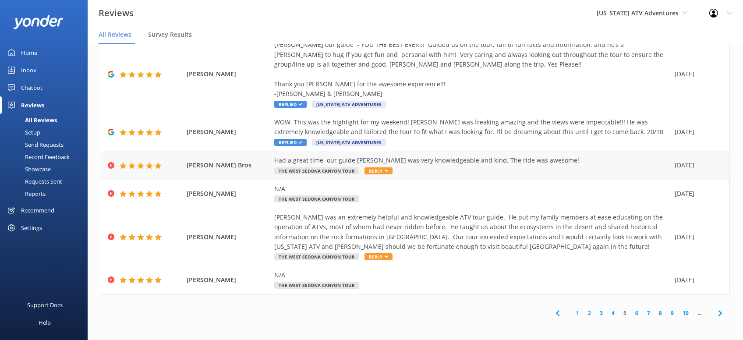
click at [386, 170] on span "Reply" at bounding box center [379, 170] width 28 height 7
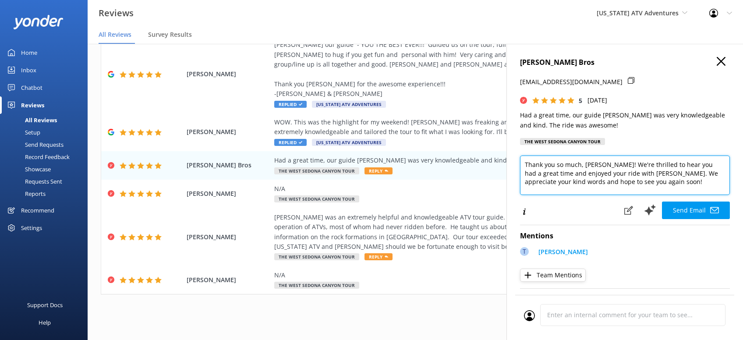
click at [622, 182] on textarea "Thank you so much, [PERSON_NAME]! We're thrilled to hear you had a great time a…" at bounding box center [625, 175] width 210 height 39
paste textarea "CRS -[PERSON_NAME]"
type textarea "Thank you so much, [PERSON_NAME]! We're thrilled to hear you had a great time a…"
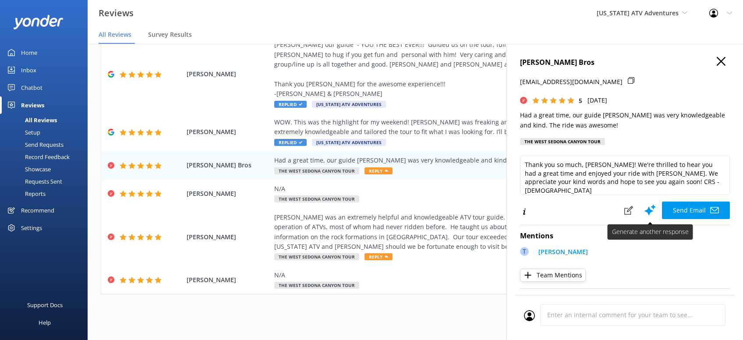
drag, startPoint x: 690, startPoint y: 206, endPoint x: 694, endPoint y: 205, distance: 4.5
click at [692, 205] on button "Send Email" at bounding box center [696, 211] width 68 height 18
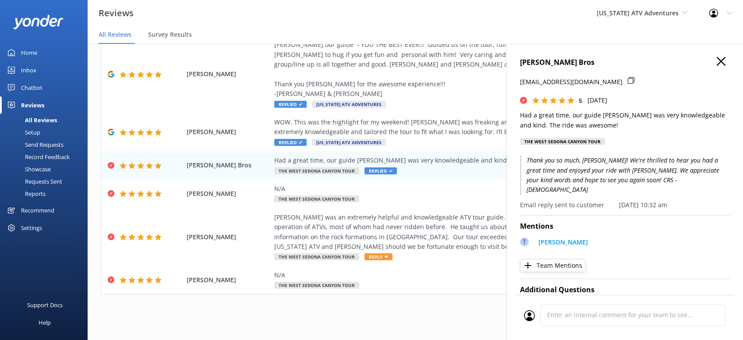
click at [723, 62] on icon "button" at bounding box center [721, 61] width 9 height 9
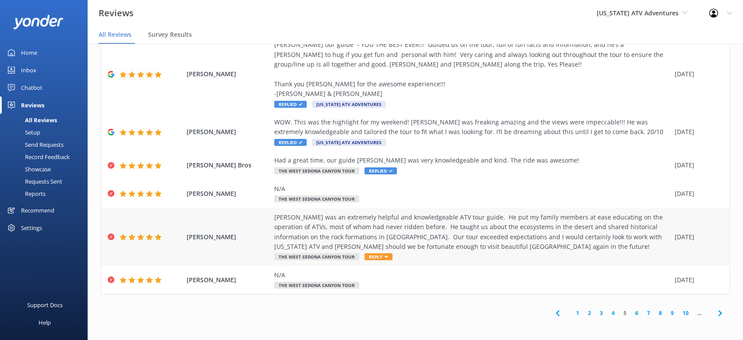
click at [380, 257] on span "Reply" at bounding box center [379, 256] width 28 height 7
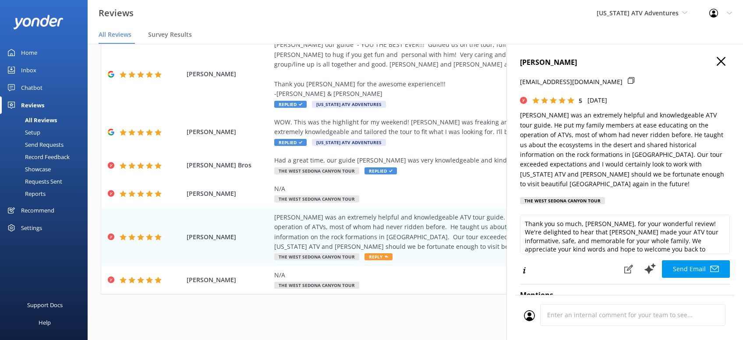
scroll to position [13, 0]
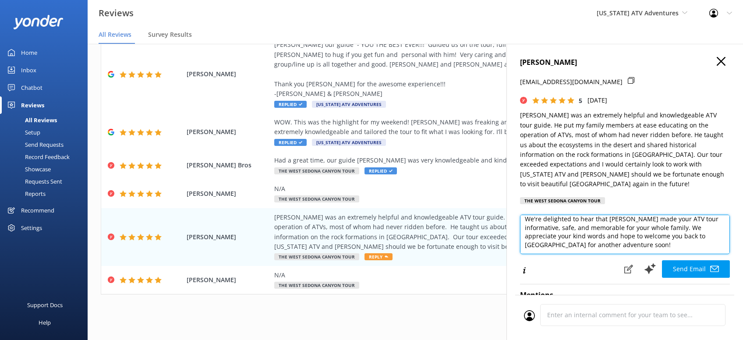
click at [595, 242] on textarea "Thank you so much, [PERSON_NAME], for your wonderful review! We're delighted to…" at bounding box center [625, 234] width 210 height 39
paste textarea "CRS -[PERSON_NAME]"
type textarea "Thank you so much, [PERSON_NAME], for your wonderful review! We're delighted to…"
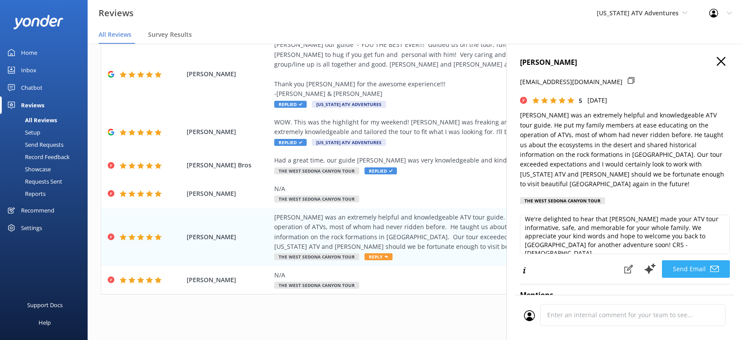
click at [671, 260] on button "Send Email" at bounding box center [696, 269] width 68 height 18
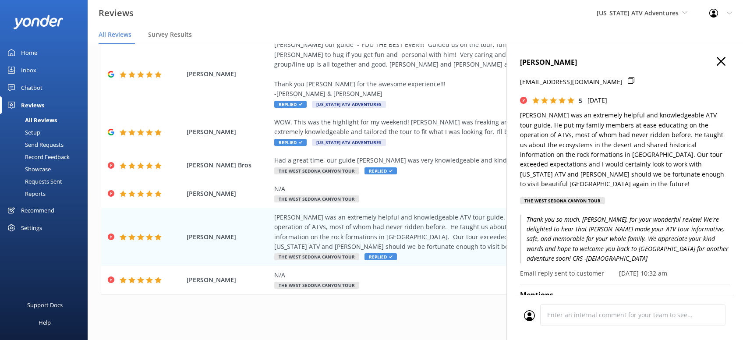
click at [719, 61] on icon "button" at bounding box center [721, 61] width 9 height 9
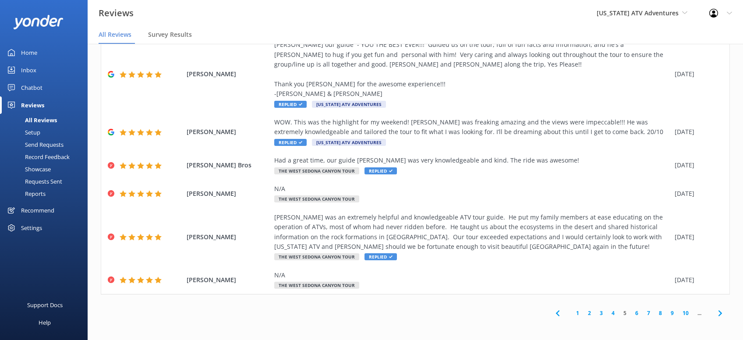
click at [719, 315] on use at bounding box center [720, 313] width 4 height 6
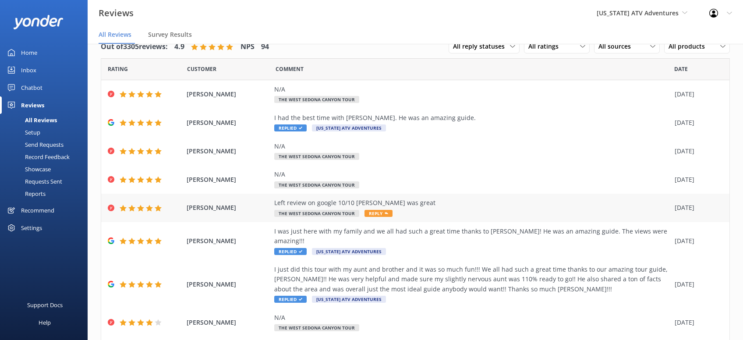
click at [381, 214] on span "Reply" at bounding box center [379, 213] width 28 height 7
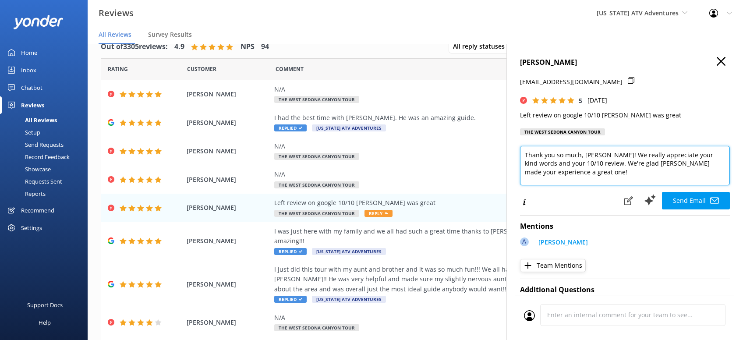
click at [555, 174] on textarea "Thank you so much, [PERSON_NAME]! We really appreciate your kind words and your…" at bounding box center [625, 165] width 210 height 39
paste textarea "CRS -[PERSON_NAME]"
type textarea "Thank you so much, [PERSON_NAME]! We really appreciate your kind words and your…"
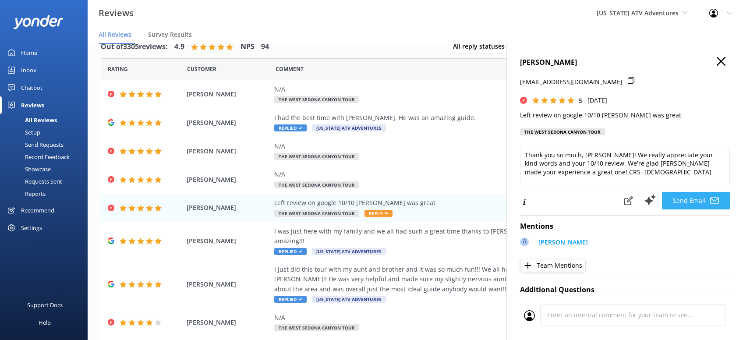
click at [686, 198] on button "Send Email" at bounding box center [696, 201] width 68 height 18
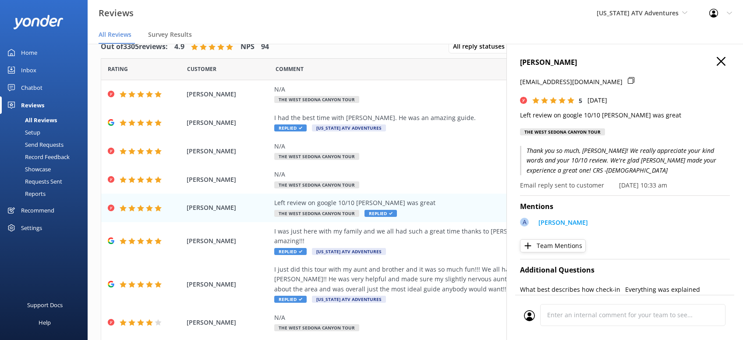
click at [717, 61] on icon "button" at bounding box center [721, 61] width 9 height 9
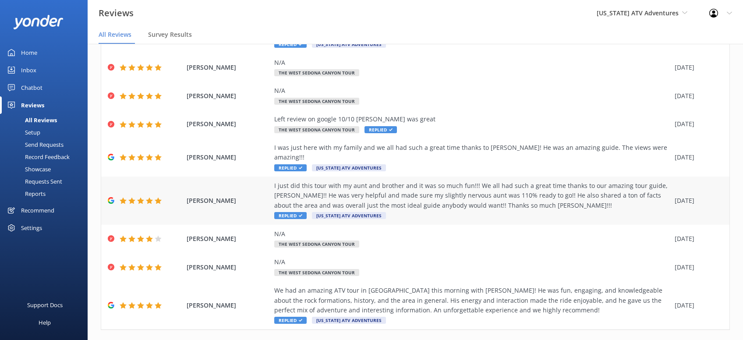
scroll to position [109, 0]
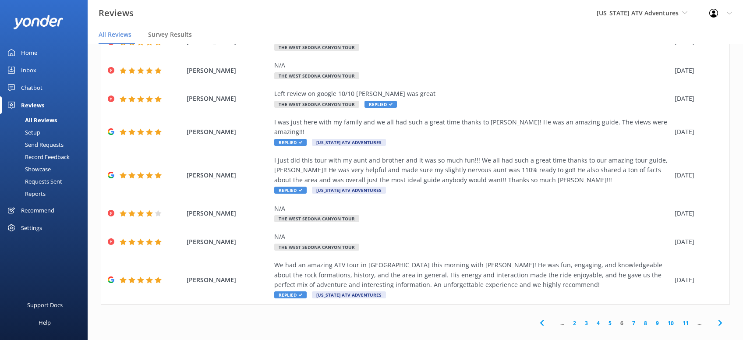
click at [720, 320] on use at bounding box center [720, 323] width 4 height 6
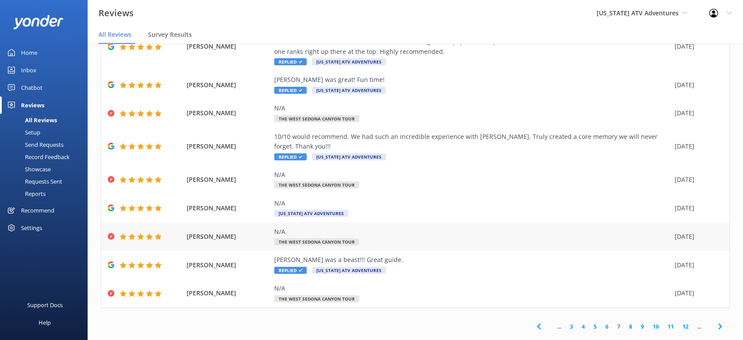
scroll to position [99, 0]
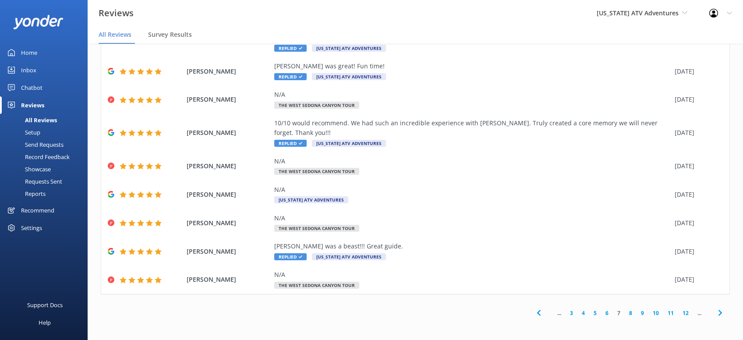
click at [720, 313] on icon at bounding box center [720, 313] width 11 height 11
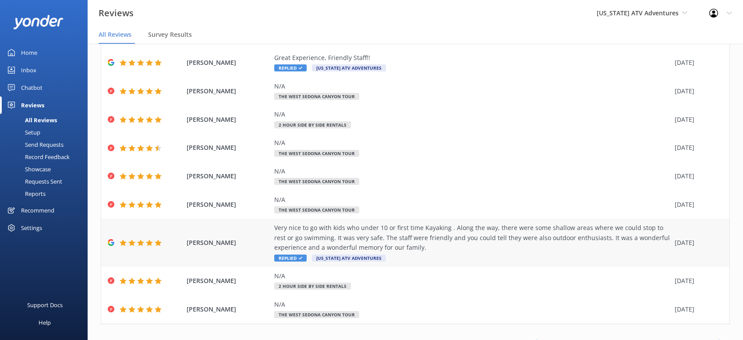
scroll to position [89, 0]
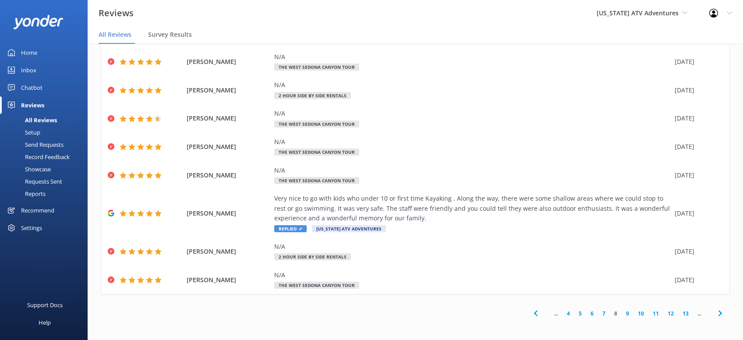
click at [719, 314] on icon at bounding box center [720, 313] width 11 height 11
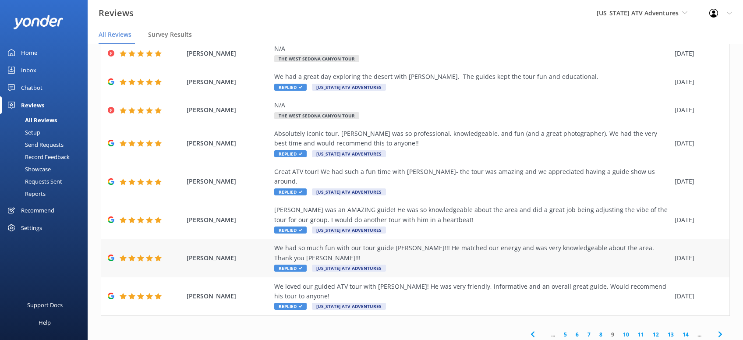
scroll to position [99, 0]
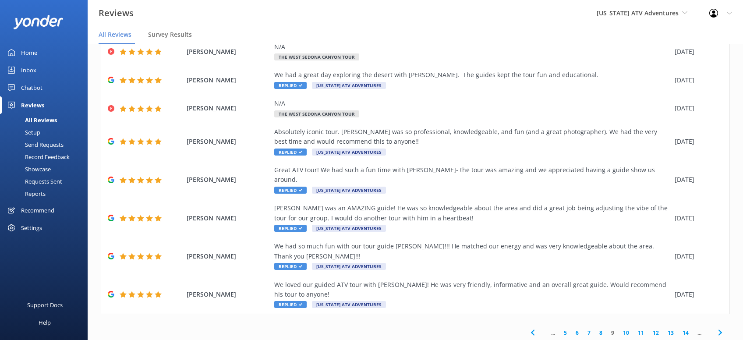
click at [720, 330] on use at bounding box center [720, 333] width 4 height 6
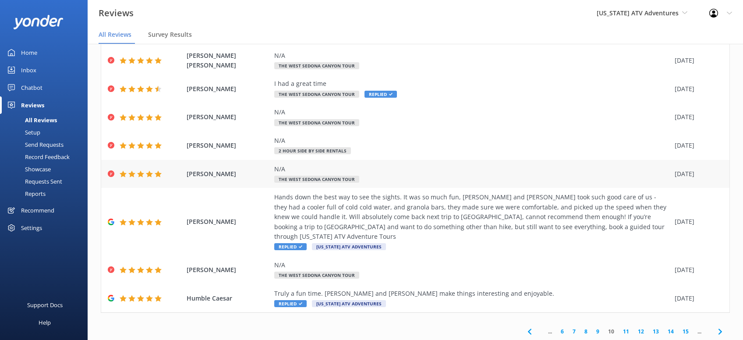
scroll to position [99, 0]
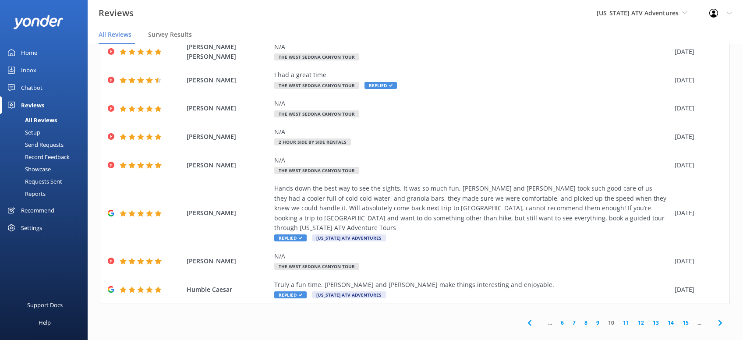
click at [722, 318] on icon at bounding box center [720, 323] width 11 height 11
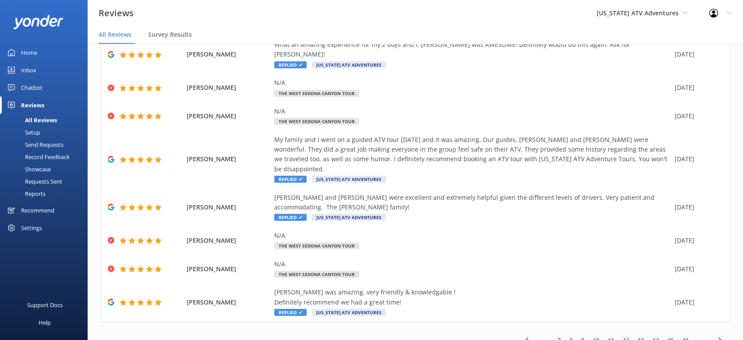
scroll to position [119, 0]
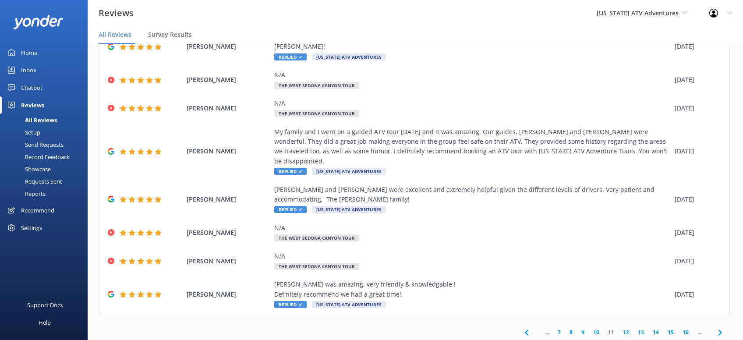
click at [719, 329] on use at bounding box center [720, 332] width 4 height 6
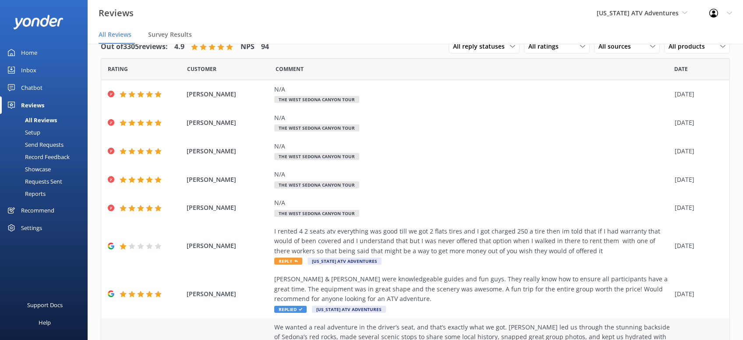
scroll to position [111, 0]
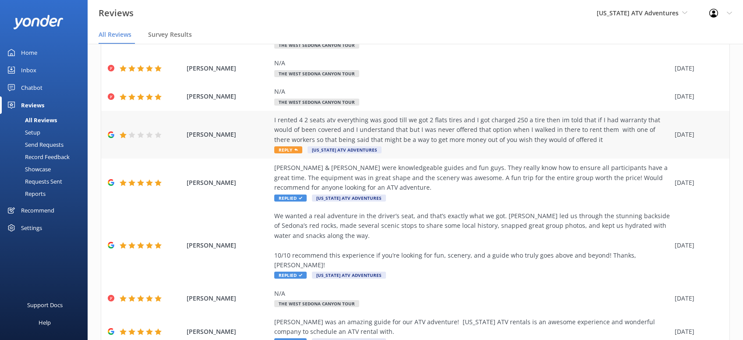
click at [294, 148] on icon at bounding box center [296, 150] width 4 height 4
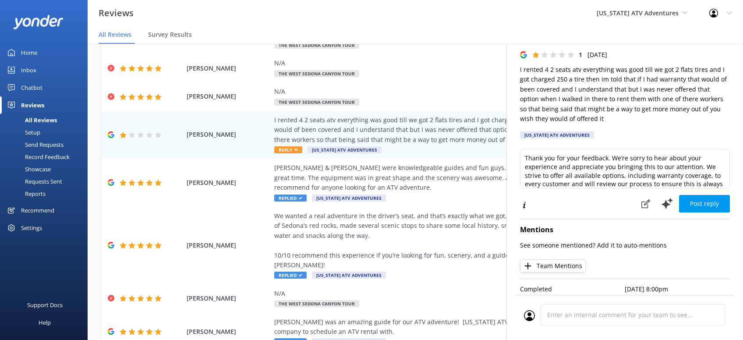
scroll to position [30, 0]
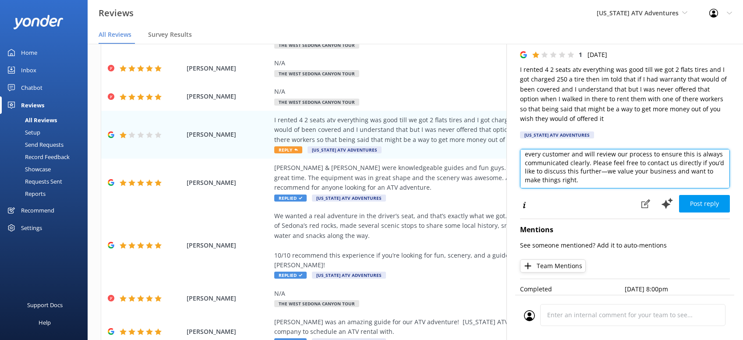
click at [574, 179] on textarea "Thank you for your feedback. We’re sorry to hear about your experience and appr…" at bounding box center [625, 168] width 210 height 39
paste textarea "CRS -[PERSON_NAME]"
type textarea "Thank you for your feedback. We’re sorry to hear about your experience and appr…"
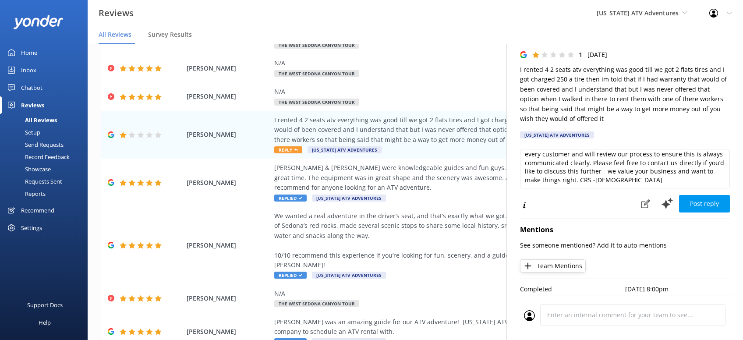
click at [705, 200] on button "Post reply" at bounding box center [704, 204] width 51 height 18
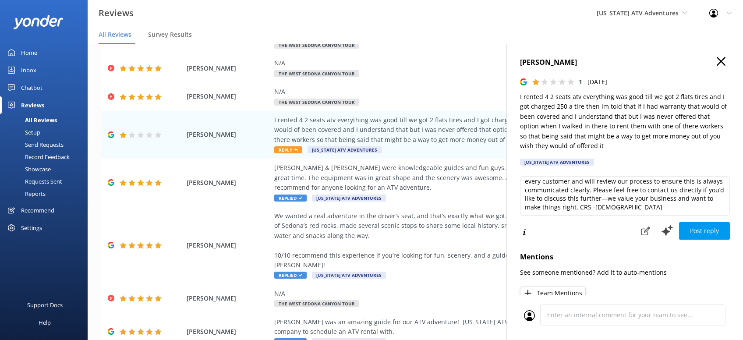
click at [723, 62] on icon "button" at bounding box center [721, 61] width 9 height 9
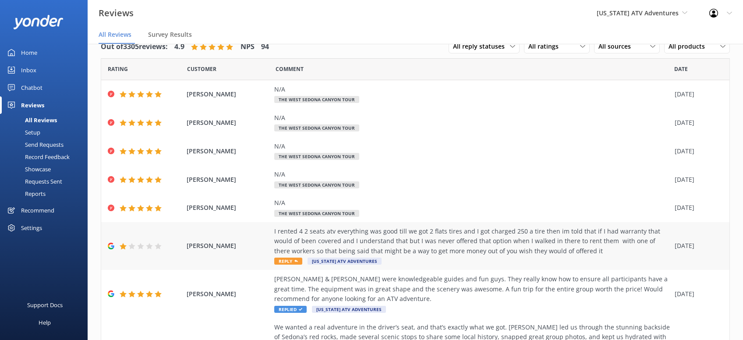
click at [287, 260] on span "Reply" at bounding box center [288, 261] width 28 height 7
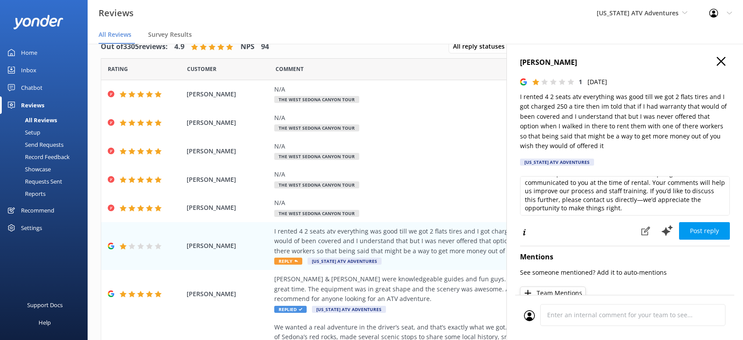
scroll to position [39, 0]
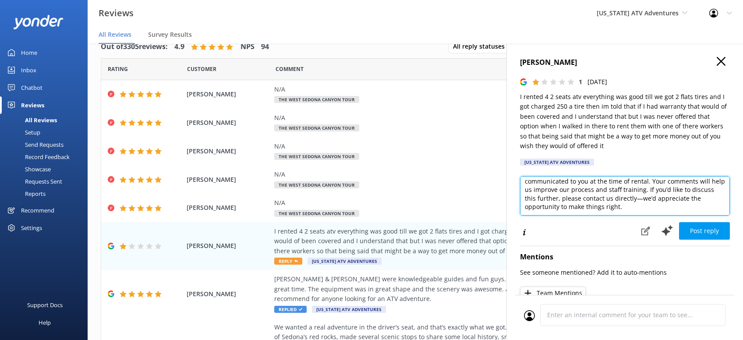
click at [586, 207] on textarea "Thank you for sharing your feedback. We're sorry to hear about your experience …" at bounding box center [625, 195] width 210 height 39
paste textarea "CRS -[PERSON_NAME]"
type textarea "Thank you for sharing your feedback. We're sorry to hear about your experience …"
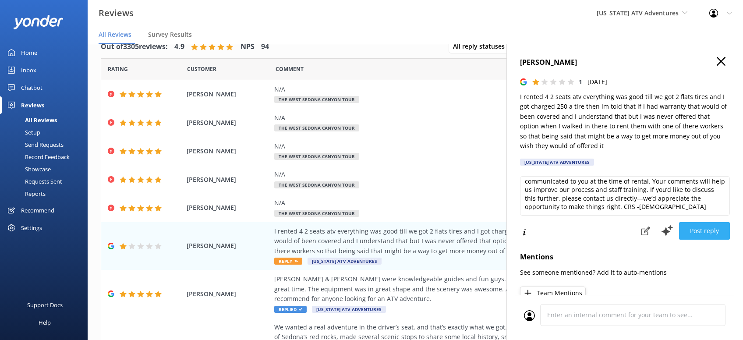
click at [708, 227] on button "Post reply" at bounding box center [704, 231] width 51 height 18
click at [719, 230] on button "Post reply" at bounding box center [704, 231] width 51 height 18
click at [713, 227] on button "Post reply" at bounding box center [704, 231] width 51 height 18
click at [704, 233] on button "Post reply" at bounding box center [704, 231] width 51 height 18
click at [703, 232] on button "Post reply" at bounding box center [704, 231] width 51 height 18
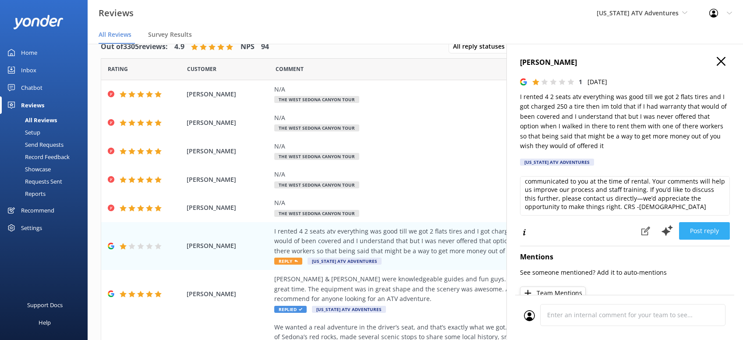
click at [706, 231] on button "Post reply" at bounding box center [704, 231] width 51 height 18
click at [719, 61] on icon "button" at bounding box center [721, 61] width 9 height 9
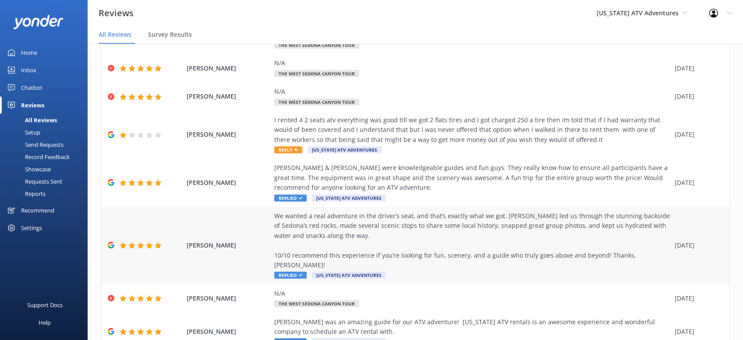
scroll to position [158, 0]
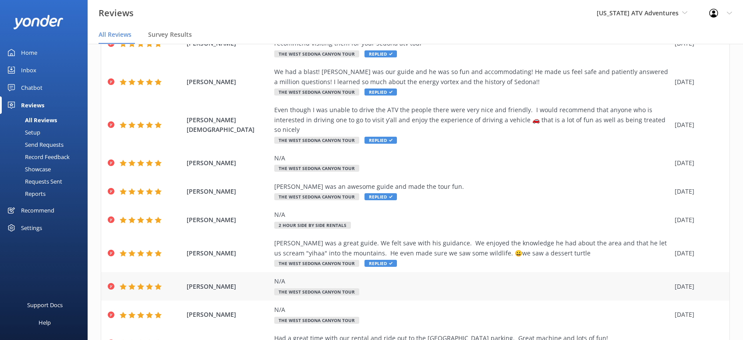
scroll to position [109, 0]
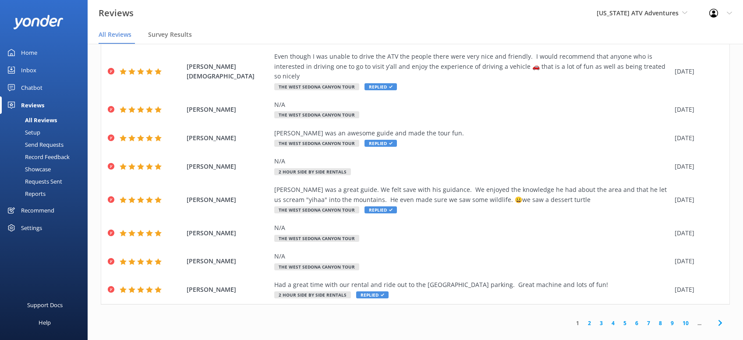
click at [686, 319] on link "10" at bounding box center [685, 323] width 15 height 8
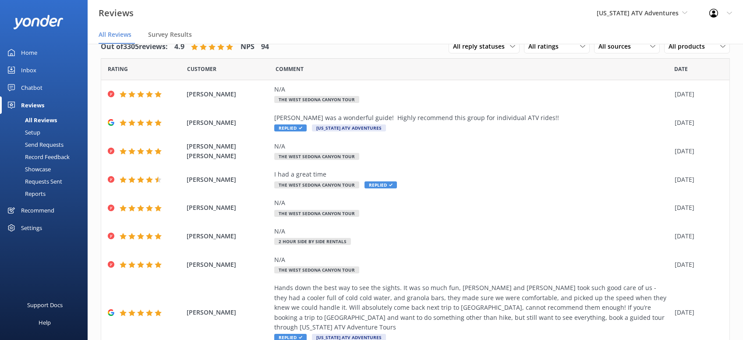
scroll to position [99, 0]
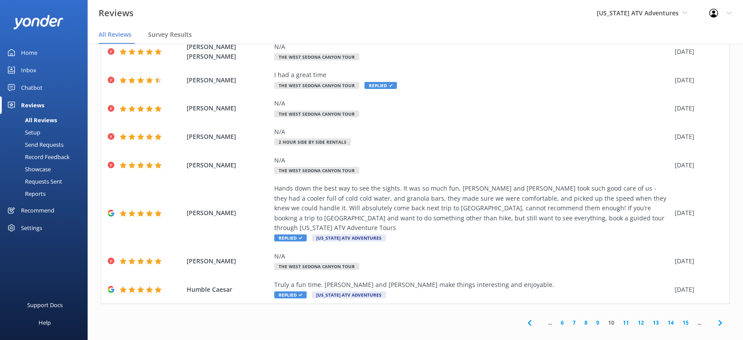
click at [642, 319] on link "12" at bounding box center [641, 323] width 15 height 8
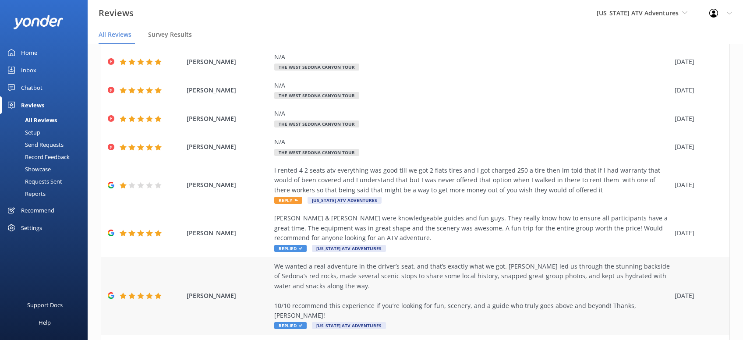
scroll to position [111, 0]
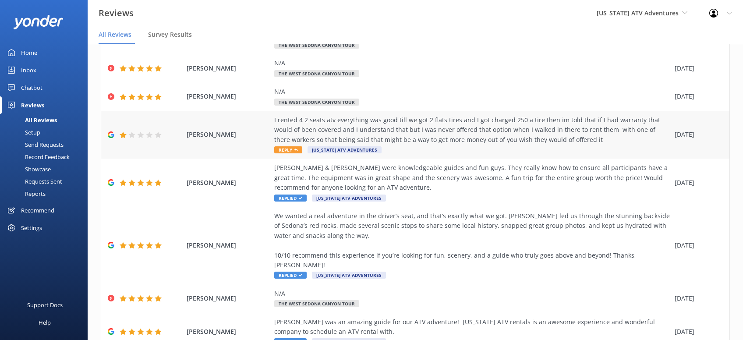
click at [294, 149] on use at bounding box center [296, 150] width 4 height 2
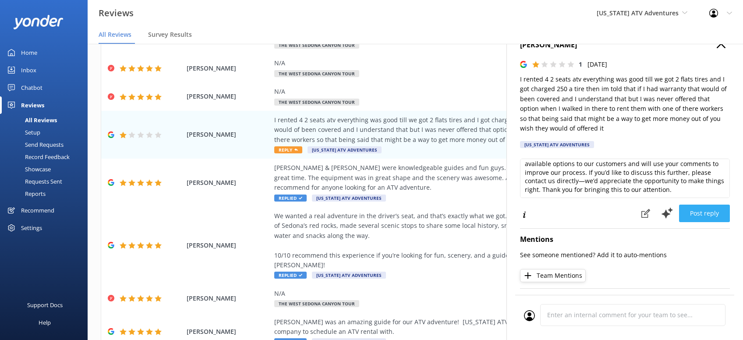
scroll to position [27, 0]
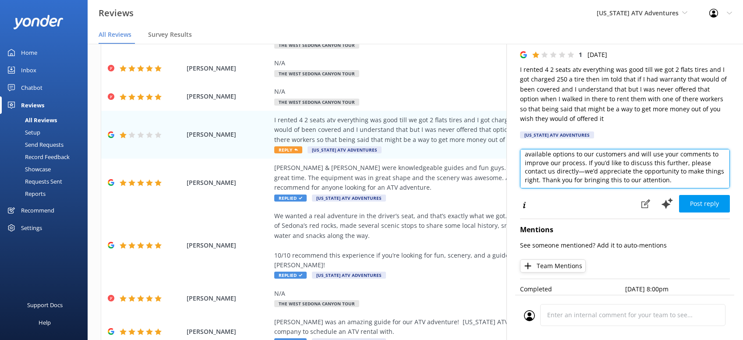
click at [684, 181] on textarea "Thank you for your feedback. We’re sorry to hear about your experience and unde…" at bounding box center [625, 168] width 210 height 39
paste textarea "CRS -[PERSON_NAME]"
click at [670, 182] on textarea "Thank you for your feedback. We’re sorry to hear about your experience and unde…" at bounding box center [625, 168] width 210 height 39
type textarea "Thank you for your feedback. We’re sorry to hear about your experience and unde…"
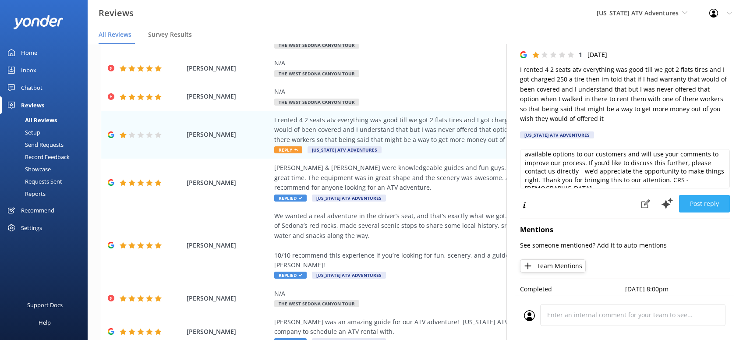
drag, startPoint x: 701, startPoint y: 201, endPoint x: 693, endPoint y: 190, distance: 13.2
click at [701, 200] on button "Post reply" at bounding box center [704, 204] width 51 height 18
drag, startPoint x: 714, startPoint y: 205, endPoint x: 717, endPoint y: 200, distance: 6.1
click at [715, 205] on button "Post reply" at bounding box center [704, 204] width 51 height 18
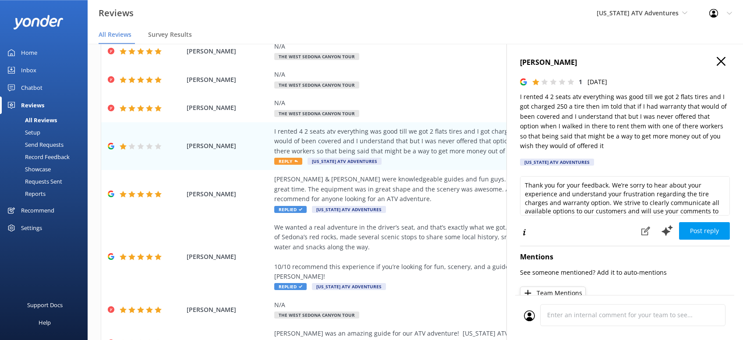
scroll to position [0, 0]
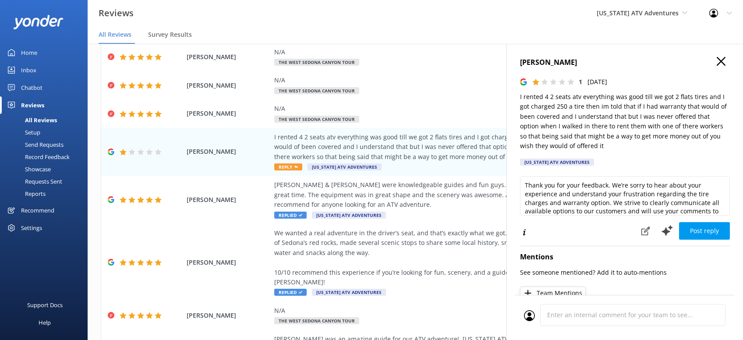
click at [721, 64] on icon "button" at bounding box center [721, 61] width 9 height 9
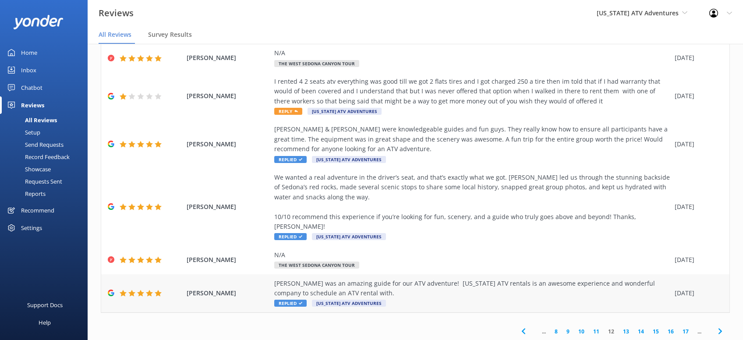
scroll to position [17, 0]
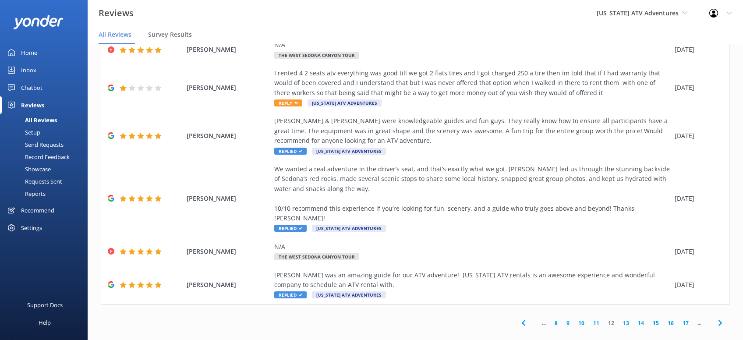
click at [723, 318] on icon at bounding box center [720, 323] width 11 height 11
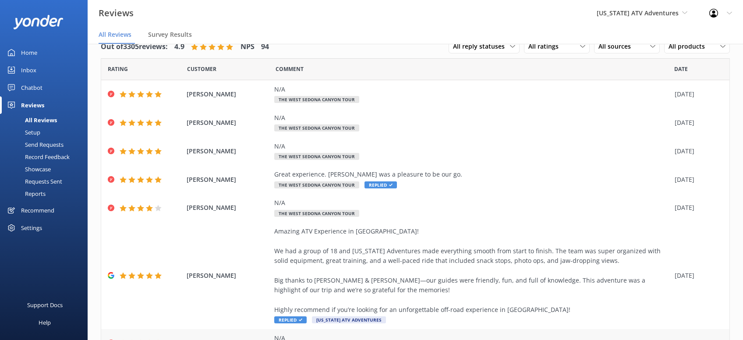
scroll to position [149, 0]
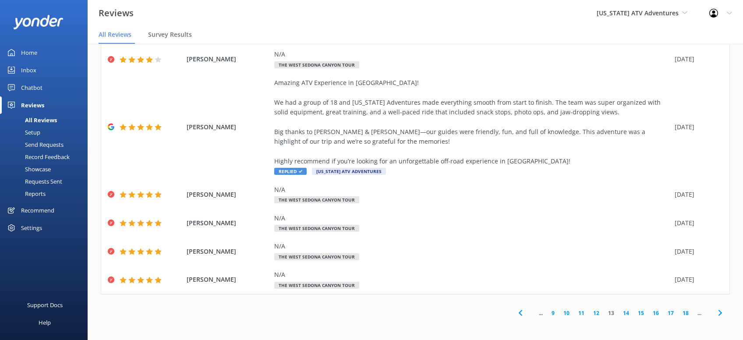
click at [721, 314] on use at bounding box center [720, 313] width 4 height 6
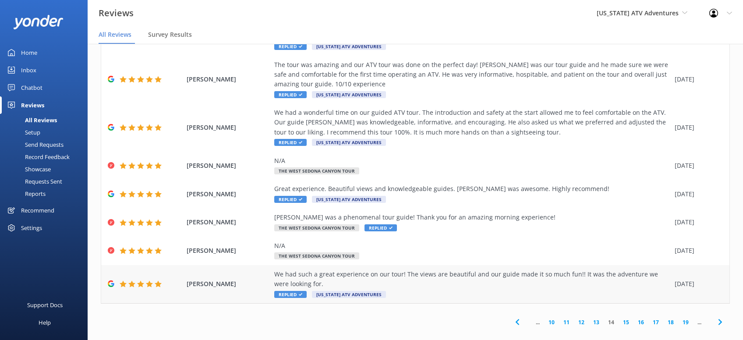
scroll to position [149, 0]
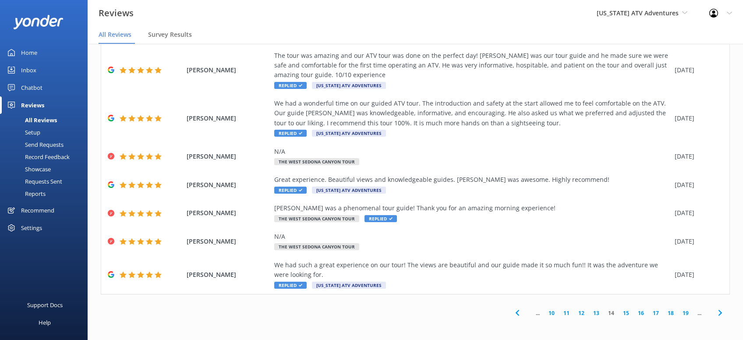
click at [719, 314] on use at bounding box center [720, 313] width 4 height 6
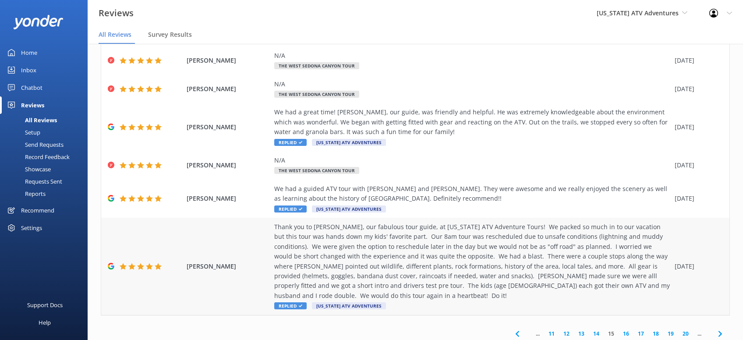
scroll to position [168, 0]
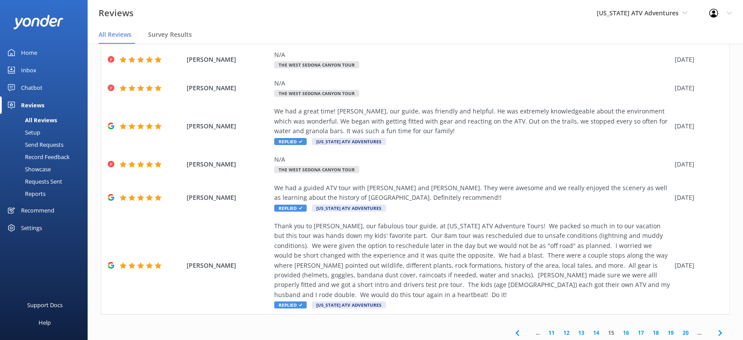
click at [722, 328] on icon at bounding box center [720, 333] width 11 height 11
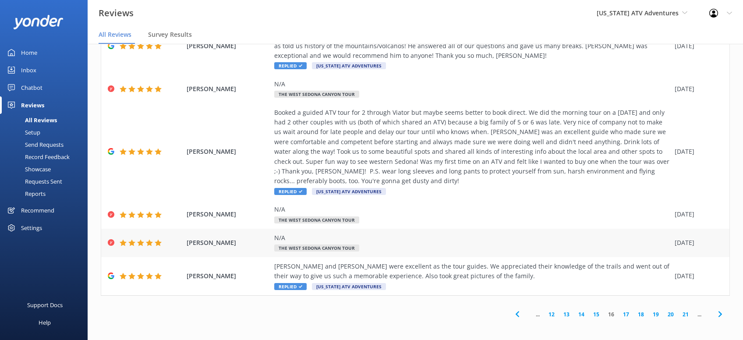
scroll to position [197, 0]
click at [721, 313] on use at bounding box center [720, 314] width 4 height 6
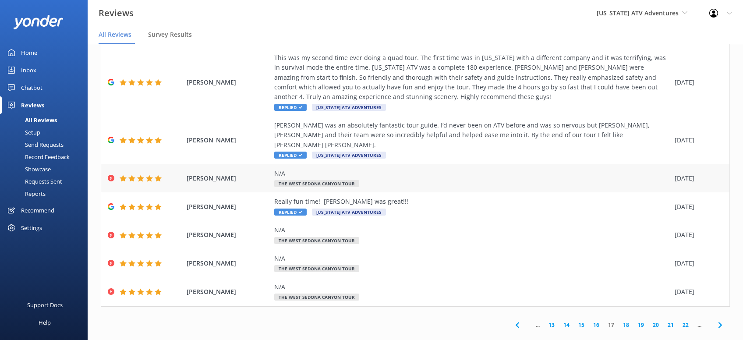
scroll to position [129, 0]
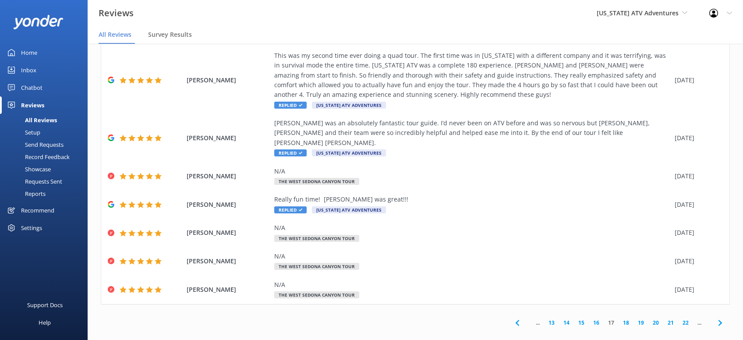
click at [721, 320] on use at bounding box center [720, 323] width 4 height 6
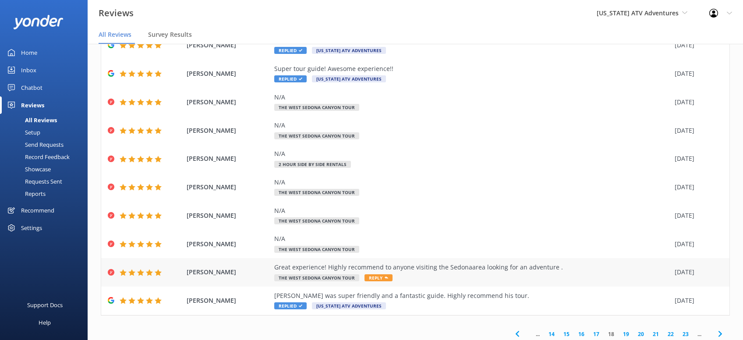
scroll to position [70, 0]
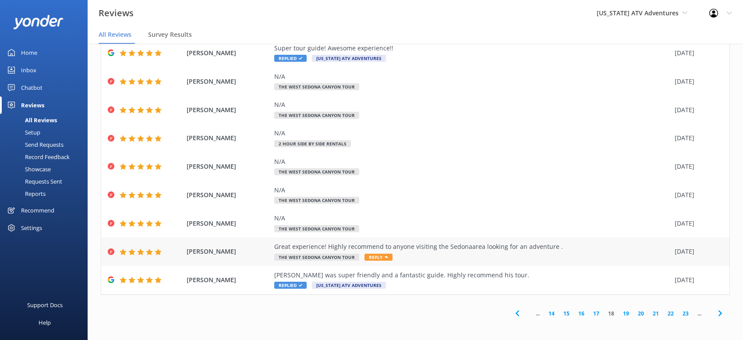
click at [385, 257] on icon at bounding box center [387, 257] width 4 height 4
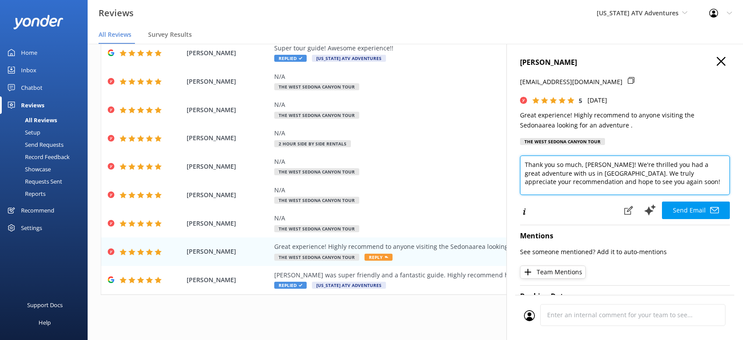
click at [618, 186] on textarea "Thank you so much, Mason! We're thrilled you had a great adventure with us in S…" at bounding box center [625, 175] width 210 height 39
paste textarea "CRS -[PERSON_NAME]"
type textarea "Thank you so much, Mason! We're thrilled you had a great adventure with us in S…"
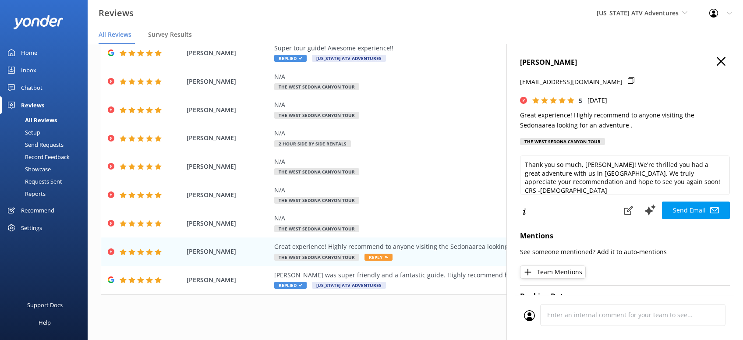
drag, startPoint x: 683, startPoint y: 204, endPoint x: 682, endPoint y: 180, distance: 24.5
click at [683, 203] on button "Send Email" at bounding box center [696, 211] width 68 height 18
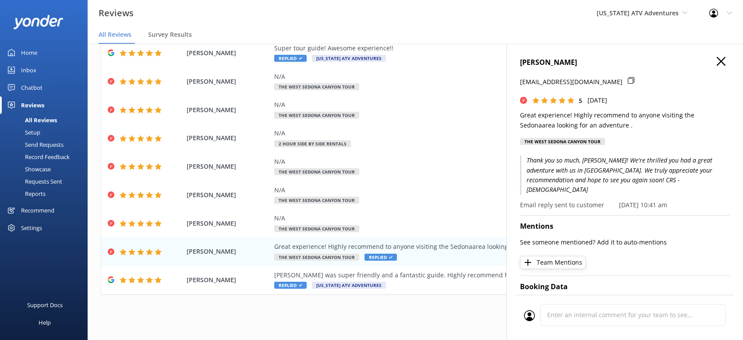
click at [725, 65] on use "button" at bounding box center [721, 61] width 9 height 9
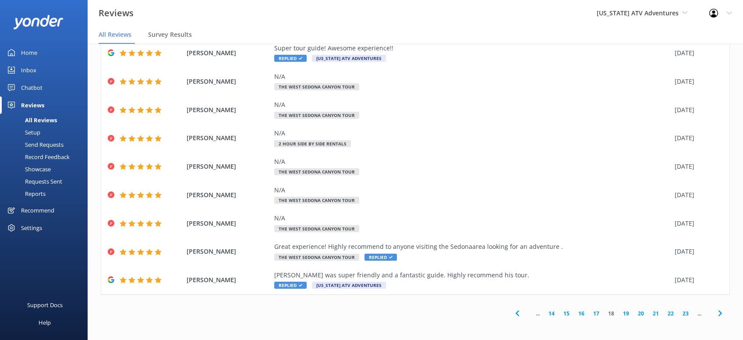
click at [721, 311] on icon at bounding box center [720, 313] width 11 height 11
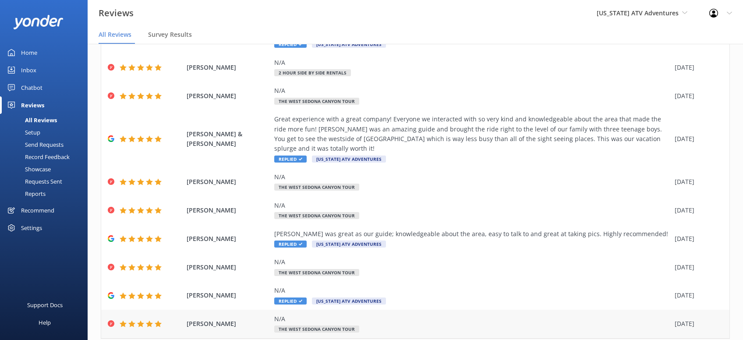
scroll to position [109, 0]
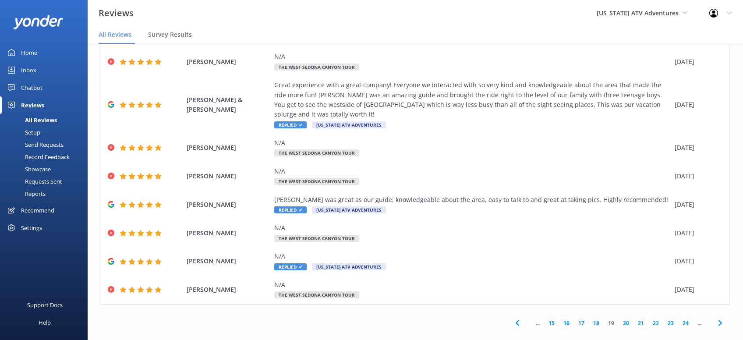
click at [718, 318] on icon at bounding box center [720, 323] width 11 height 11
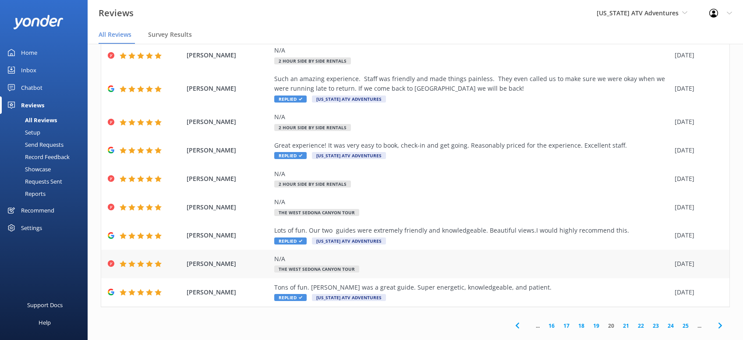
scroll to position [89, 0]
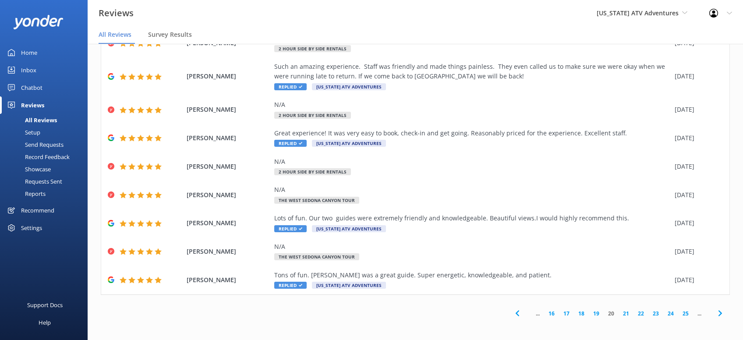
drag, startPoint x: 722, startPoint y: 315, endPoint x: 718, endPoint y: 310, distance: 6.0
click at [722, 314] on icon at bounding box center [720, 313] width 11 height 11
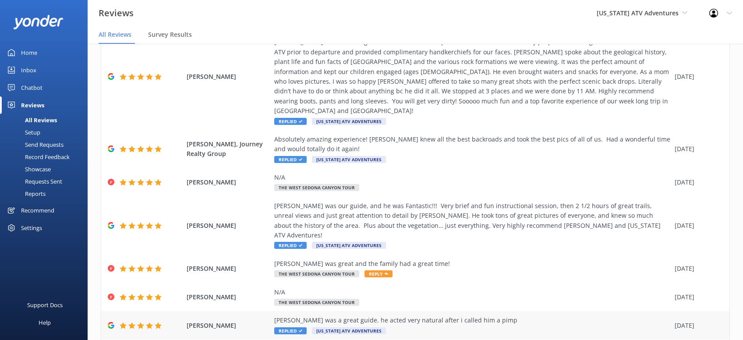
scroll to position [111, 0]
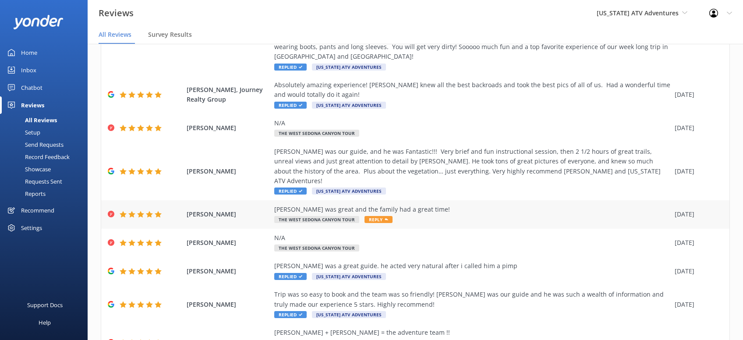
click at [385, 218] on icon at bounding box center [387, 220] width 4 height 4
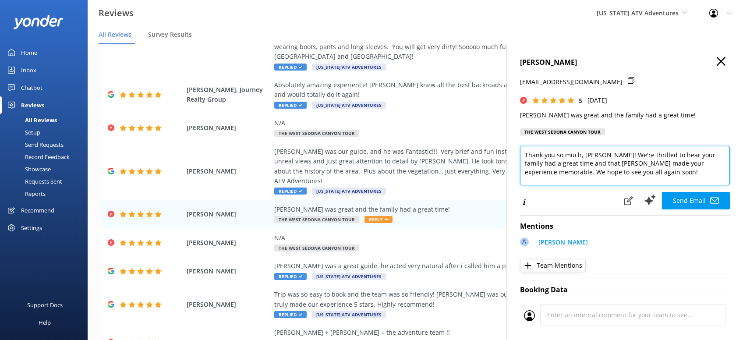
drag, startPoint x: 626, startPoint y: 174, endPoint x: 644, endPoint y: 177, distance: 18.2
click at [626, 173] on textarea "Thank you so much, Chris! We're thrilled to hear your family had a great time a…" at bounding box center [625, 165] width 210 height 39
paste textarea "CRS -[PERSON_NAME]"
type textarea "Thank you so much, Chris! We're thrilled to hear your family had a great time a…"
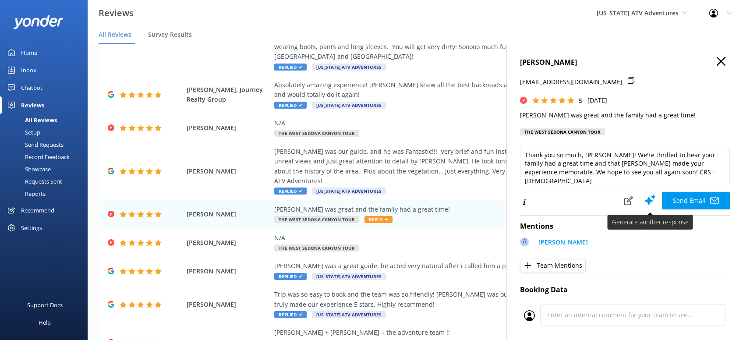
click at [683, 200] on button "Send Email" at bounding box center [696, 201] width 68 height 18
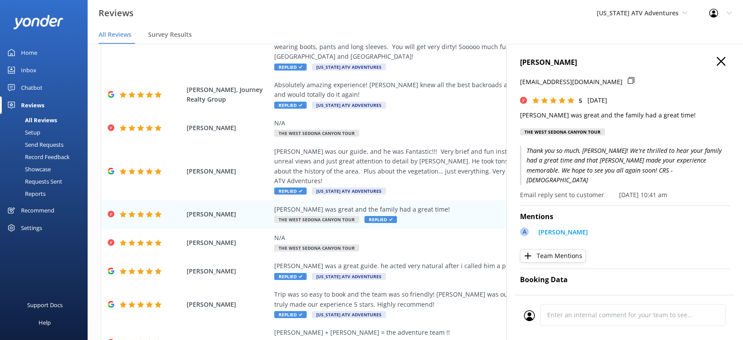
click at [721, 64] on icon "button" at bounding box center [721, 61] width 9 height 9
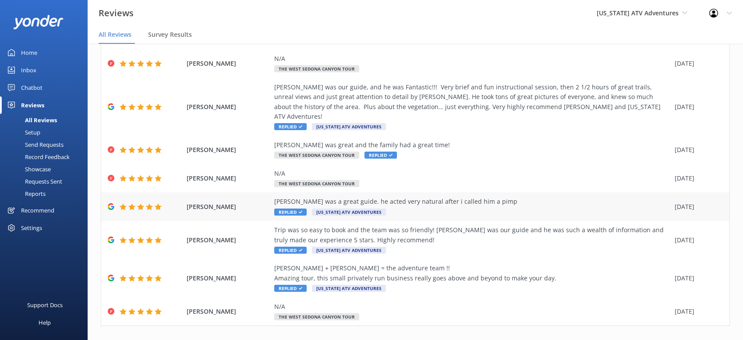
scroll to position [188, 0]
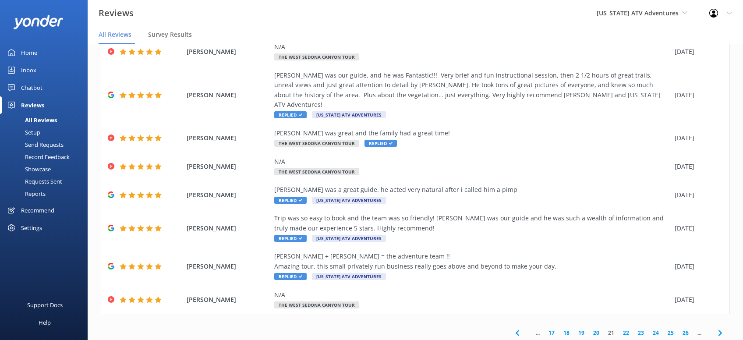
drag, startPoint x: 716, startPoint y: 313, endPoint x: 719, endPoint y: 316, distance: 5.0
click at [716, 328] on icon at bounding box center [720, 333] width 11 height 11
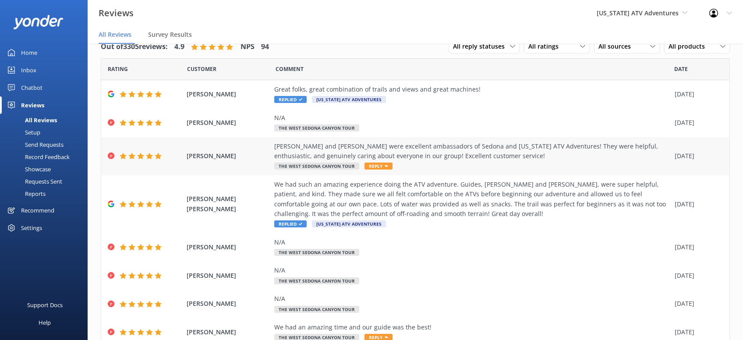
click at [367, 169] on span "Reply" at bounding box center [379, 166] width 28 height 7
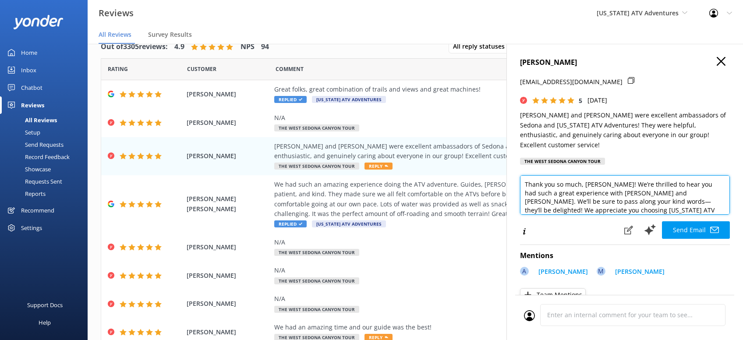
click at [680, 202] on textarea "Thank you so much, Sarah! We’re thrilled to hear you had such a great experienc…" at bounding box center [625, 194] width 210 height 39
paste textarea "CRS -[PERSON_NAME]"
type textarea "Thank you so much, Sarah! We’re thrilled to hear you had such a great experienc…"
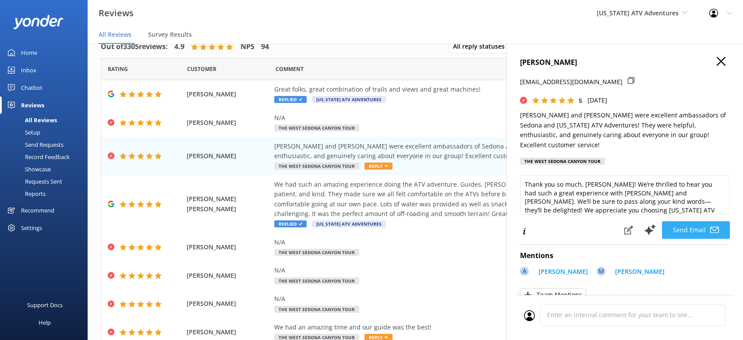
click at [698, 221] on button "Send Email" at bounding box center [696, 230] width 68 height 18
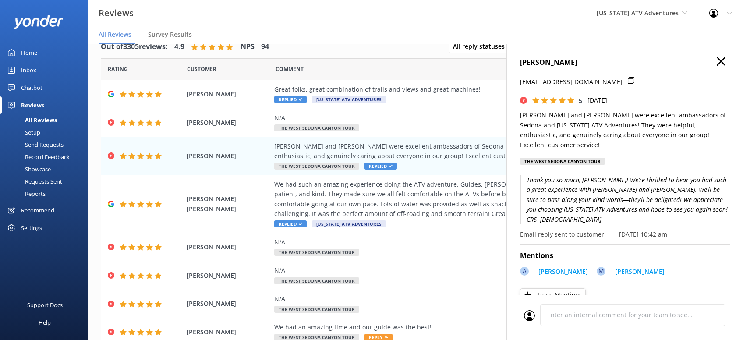
click at [722, 58] on icon "button" at bounding box center [721, 61] width 9 height 9
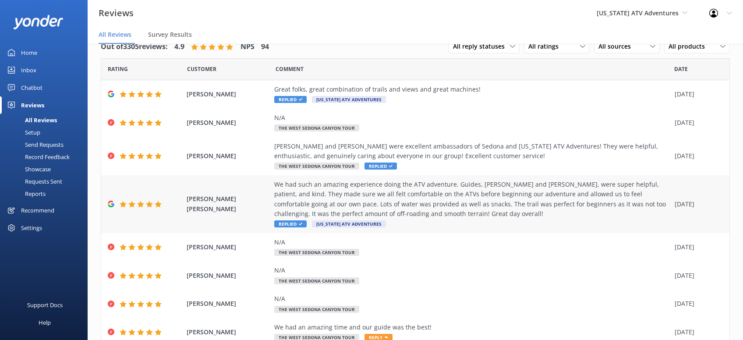
scroll to position [109, 0]
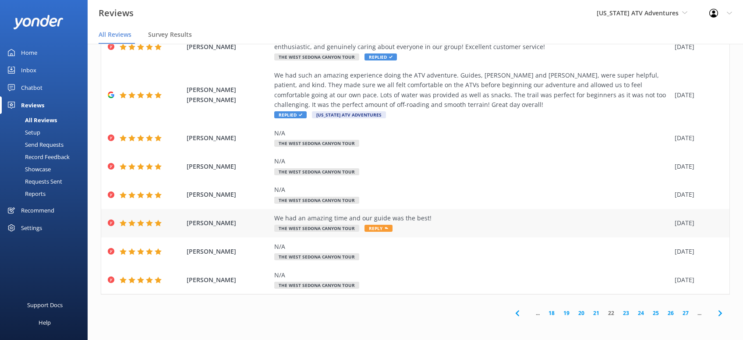
click at [381, 229] on span "Reply" at bounding box center [379, 228] width 28 height 7
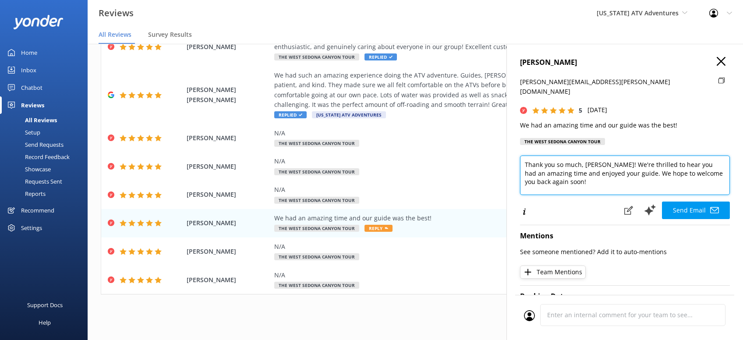
drag, startPoint x: 551, startPoint y: 173, endPoint x: 577, endPoint y: 190, distance: 31.0
click at [555, 172] on textarea "Thank you so much, Kile! We're thrilled to hear you had an amazing time and enj…" at bounding box center [625, 175] width 210 height 39
paste textarea "CRS -[PERSON_NAME]"
type textarea "Thank you so much, Kile! We're thrilled to hear you had an amazing time and enj…"
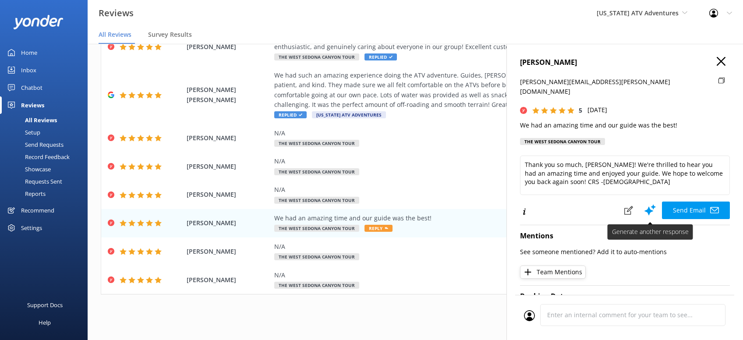
drag, startPoint x: 679, startPoint y: 197, endPoint x: 682, endPoint y: 193, distance: 4.7
click at [679, 202] on button "Send Email" at bounding box center [696, 211] width 68 height 18
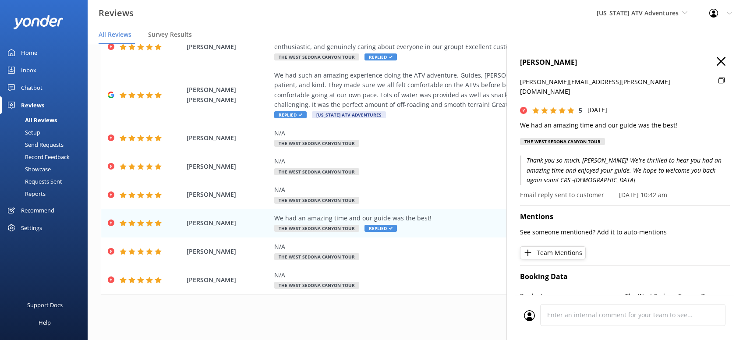
click at [715, 62] on h4 "Kile Niklawski" at bounding box center [625, 62] width 210 height 11
click at [720, 61] on icon "button" at bounding box center [721, 61] width 9 height 9
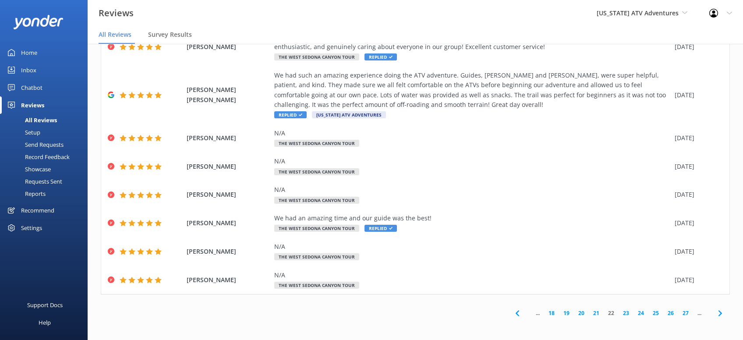
click at [625, 313] on link "23" at bounding box center [626, 313] width 15 height 8
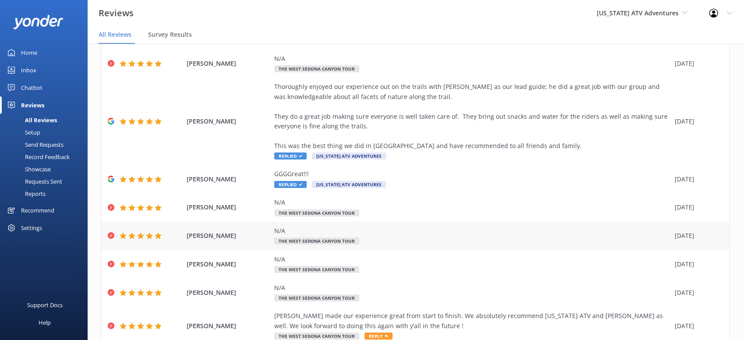
scroll to position [138, 0]
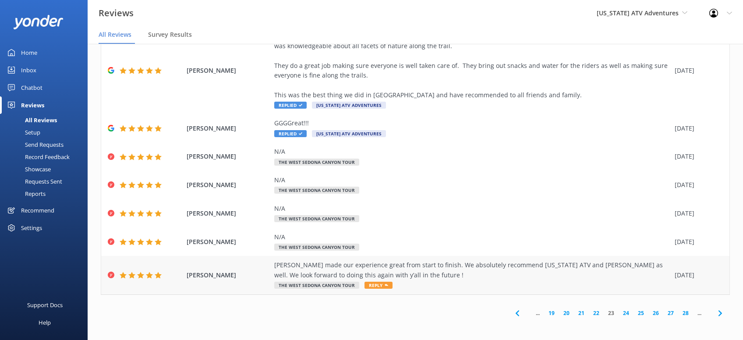
click at [369, 287] on span "Reply" at bounding box center [379, 285] width 28 height 7
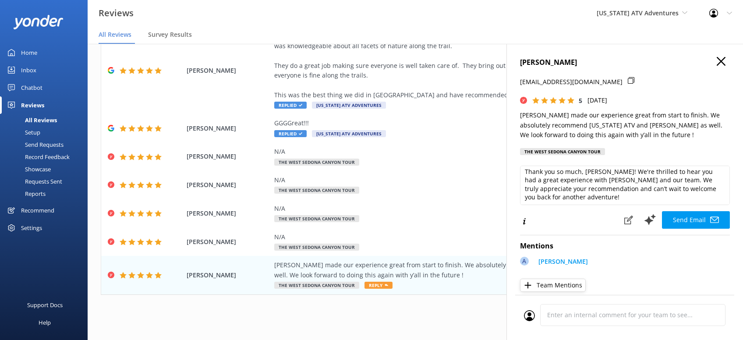
scroll to position [4, 0]
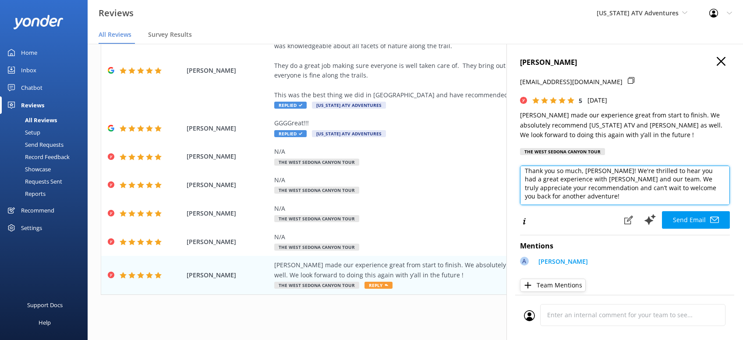
click at [585, 199] on textarea "Thank you so much, Mark! We're thrilled to hear you had a great experience with…" at bounding box center [625, 185] width 210 height 39
paste textarea "CRS -[PERSON_NAME]"
type textarea "Thank you so much, Mark! We're thrilled to hear you had a great experience with…"
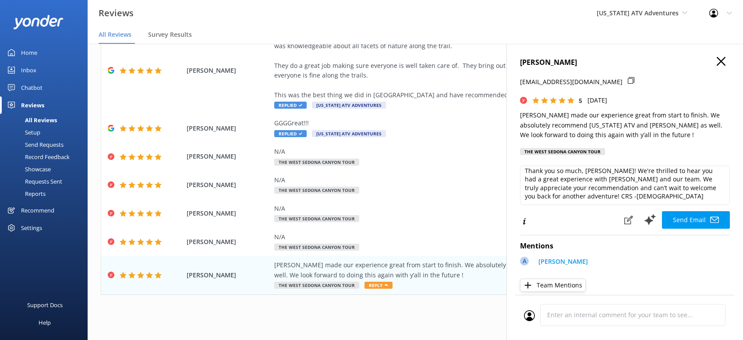
drag, startPoint x: 693, startPoint y: 216, endPoint x: 703, endPoint y: 204, distance: 15.9
click at [693, 216] on button "Send Email" at bounding box center [696, 220] width 68 height 18
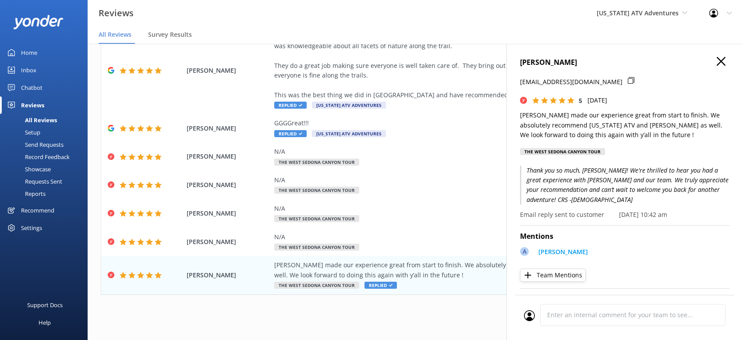
click at [724, 60] on icon "button" at bounding box center [721, 61] width 9 height 9
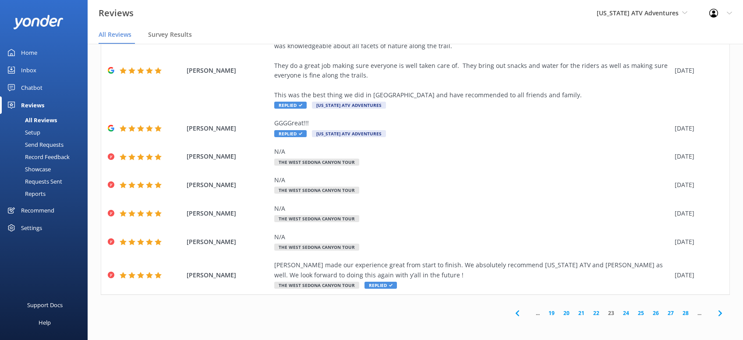
drag, startPoint x: 627, startPoint y: 314, endPoint x: 632, endPoint y: 297, distance: 16.8
click at [628, 313] on link "24" at bounding box center [626, 313] width 15 height 8
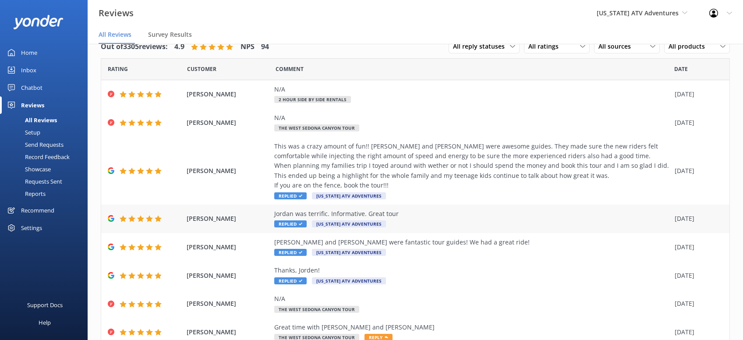
scroll to position [111, 0]
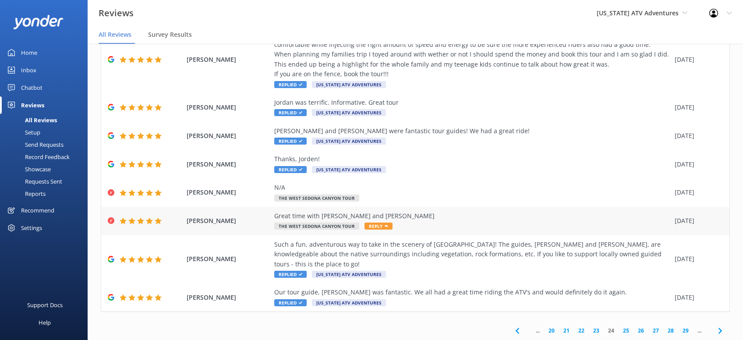
click at [385, 225] on icon at bounding box center [387, 226] width 4 height 4
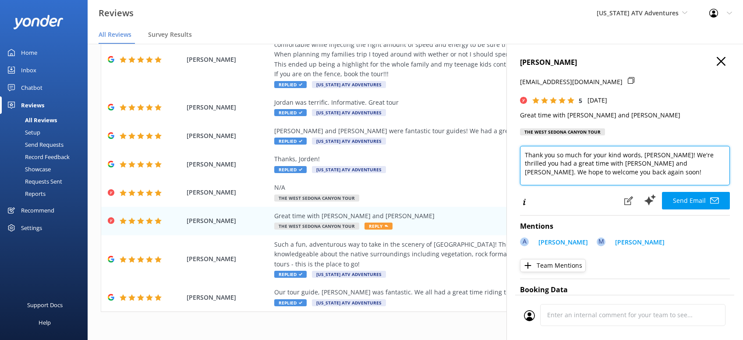
click at [589, 166] on textarea "Thank you so much for your kind words, David! We're thrilled you had a great ti…" at bounding box center [625, 165] width 210 height 39
click at [575, 177] on textarea "Thank you so much for your kind words, David! We're thrilled you had a great ti…" at bounding box center [625, 165] width 210 height 39
paste textarea "CRS -[PERSON_NAME]"
type textarea "Thank you so much for your kind words, David! We're thrilled you had a great ti…"
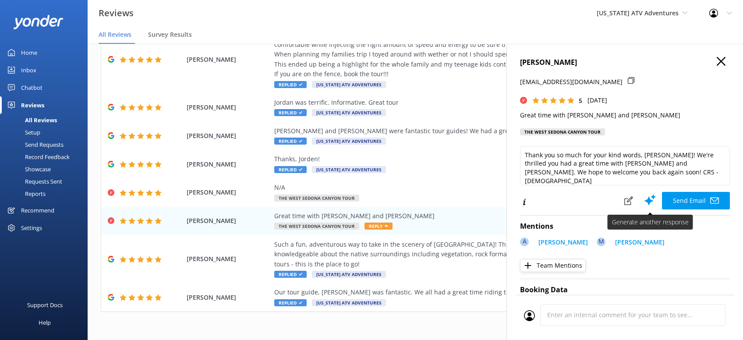
click at [688, 201] on button "Send Email" at bounding box center [696, 201] width 68 height 18
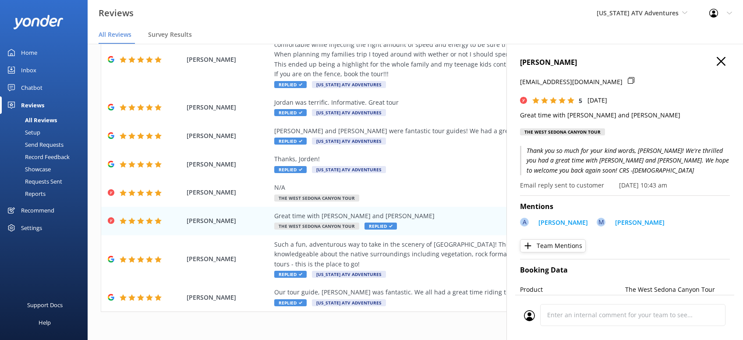
click at [722, 64] on icon "button" at bounding box center [721, 61] width 9 height 9
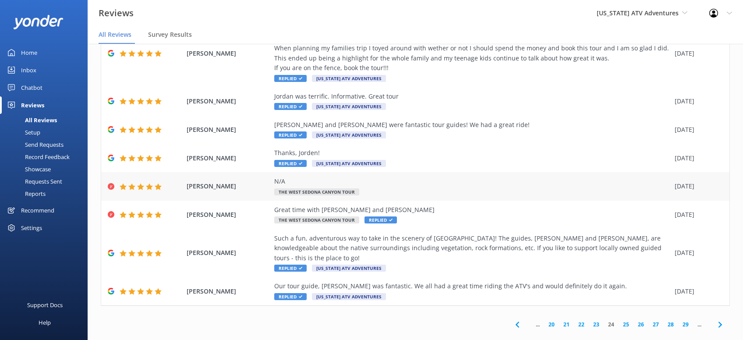
scroll to position [119, 0]
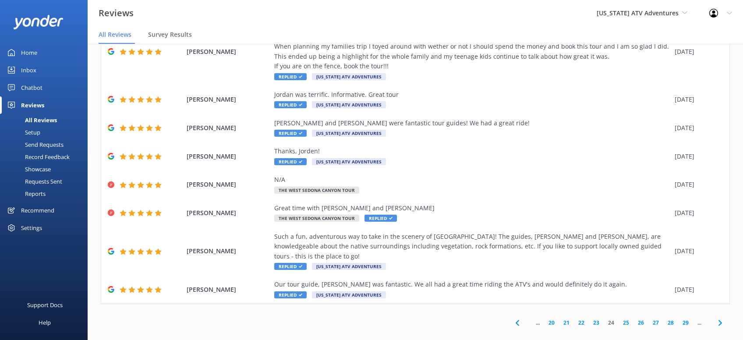
click at [627, 319] on link "25" at bounding box center [626, 323] width 15 height 8
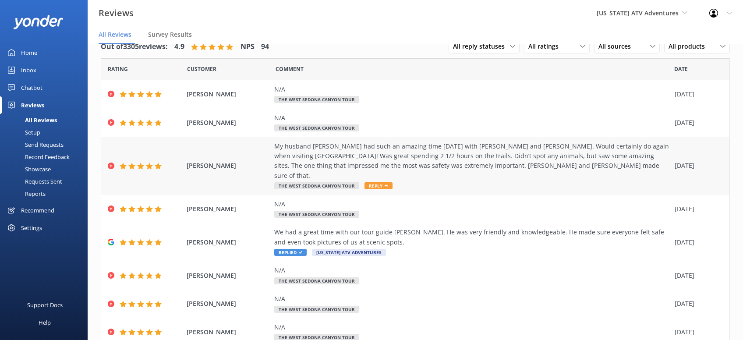
drag, startPoint x: 377, startPoint y: 176, endPoint x: 382, endPoint y: 173, distance: 5.7
click at [379, 182] on span "Reply" at bounding box center [379, 185] width 28 height 7
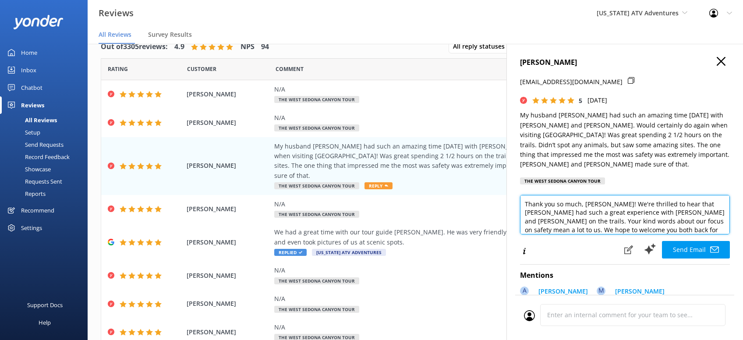
drag, startPoint x: 692, startPoint y: 223, endPoint x: 704, endPoint y: 223, distance: 11.8
click at [692, 223] on textarea "Thank you so much, Denise! We're thrilled to hear that Joe had such a great exp…" at bounding box center [625, 214] width 210 height 39
paste textarea "CRS -[PERSON_NAME]"
type textarea "Thank you so much, Denise! We're thrilled to hear that Joe had such a great exp…"
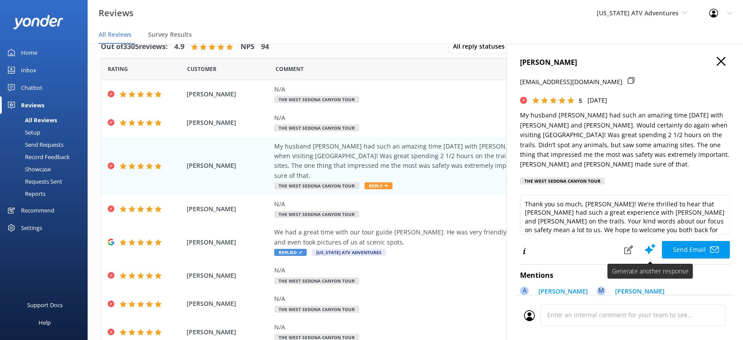
drag, startPoint x: 683, startPoint y: 236, endPoint x: 688, endPoint y: 231, distance: 6.8
click at [684, 241] on button "Send Email" at bounding box center [696, 250] width 68 height 18
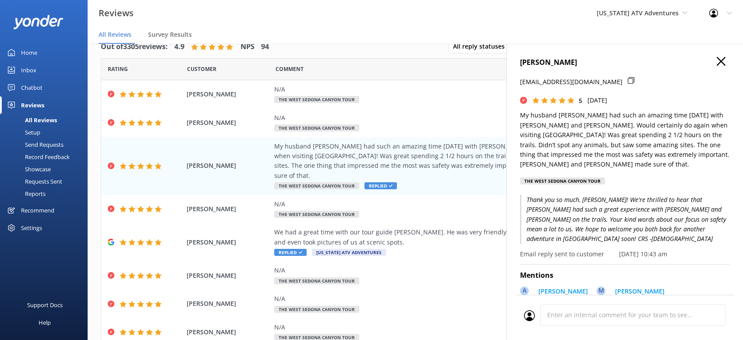
click at [725, 63] on icon "button" at bounding box center [721, 61] width 9 height 9
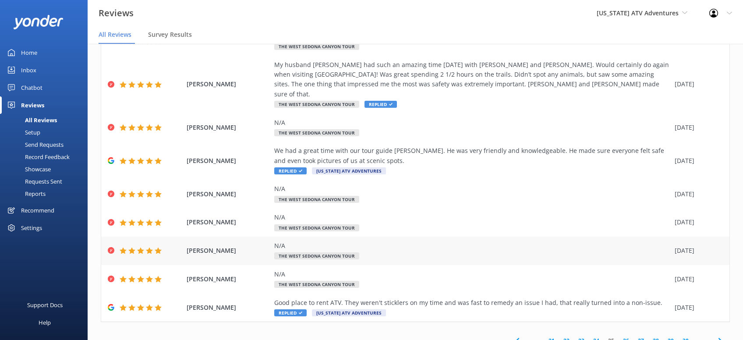
scroll to position [99, 0]
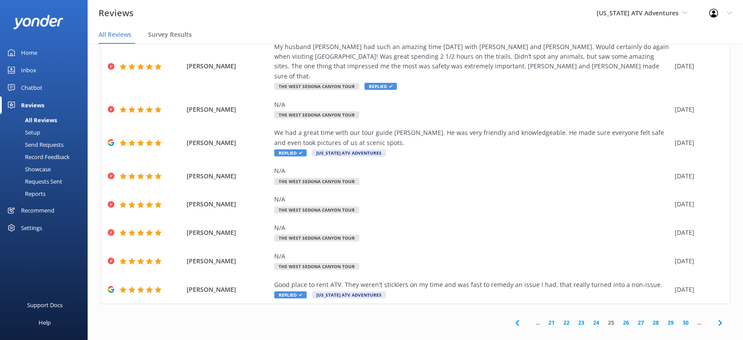
drag, startPoint x: 626, startPoint y: 314, endPoint x: 634, endPoint y: 314, distance: 8.3
click at [626, 319] on link "26" at bounding box center [626, 323] width 15 height 8
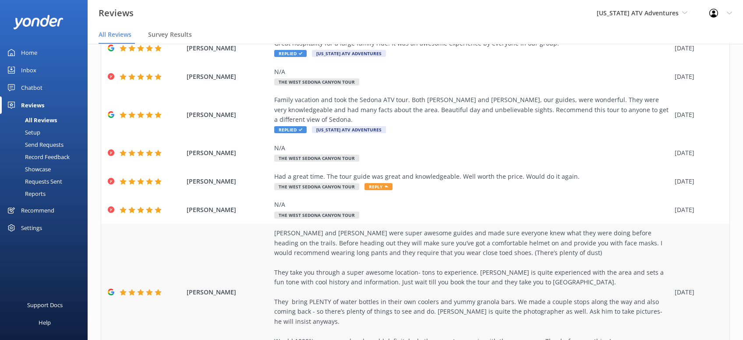
scroll to position [167, 0]
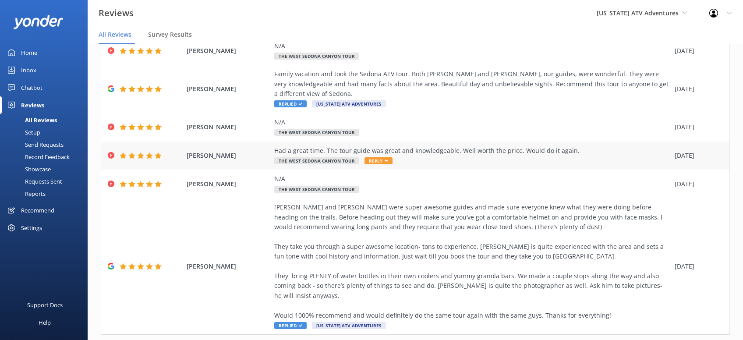
drag, startPoint x: 381, startPoint y: 150, endPoint x: 390, endPoint y: 148, distance: 9.5
click at [381, 157] on span "Reply" at bounding box center [379, 160] width 28 height 7
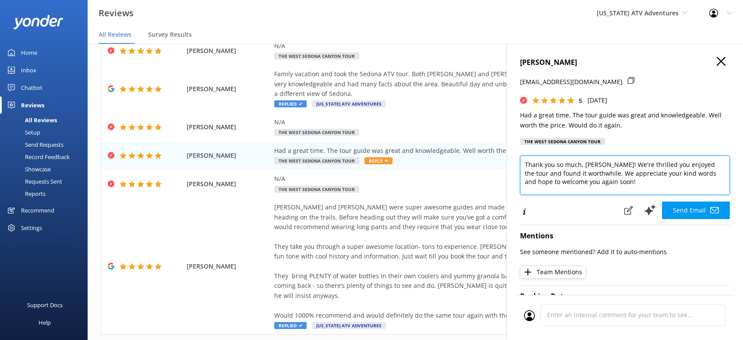
click at [604, 182] on textarea "Thank you so much, Theodore! We're thrilled you enjoyed the tour and found it w…" at bounding box center [625, 175] width 210 height 39
paste textarea "CRS -[PERSON_NAME]"
type textarea "Thank you so much, Theodore! We're thrilled you enjoyed the tour and found it w…"
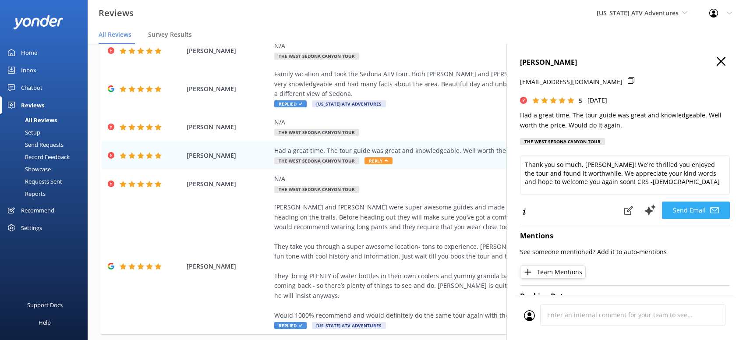
click at [692, 212] on button "Send Email" at bounding box center [696, 211] width 68 height 18
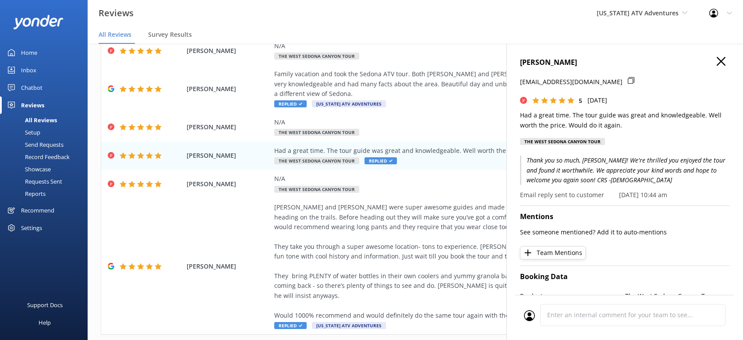
click at [721, 61] on use "button" at bounding box center [721, 61] width 9 height 9
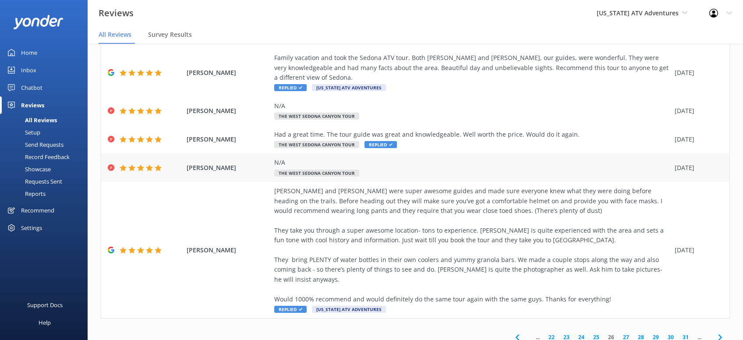
scroll to position [188, 0]
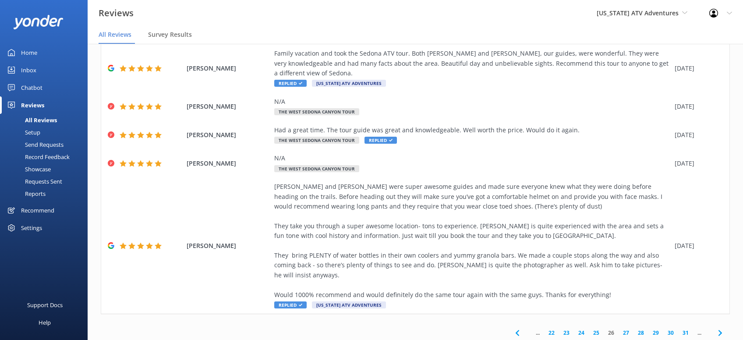
click at [627, 329] on link "27" at bounding box center [626, 333] width 15 height 8
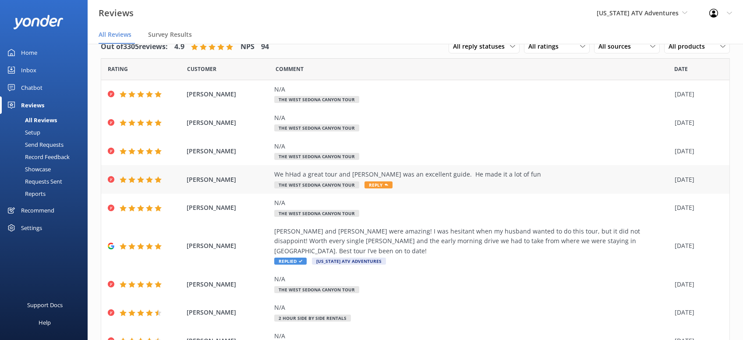
click at [388, 181] on div "We hHad a great tour and Richard was an excellent guide. He made it a lot of fu…" at bounding box center [472, 180] width 396 height 20
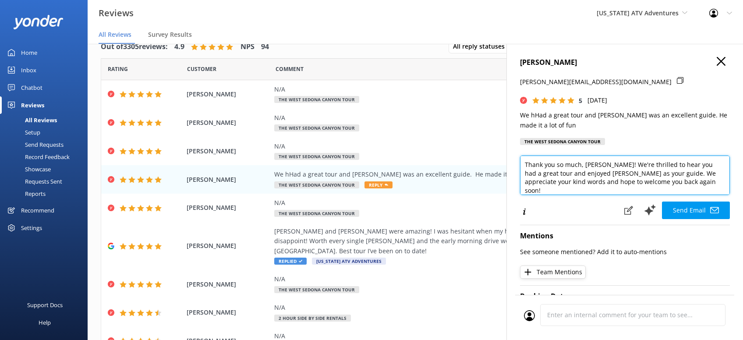
click at [659, 186] on textarea "Thank you so much, Steve! We're thrilled to hear you had a great tour and enjoy…" at bounding box center [625, 175] width 210 height 39
paste textarea "CRS -[PERSON_NAME]"
type textarea "Thank you so much, Steve! We're thrilled to hear you had a great tour and enjoy…"
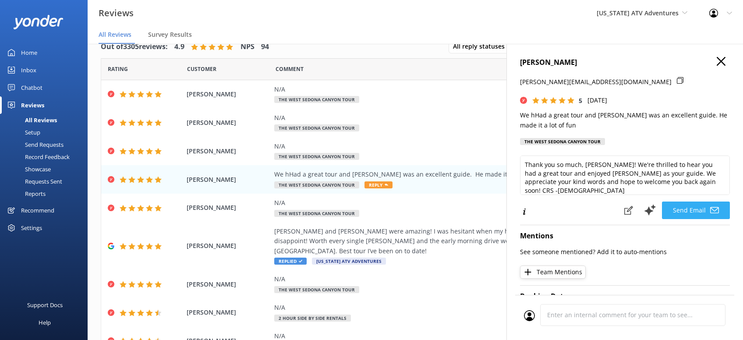
click at [682, 208] on button "Send Email" at bounding box center [696, 211] width 68 height 18
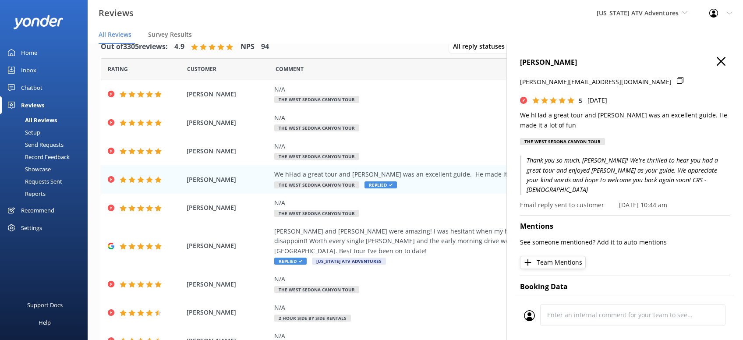
click at [719, 60] on icon "button" at bounding box center [721, 61] width 9 height 9
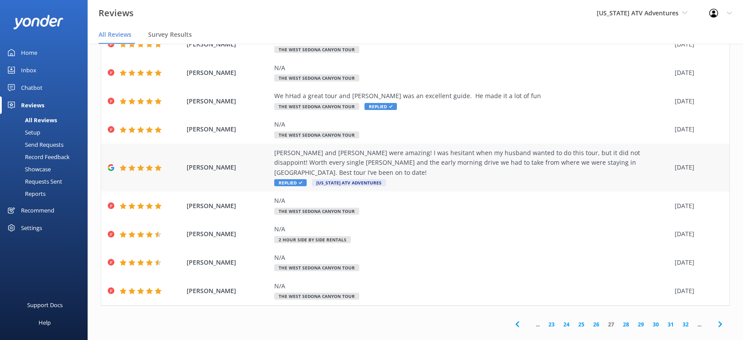
scroll to position [79, 0]
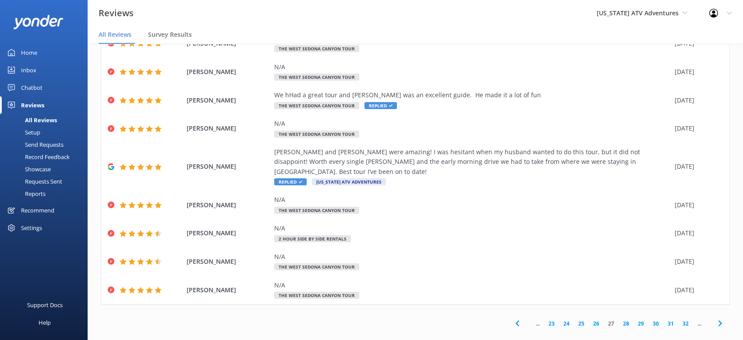
click at [629, 319] on link "28" at bounding box center [626, 323] width 15 height 8
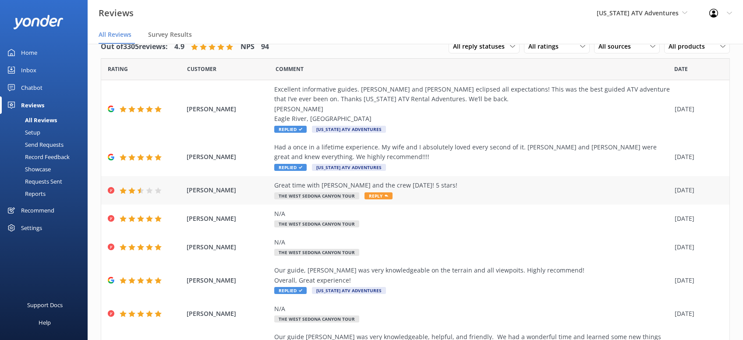
drag, startPoint x: 379, startPoint y: 193, endPoint x: 386, endPoint y: 188, distance: 8.1
click at [381, 193] on span "Reply" at bounding box center [379, 195] width 28 height 7
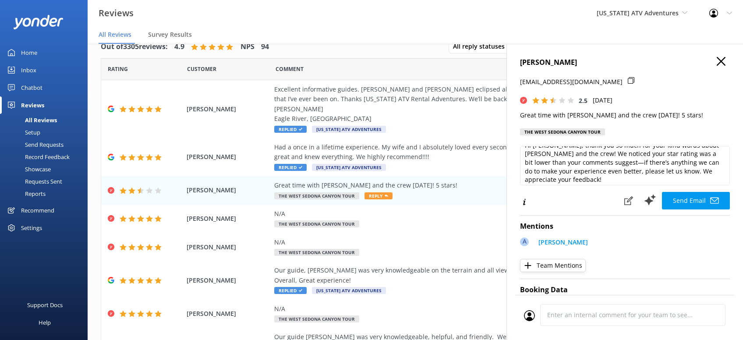
scroll to position [13, 0]
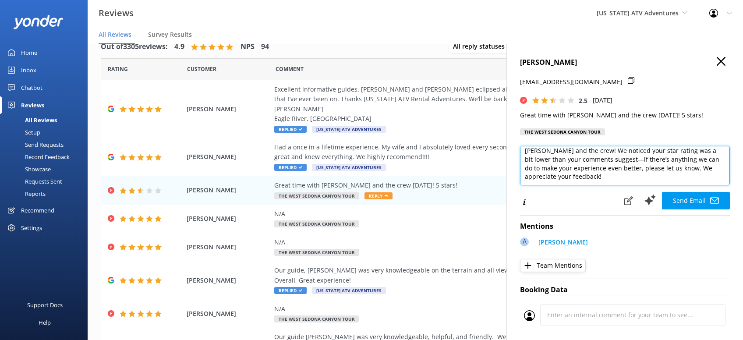
click at [589, 184] on textarea "Hi Chuck, thank you so much for your kind words about Adam and the crew! We not…" at bounding box center [625, 165] width 210 height 39
paste textarea "CRS -[PERSON_NAME]"
type textarea "Hi Chuck, thank you so much for your kind words about Adam and the crew! We not…"
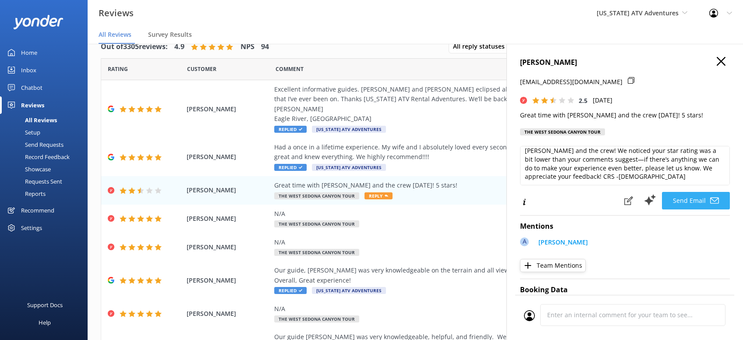
click at [681, 196] on button "Send Email" at bounding box center [696, 201] width 68 height 18
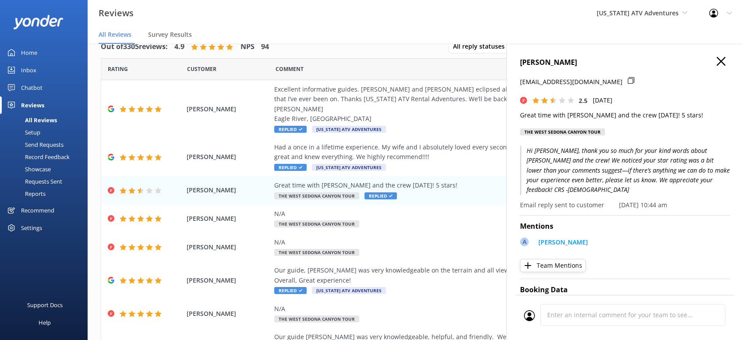
click at [718, 62] on icon "button" at bounding box center [721, 61] width 9 height 9
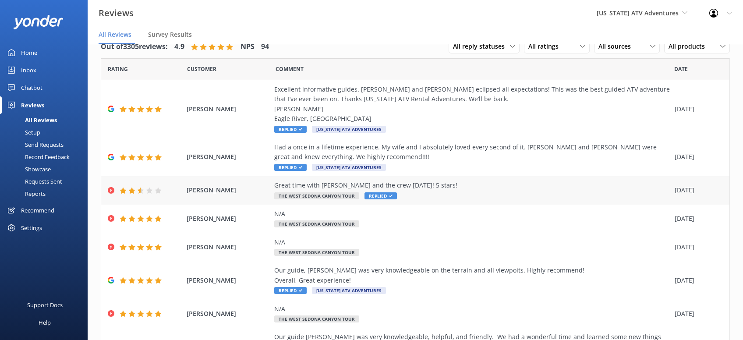
click at [383, 195] on span "Replied" at bounding box center [381, 195] width 32 height 7
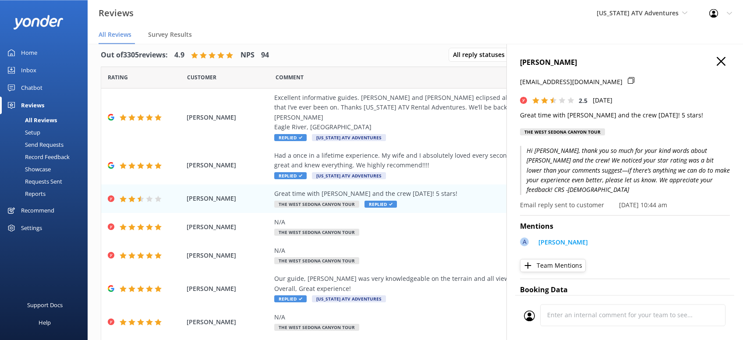
scroll to position [17, 0]
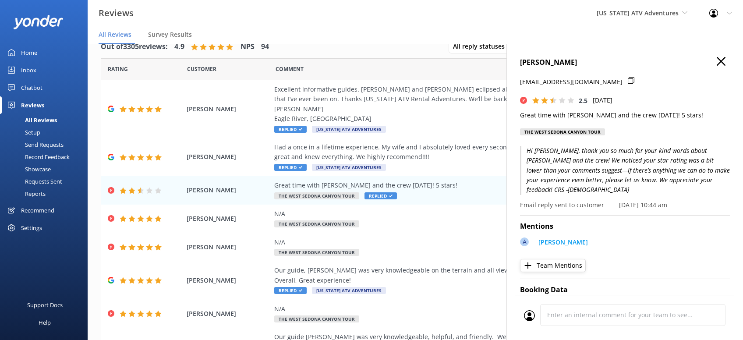
click at [721, 61] on use "button" at bounding box center [721, 61] width 9 height 9
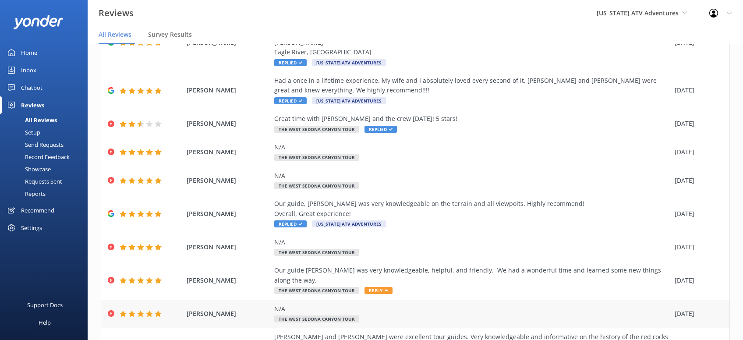
scroll to position [111, 0]
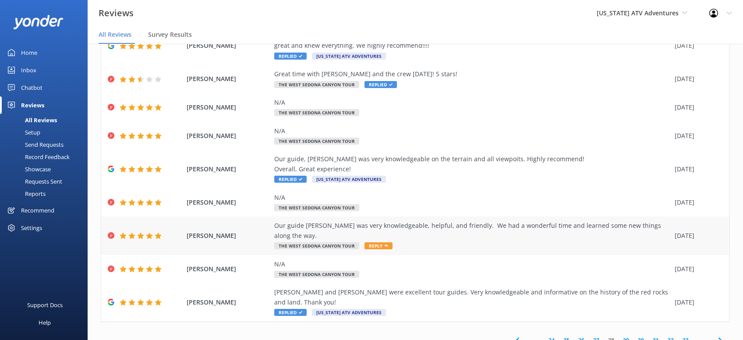
click at [381, 242] on span "Reply" at bounding box center [379, 245] width 28 height 7
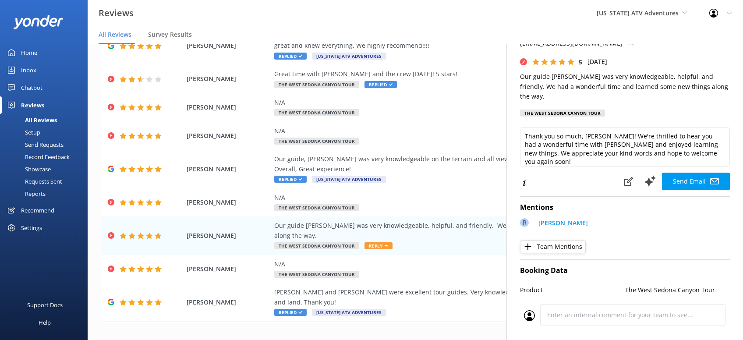
scroll to position [56, 0]
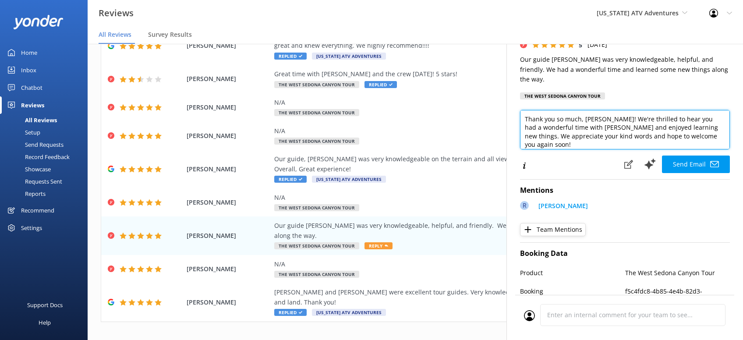
click at [718, 126] on textarea "Thank you so much, Michelle! We're thrilled to hear you had a wonderful time wi…" at bounding box center [625, 129] width 210 height 39
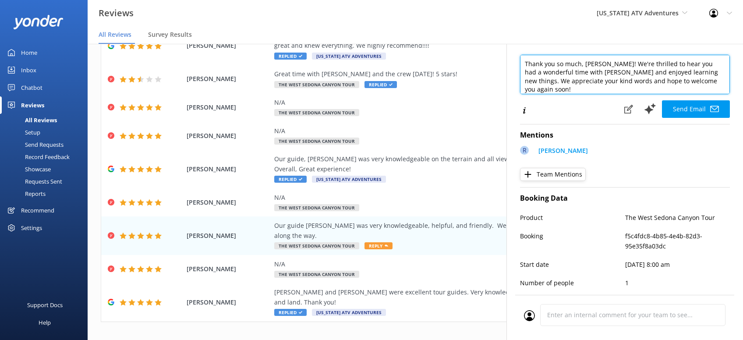
scroll to position [111, 0]
paste textarea "CRS -[PERSON_NAME]"
type textarea "Thank you so much, Michelle! We're thrilled to hear you had a wonderful time wi…"
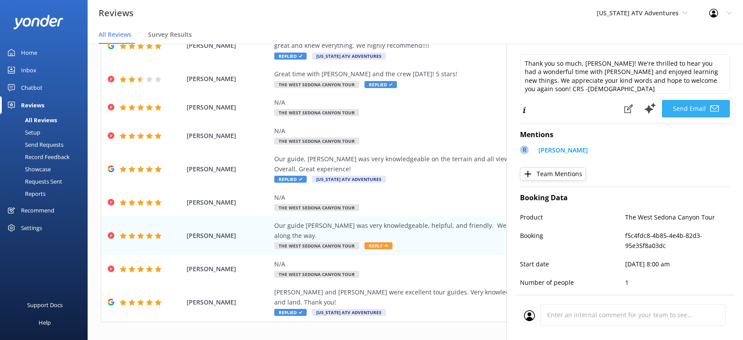
click at [689, 100] on button "Send Email" at bounding box center [696, 109] width 68 height 18
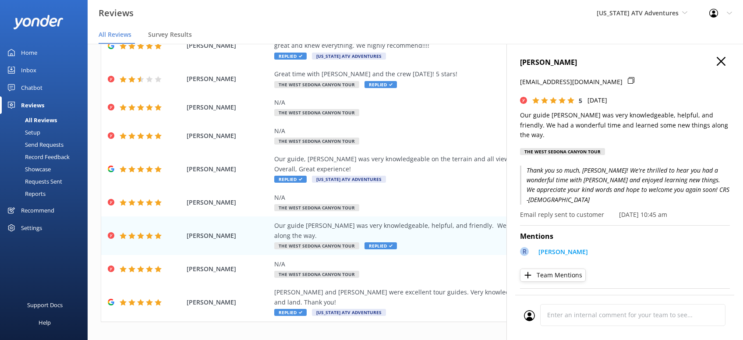
click at [721, 63] on icon "button" at bounding box center [721, 61] width 9 height 9
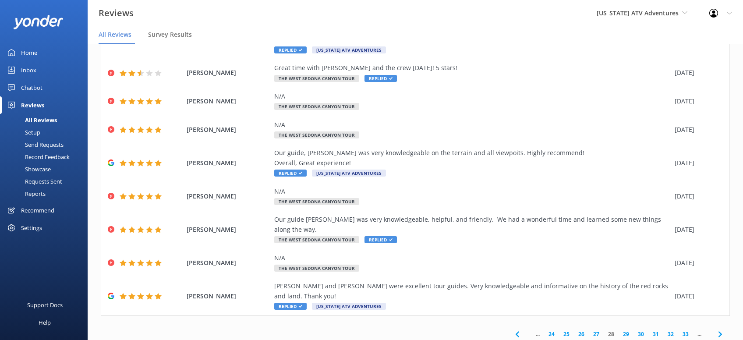
scroll to position [119, 0]
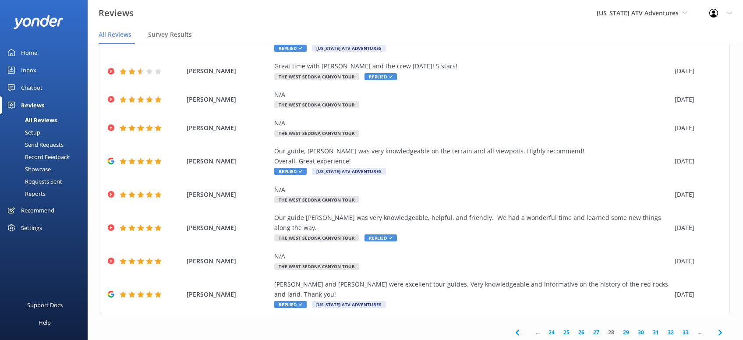
click at [626, 328] on link "29" at bounding box center [626, 332] width 15 height 8
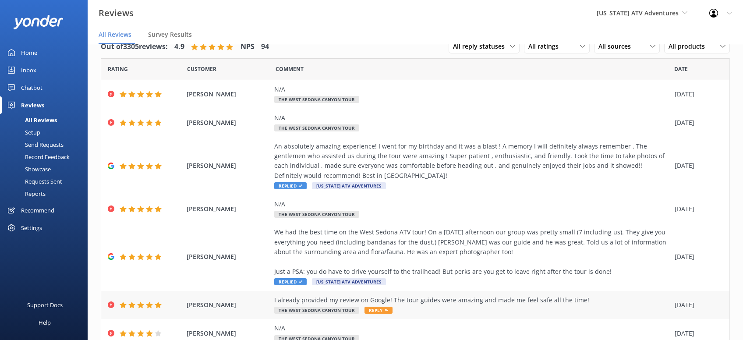
click at [368, 307] on span "Reply" at bounding box center [379, 310] width 28 height 7
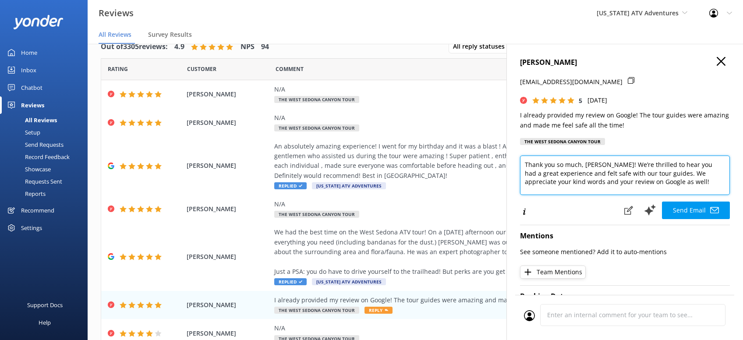
click at [682, 183] on textarea "Thank you so much, Amelia! We’re thrilled to hear you had a great experience an…" at bounding box center [625, 175] width 210 height 39
paste textarea "CRS -[PERSON_NAME]"
type textarea "Thank you so much, Amelia! We’re thrilled to hear you had a great experience an…"
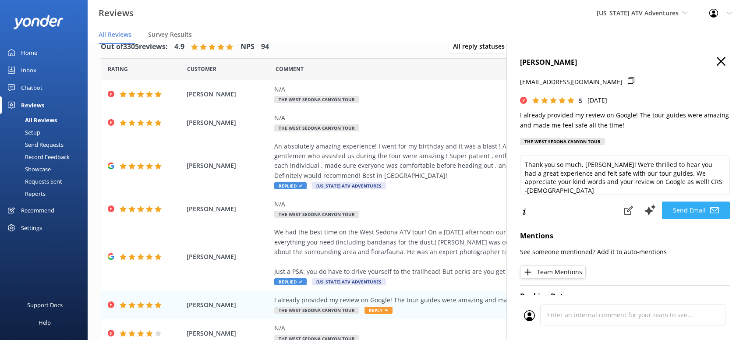
click at [678, 209] on button "Send Email" at bounding box center [696, 211] width 68 height 18
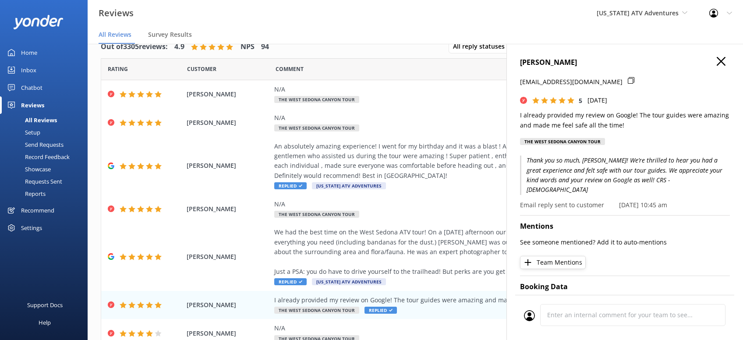
click at [719, 64] on use "button" at bounding box center [721, 61] width 9 height 9
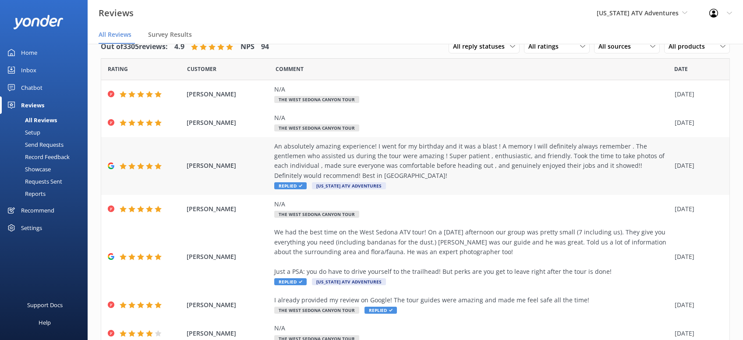
scroll to position [149, 0]
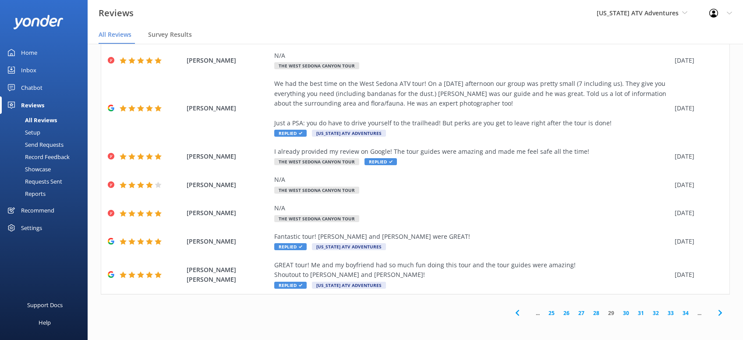
click at [627, 313] on link "30" at bounding box center [626, 313] width 15 height 8
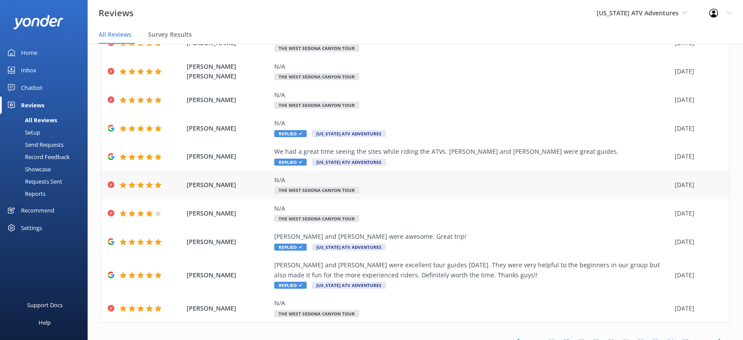
scroll to position [79, 0]
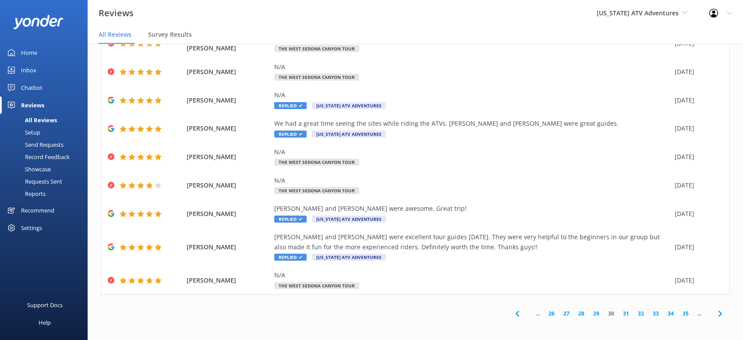
click at [629, 315] on link "31" at bounding box center [626, 313] width 15 height 8
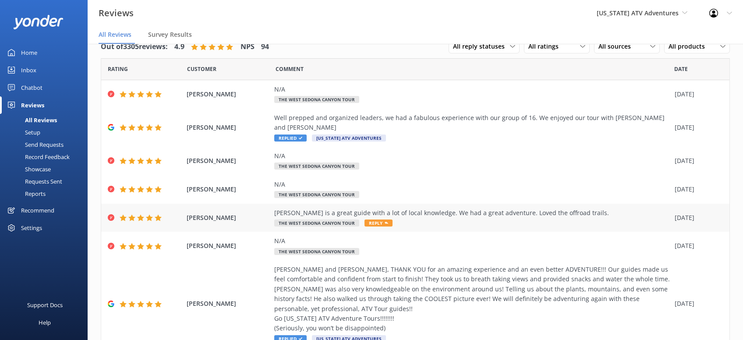
click at [381, 220] on span "Reply" at bounding box center [379, 223] width 28 height 7
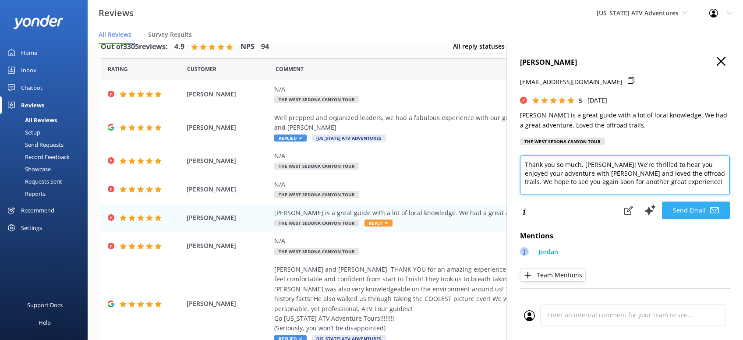
drag, startPoint x: 662, startPoint y: 184, endPoint x: 697, endPoint y: 202, distance: 39.2
click at [663, 184] on textarea "Thank you so much, Lu! We're thrilled to hear you enjoyed your adventure with J…" at bounding box center [625, 175] width 210 height 39
paste textarea "CRS -[PERSON_NAME]"
type textarea "Thank you so much, Lu! We're thrilled to hear you enjoyed your adventure with J…"
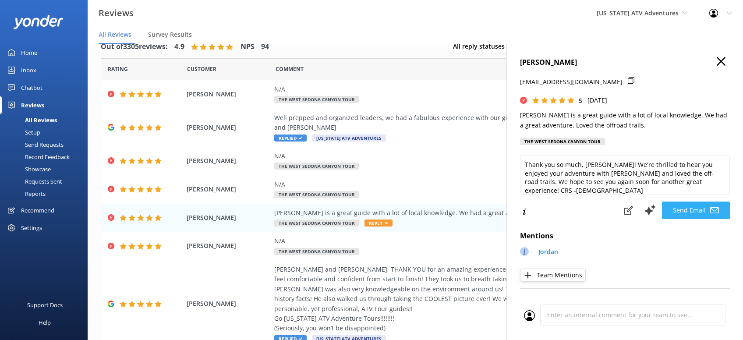
click at [698, 204] on button "Send Email" at bounding box center [696, 211] width 68 height 18
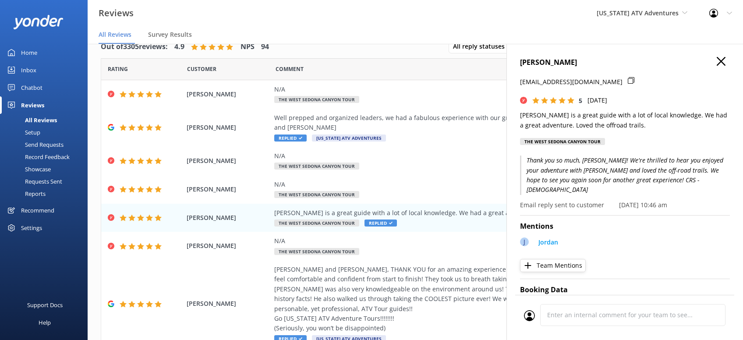
click at [719, 58] on icon "button" at bounding box center [721, 61] width 9 height 9
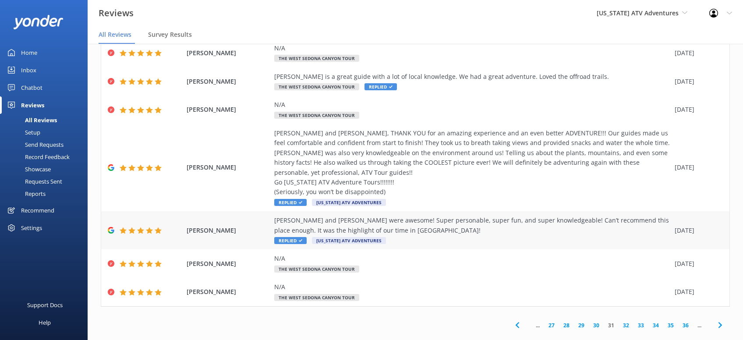
scroll to position [138, 0]
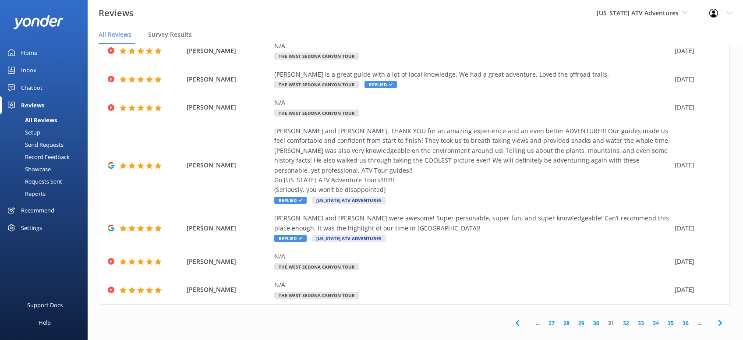
drag, startPoint x: 628, startPoint y: 314, endPoint x: 631, endPoint y: 307, distance: 7.7
click at [629, 319] on link "32" at bounding box center [626, 323] width 15 height 8
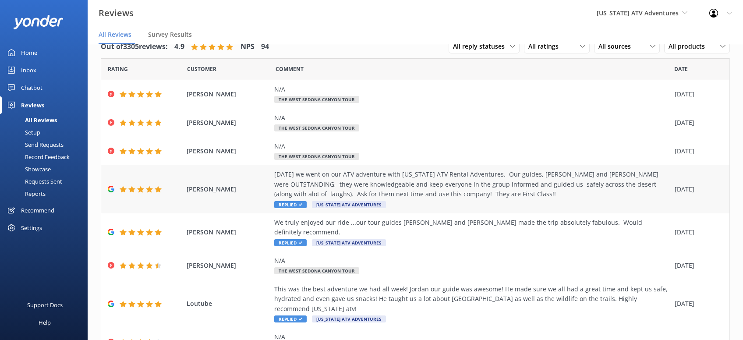
scroll to position [99, 0]
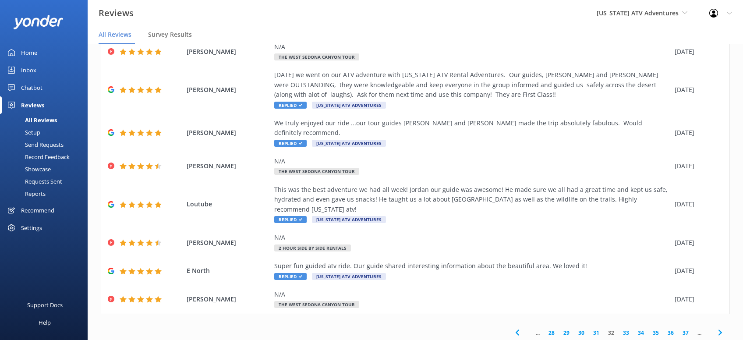
click at [628, 329] on link "33" at bounding box center [626, 333] width 15 height 8
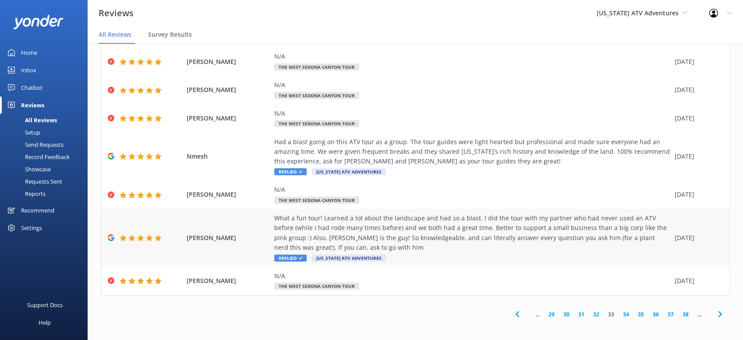
scroll to position [119, 0]
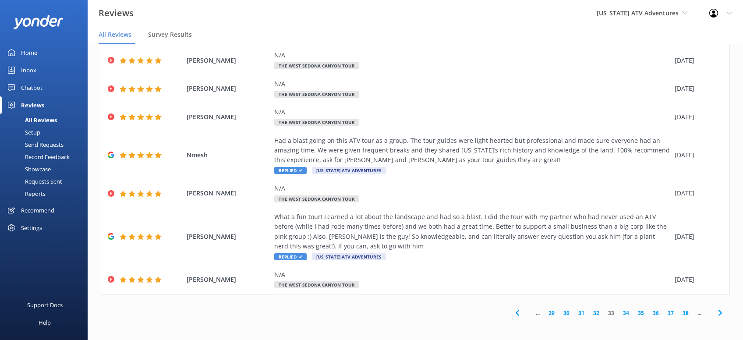
drag, startPoint x: 627, startPoint y: 312, endPoint x: 637, endPoint y: 303, distance: 13.4
click at [629, 312] on link "34" at bounding box center [626, 313] width 15 height 8
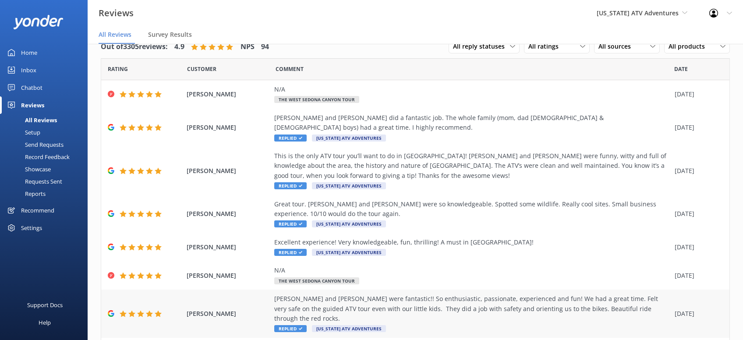
scroll to position [109, 0]
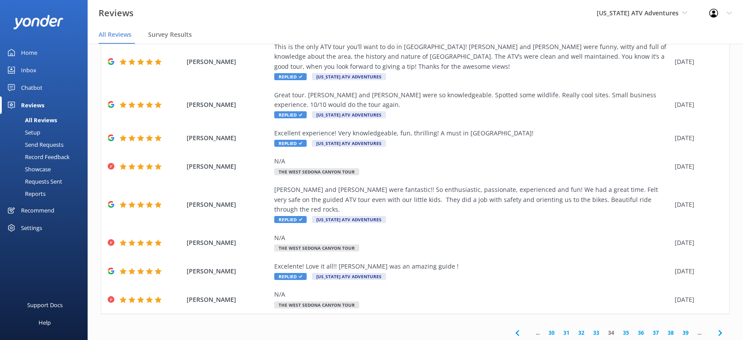
click at [627, 329] on link "35" at bounding box center [626, 333] width 15 height 8
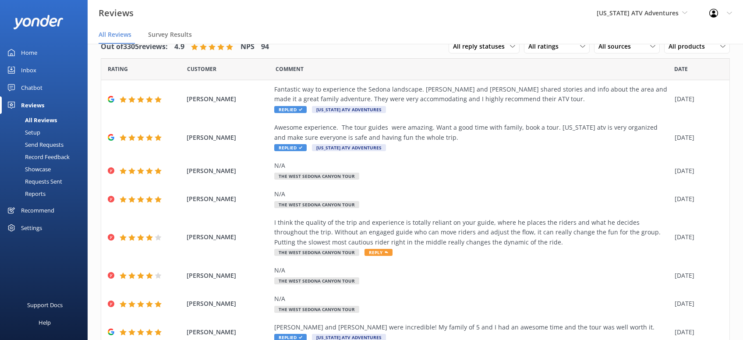
scroll to position [111, 0]
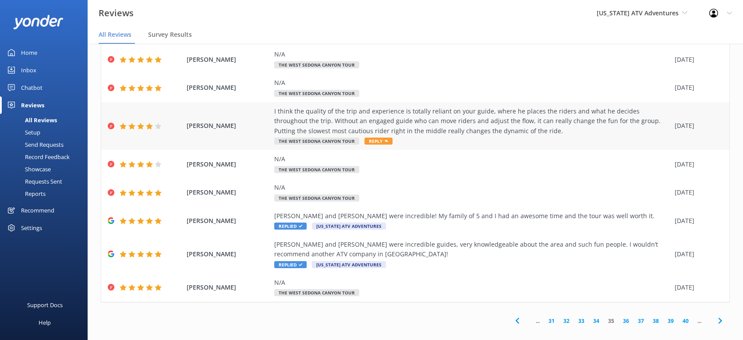
click at [385, 141] on use at bounding box center [387, 141] width 4 height 2
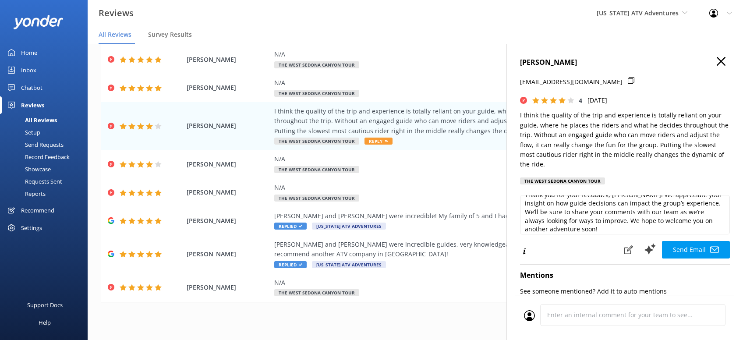
scroll to position [13, 0]
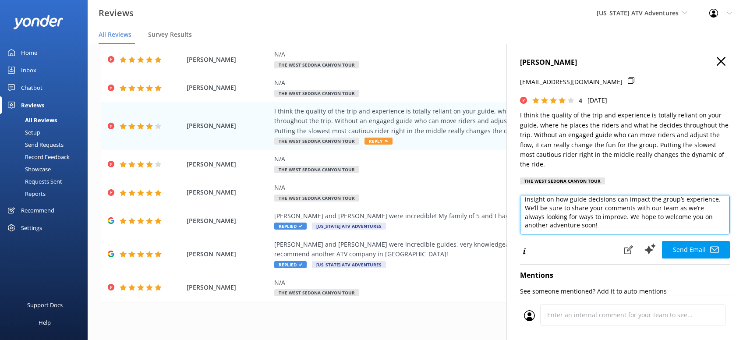
click at [578, 215] on textarea "Thank you for your feedback, Jeffrey! We appreciate your insight on how guide d…" at bounding box center [625, 214] width 210 height 39
paste textarea "CRS -[PERSON_NAME]"
type textarea "Thank you for your feedback, Jeffrey! We appreciate your insight on how guide d…"
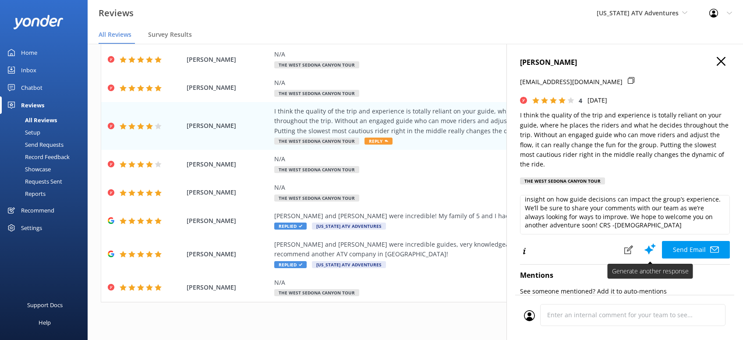
drag, startPoint x: 689, startPoint y: 237, endPoint x: 691, endPoint y: 231, distance: 5.9
click at [689, 241] on button "Send Email" at bounding box center [696, 250] width 68 height 18
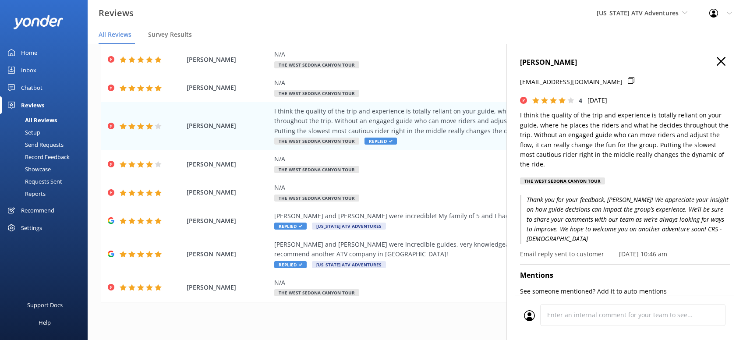
click at [724, 61] on icon "button" at bounding box center [721, 61] width 9 height 9
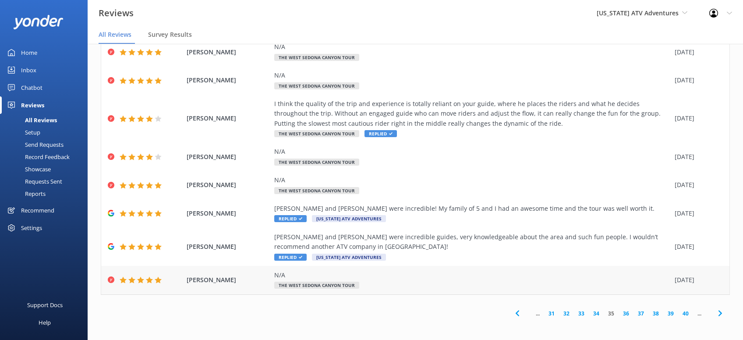
scroll to position [119, 0]
click at [629, 315] on link "36" at bounding box center [626, 313] width 15 height 8
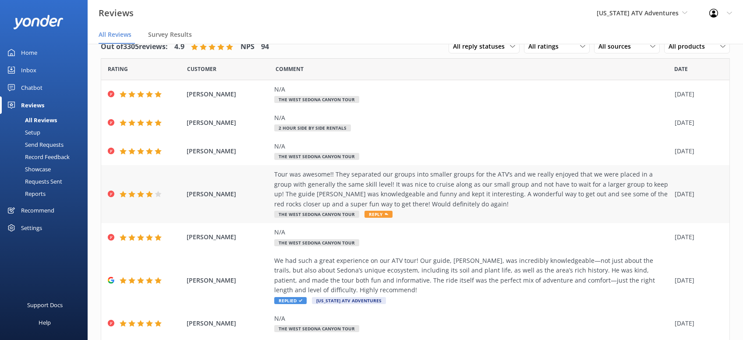
click at [385, 214] on use at bounding box center [387, 214] width 4 height 2
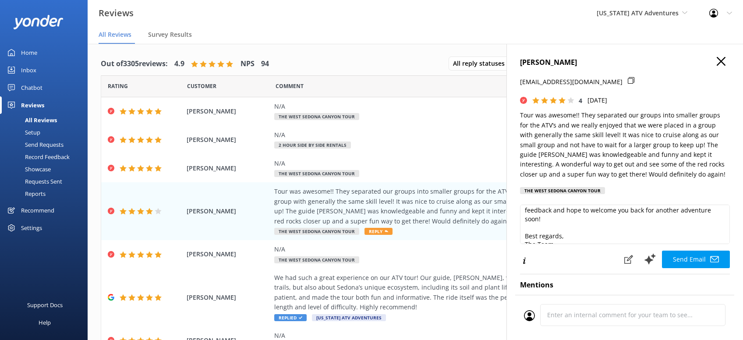
scroll to position [47, 0]
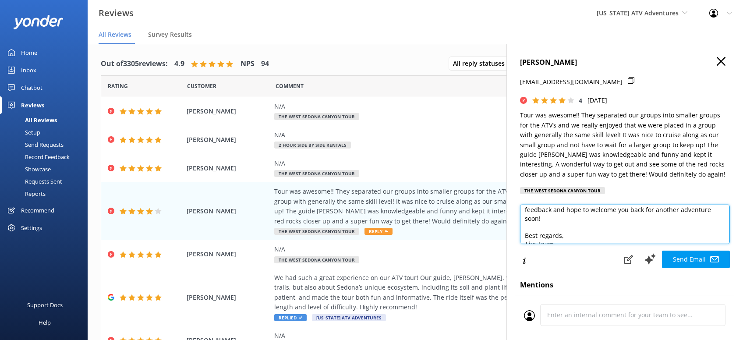
click at [563, 234] on textarea "Hi Megan, Thank you so much for your wonderful review! We're thrilled to hear y…" at bounding box center [625, 224] width 210 height 39
drag, startPoint x: 566, startPoint y: 237, endPoint x: 517, endPoint y: 233, distance: 48.8
click at [520, 235] on textarea "Hi Megan, Thank you so much for your wonderful review! We're thrilled to hear y…" at bounding box center [625, 224] width 210 height 39
type textarea "Hi Megan, Thank you so much for your wonderful review! We're thrilled to hear y…"
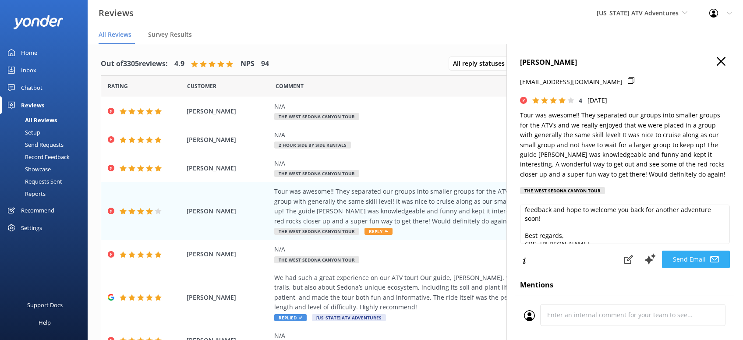
click at [691, 257] on button "Send Email" at bounding box center [696, 260] width 68 height 18
click at [698, 256] on button "Send Email" at bounding box center [696, 260] width 68 height 18
click at [724, 61] on icon "button" at bounding box center [721, 61] width 9 height 9
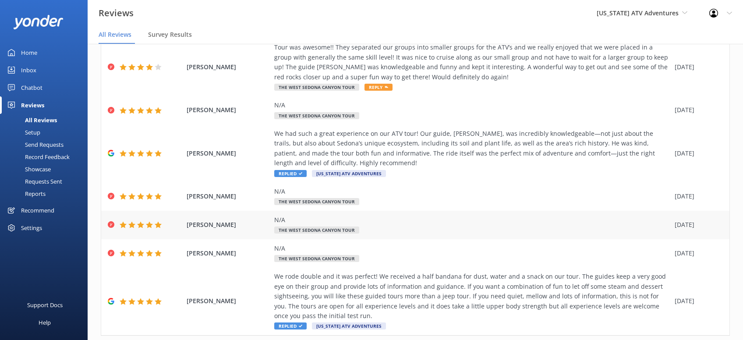
scroll to position [168, 0]
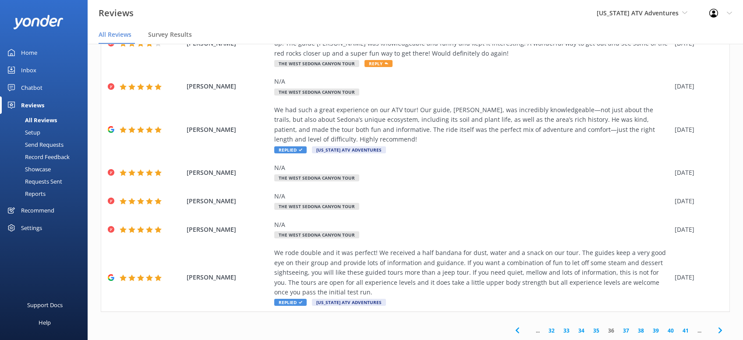
click at [628, 331] on link "37" at bounding box center [626, 330] width 15 height 8
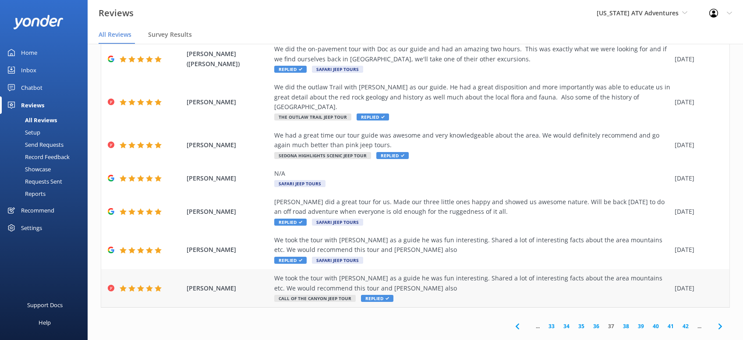
scroll to position [149, 0]
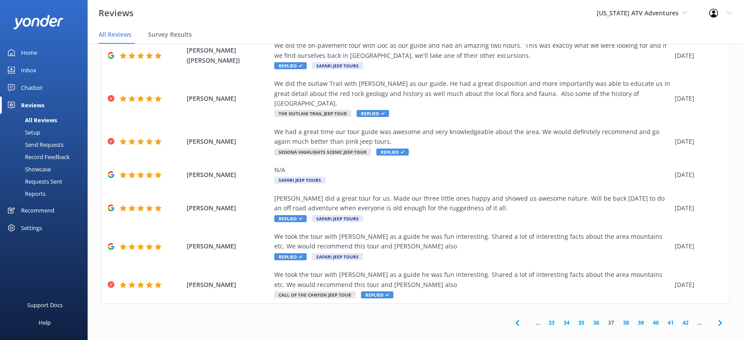
click at [628, 319] on link "38" at bounding box center [626, 323] width 15 height 8
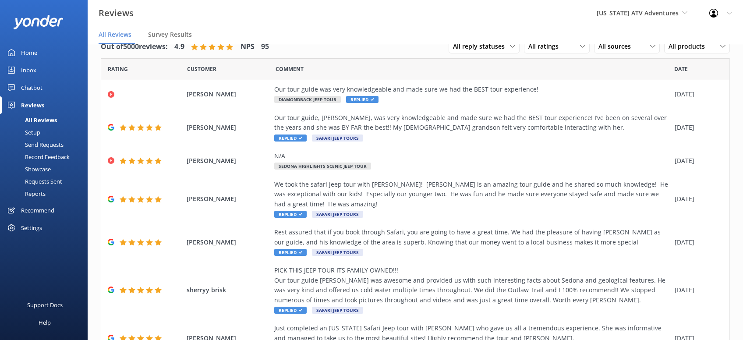
scroll to position [138, 0]
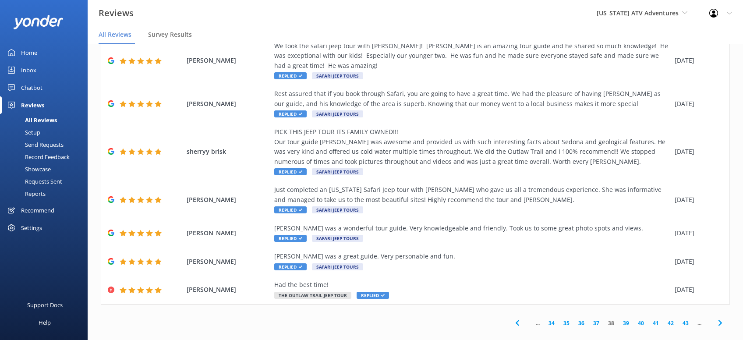
click at [627, 319] on link "39" at bounding box center [626, 323] width 15 height 8
